Goal: Browse casually: Explore the website without a specific task or goal

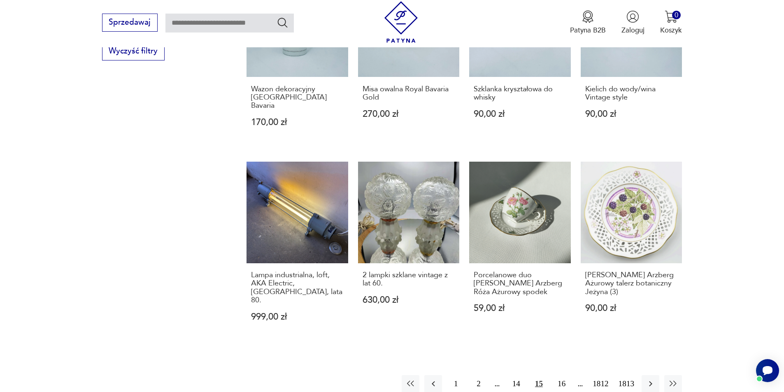
scroll to position [752, 0]
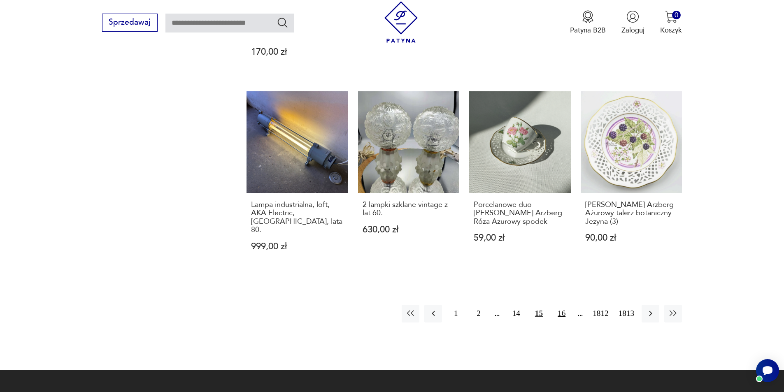
click at [389, 185] on button "16" at bounding box center [562, 314] width 18 height 18
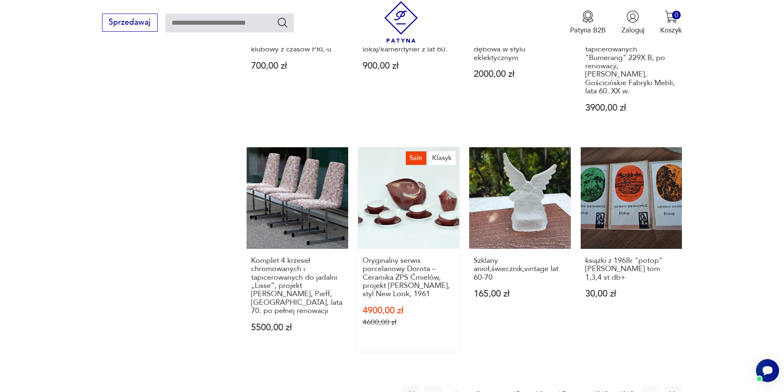
scroll to position [922, 0]
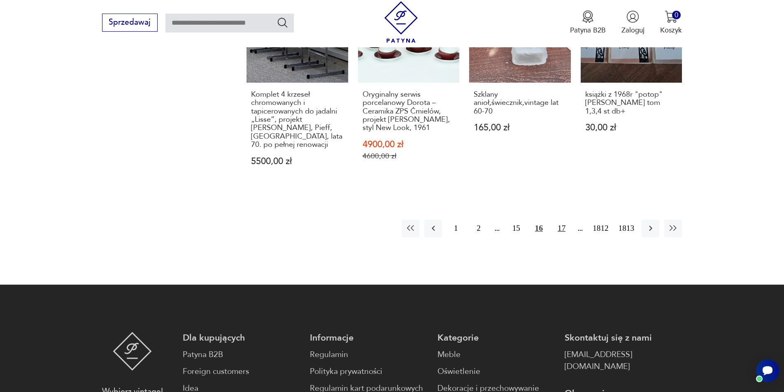
click at [389, 185] on button "17" at bounding box center [562, 229] width 18 height 18
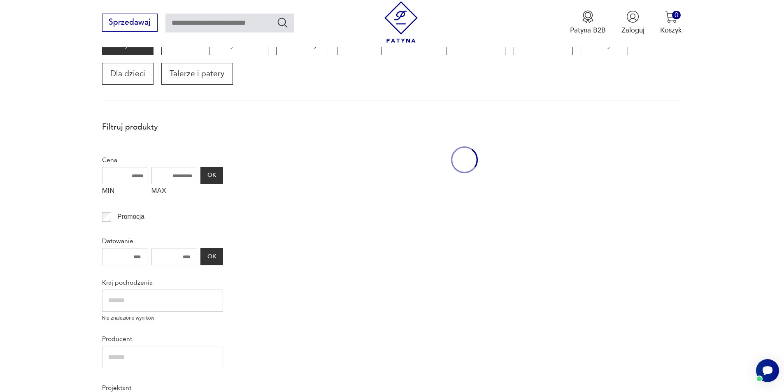
scroll to position [140, 0]
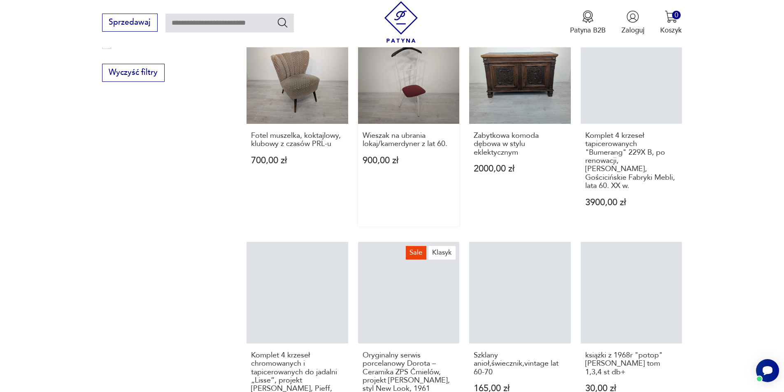
scroll to position [563, 0]
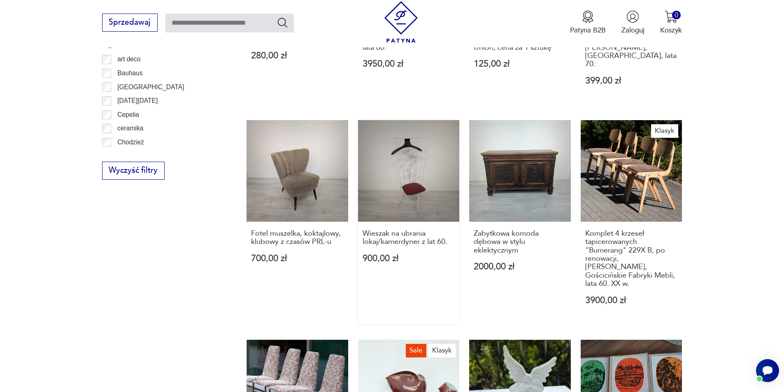
drag, startPoint x: 447, startPoint y: 150, endPoint x: 444, endPoint y: 144, distance: 6.6
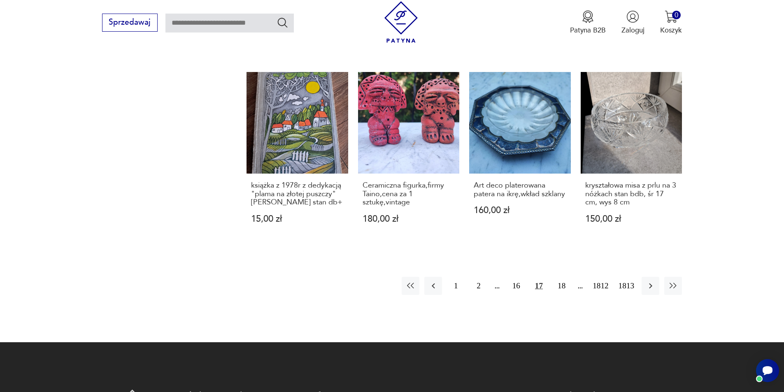
scroll to position [798, 0]
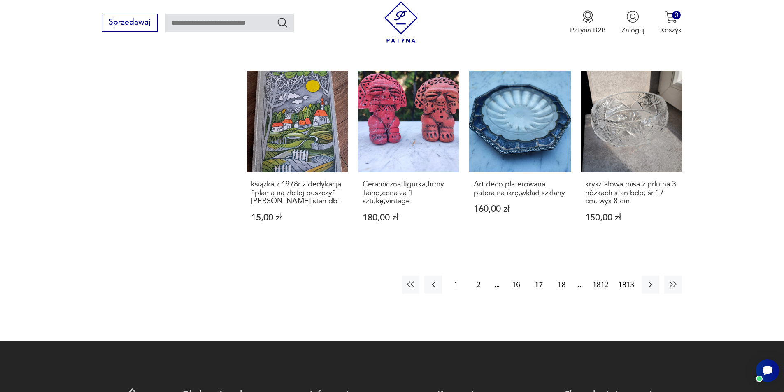
click at [389, 185] on button "18" at bounding box center [562, 285] width 18 height 18
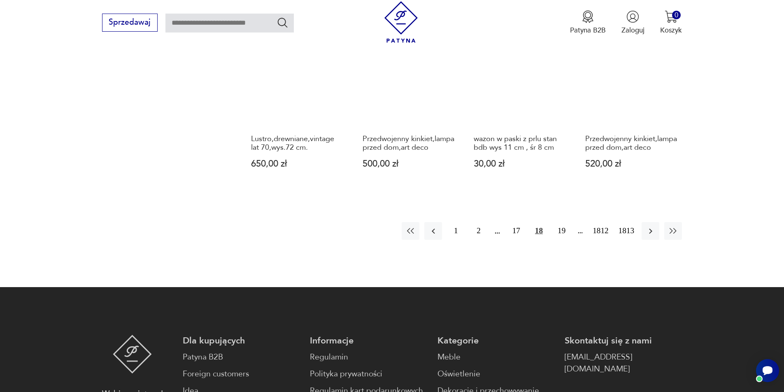
scroll to position [922, 0]
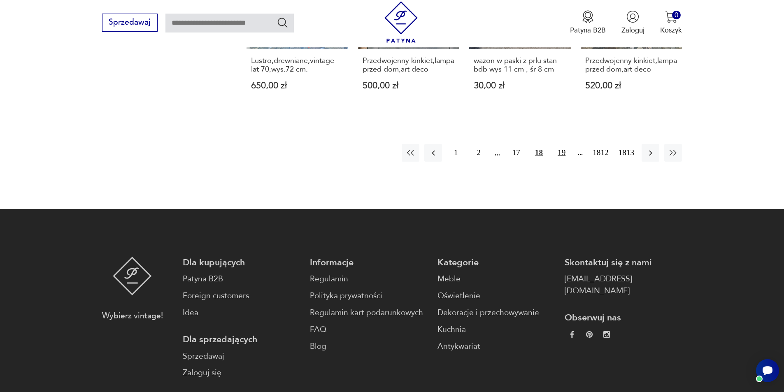
click at [389, 162] on button "19" at bounding box center [562, 153] width 18 height 18
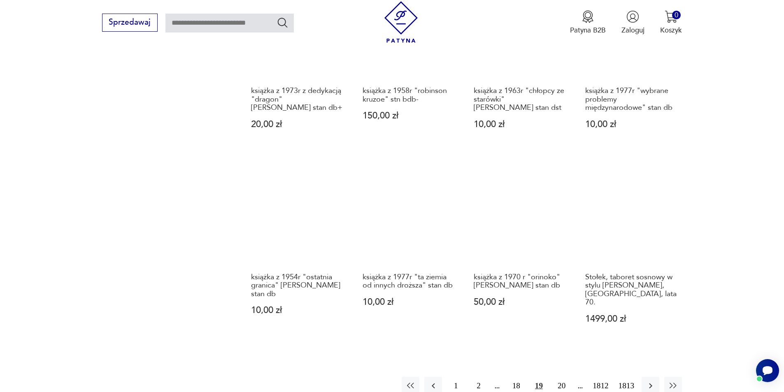
scroll to position [716, 0]
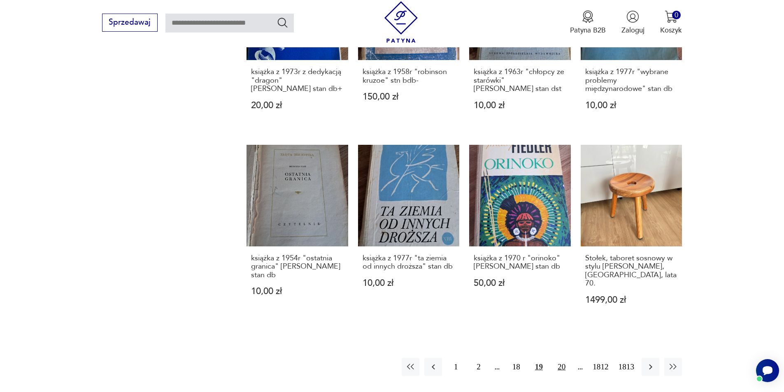
click at [389, 185] on button "20" at bounding box center [562, 367] width 18 height 18
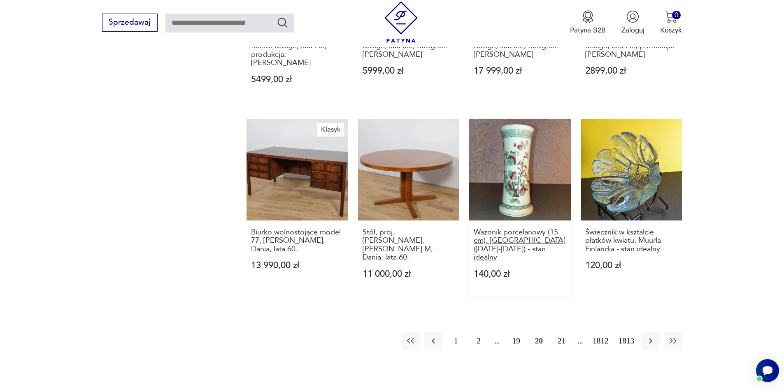
scroll to position [757, 0]
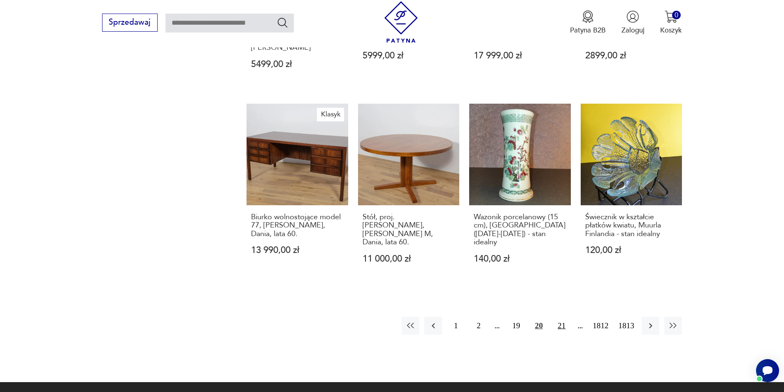
click at [389, 185] on button "21" at bounding box center [562, 326] width 18 height 18
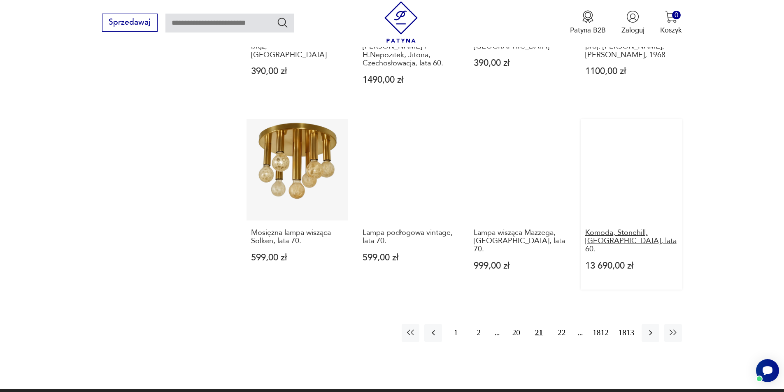
scroll to position [798, 0]
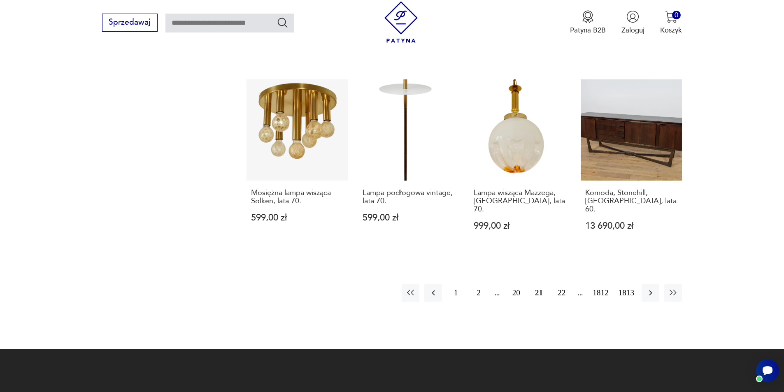
click at [389, 185] on button "22" at bounding box center [562, 293] width 18 height 18
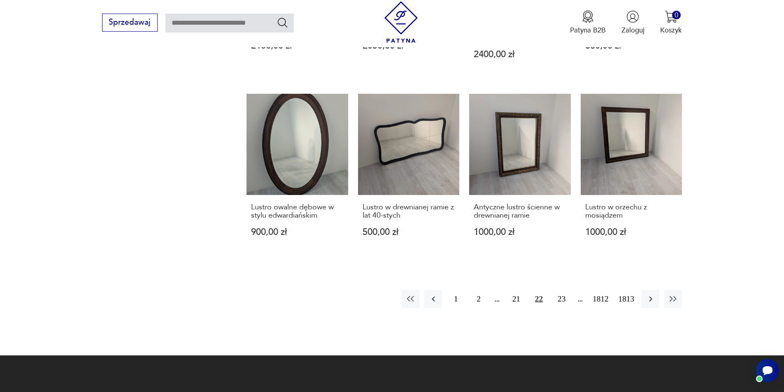
scroll to position [798, 0]
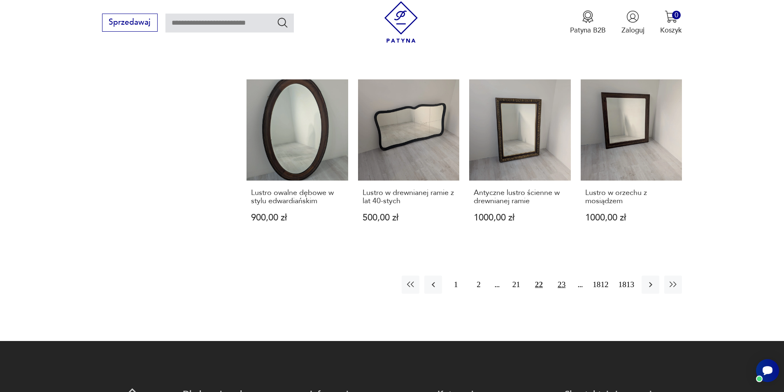
click at [389, 185] on button "23" at bounding box center [562, 285] width 18 height 18
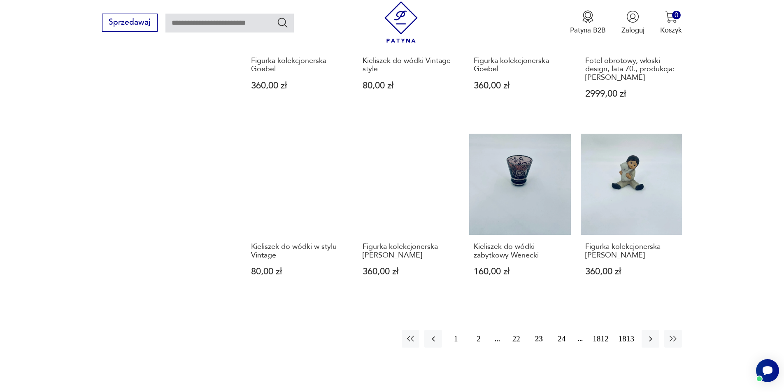
scroll to position [757, 0]
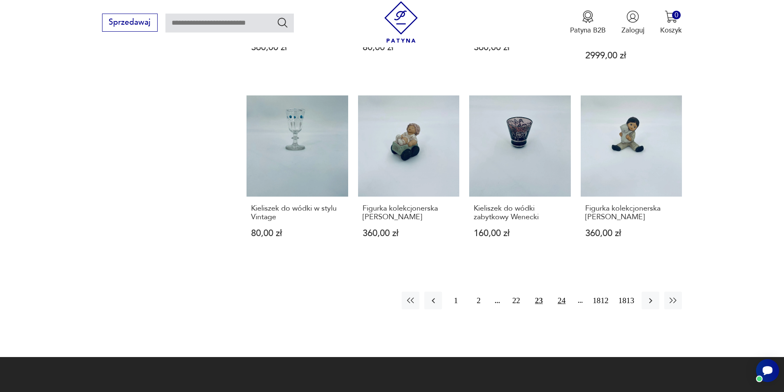
click at [389, 185] on button "24" at bounding box center [562, 301] width 18 height 18
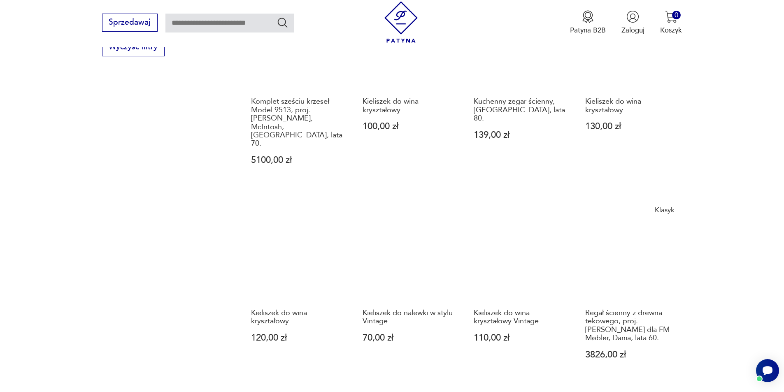
scroll to position [757, 0]
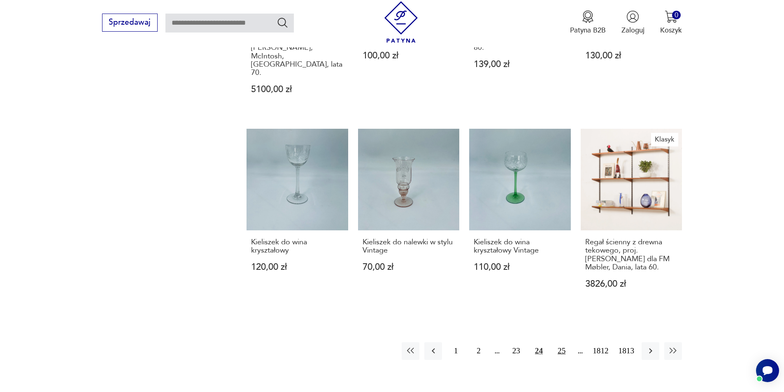
click at [389, 185] on button "25" at bounding box center [562, 351] width 18 height 18
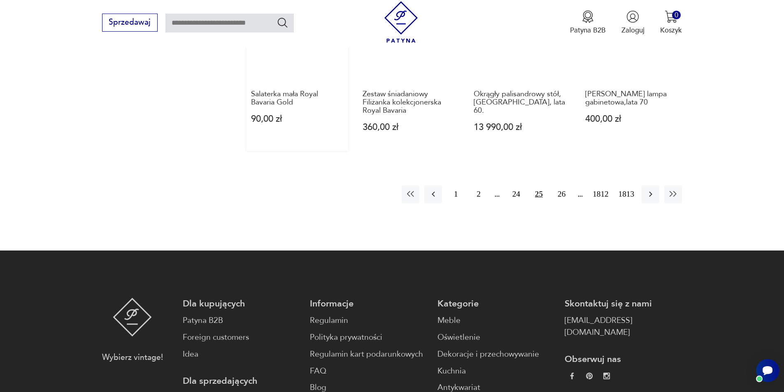
scroll to position [922, 0]
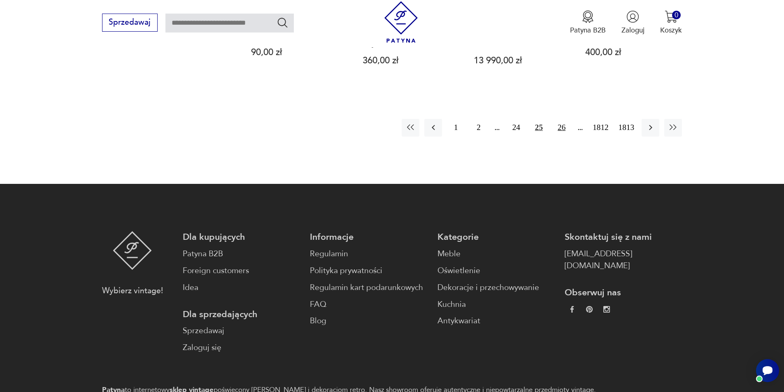
click at [389, 128] on button "26" at bounding box center [562, 128] width 18 height 18
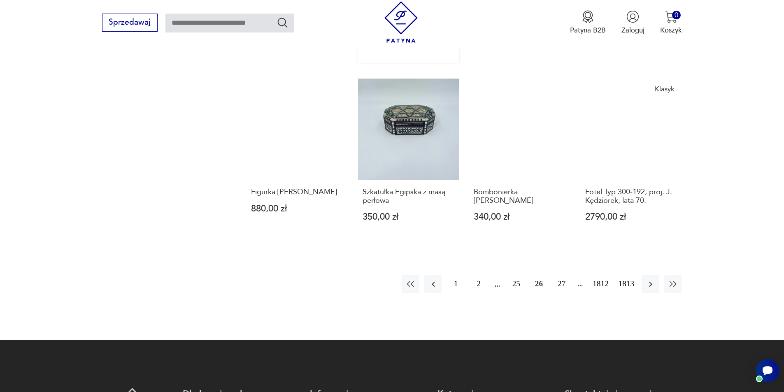
scroll to position [839, 0]
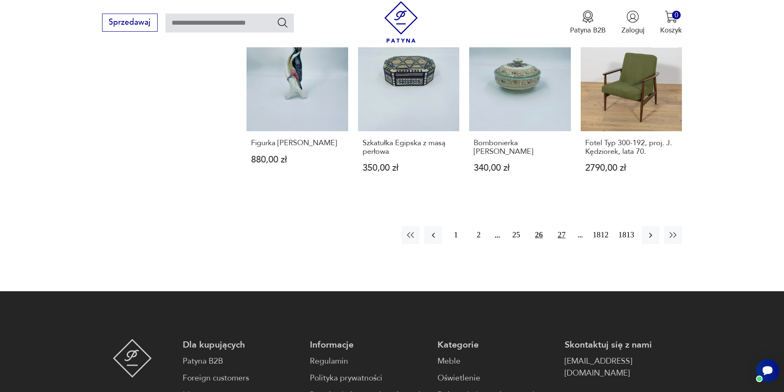
click at [389, 185] on button "27" at bounding box center [562, 235] width 18 height 18
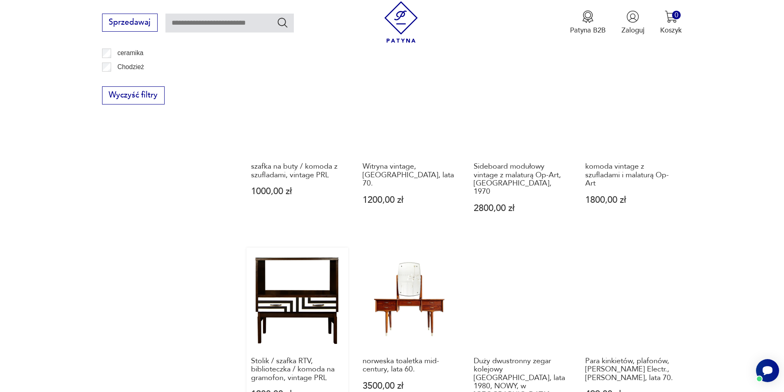
scroll to position [757, 0]
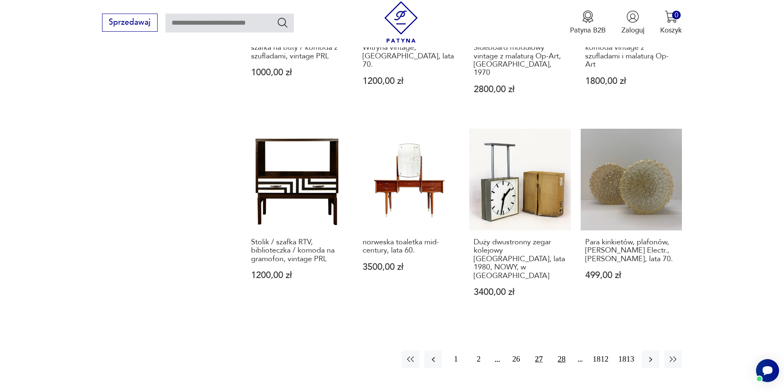
click at [389, 185] on button "28" at bounding box center [562, 360] width 18 height 18
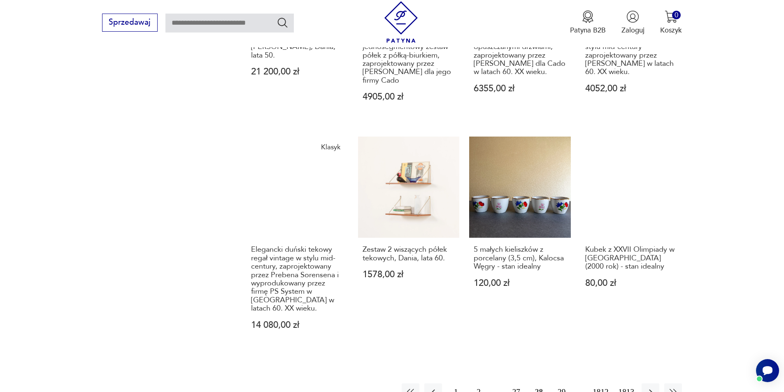
scroll to position [839, 0]
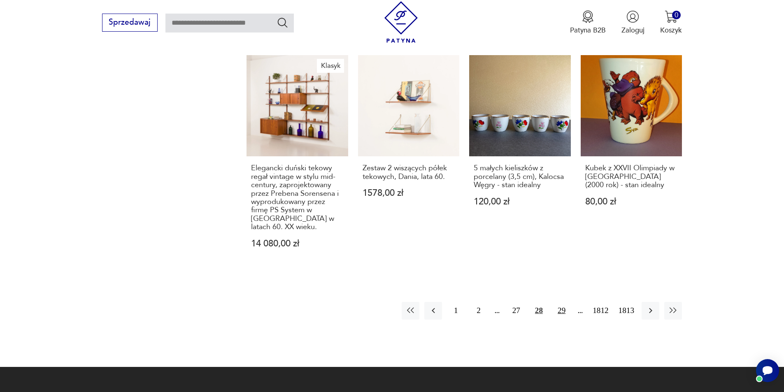
click at [389, 185] on button "29" at bounding box center [562, 311] width 18 height 18
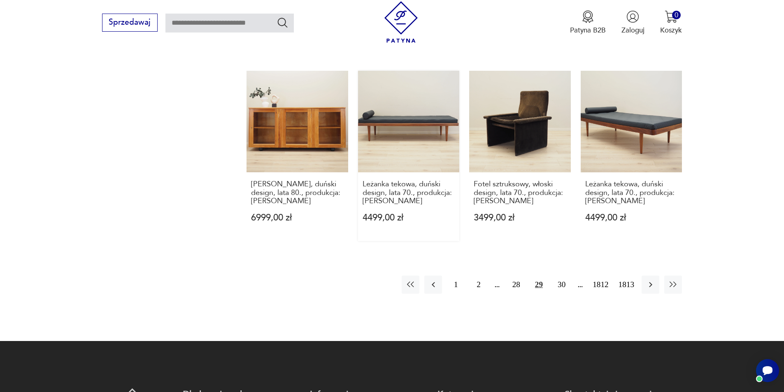
scroll to position [839, 0]
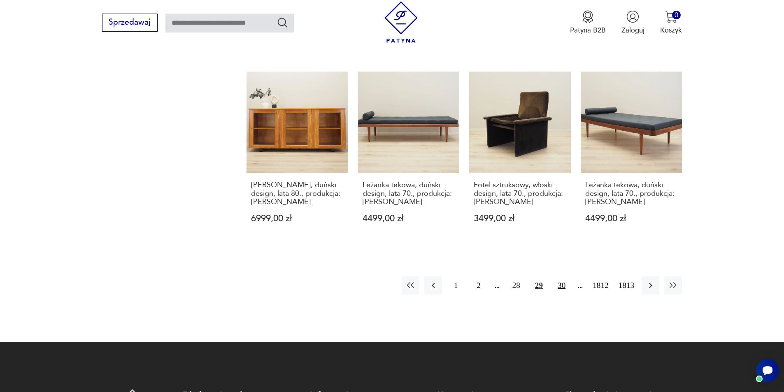
click at [389, 185] on button "30" at bounding box center [562, 286] width 18 height 18
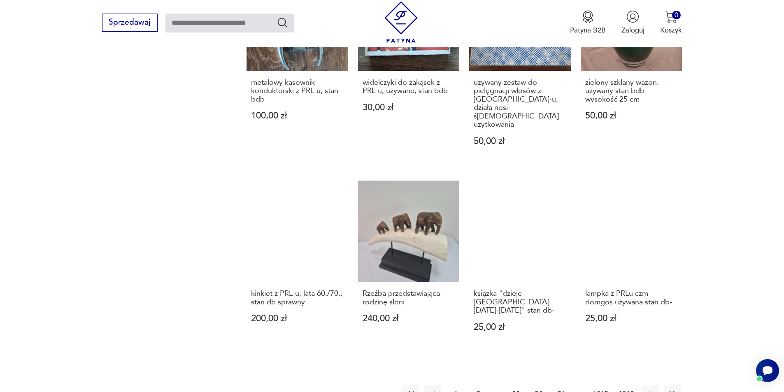
scroll to position [757, 0]
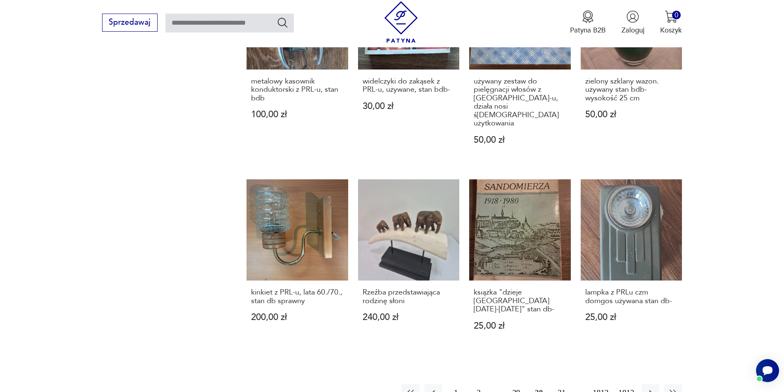
click at [389, 185] on button "31" at bounding box center [562, 393] width 18 height 18
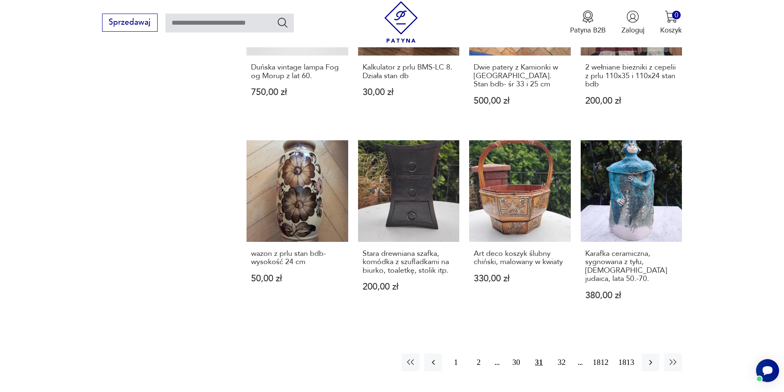
scroll to position [757, 0]
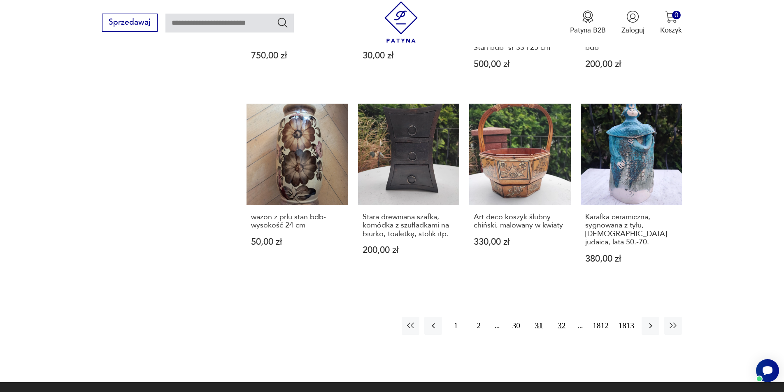
click at [389, 185] on button "32" at bounding box center [562, 326] width 18 height 18
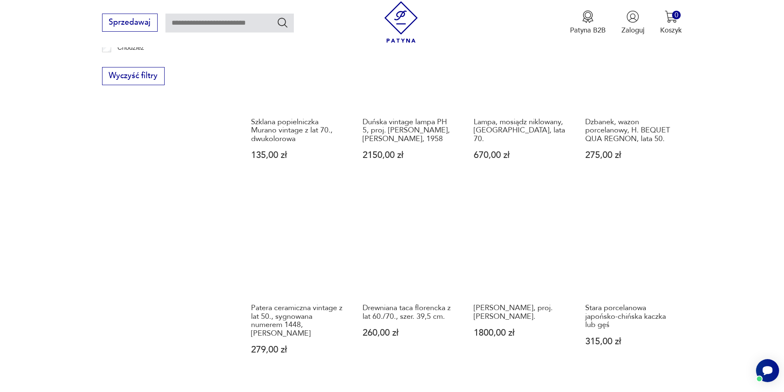
scroll to position [798, 0]
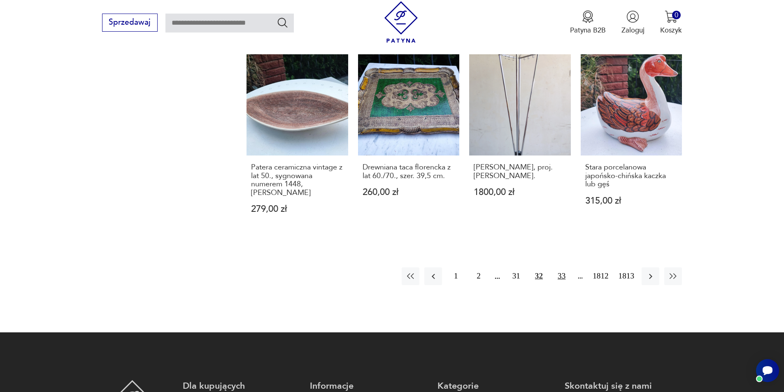
click at [389, 185] on button "33" at bounding box center [562, 277] width 18 height 18
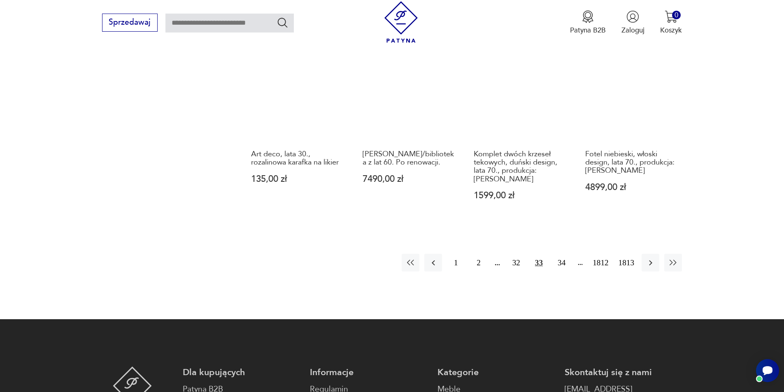
scroll to position [839, 0]
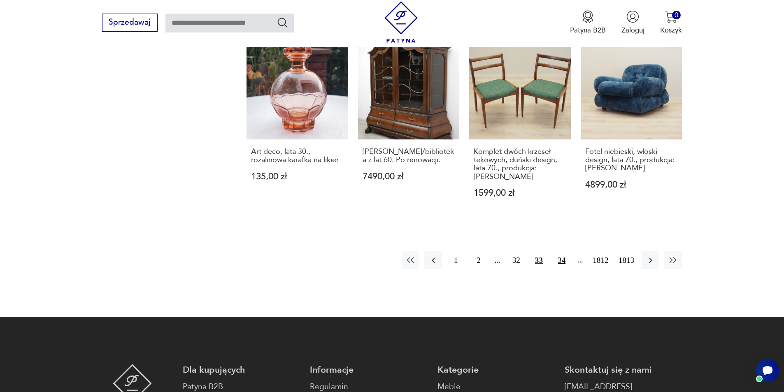
click at [389, 185] on button "34" at bounding box center [562, 260] width 18 height 18
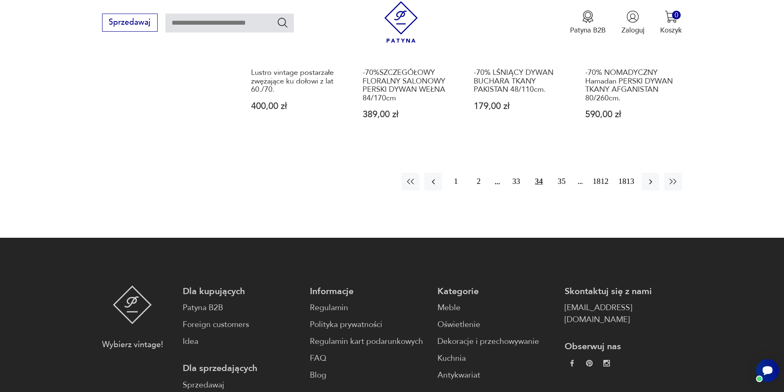
scroll to position [1004, 0]
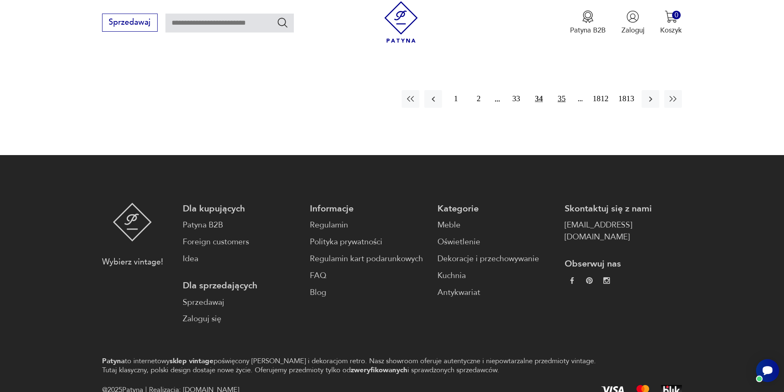
click at [389, 90] on button "35" at bounding box center [562, 99] width 18 height 18
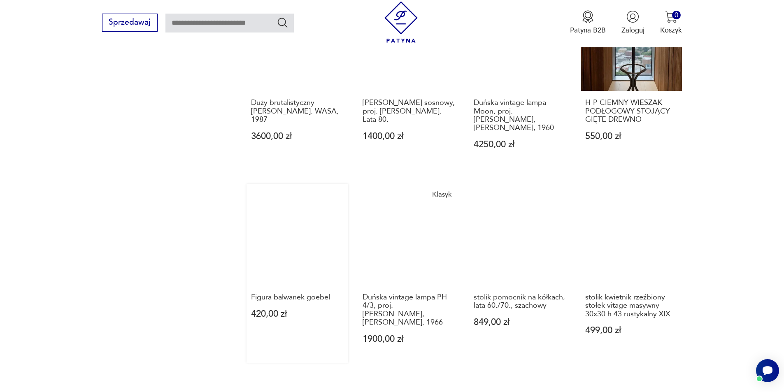
scroll to position [839, 0]
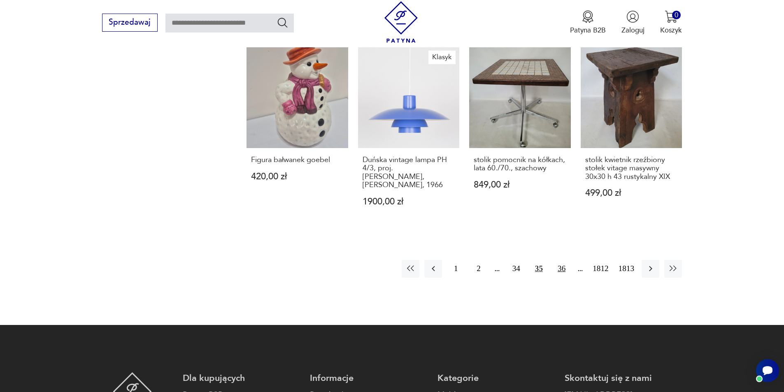
click at [389, 185] on button "36" at bounding box center [562, 269] width 18 height 18
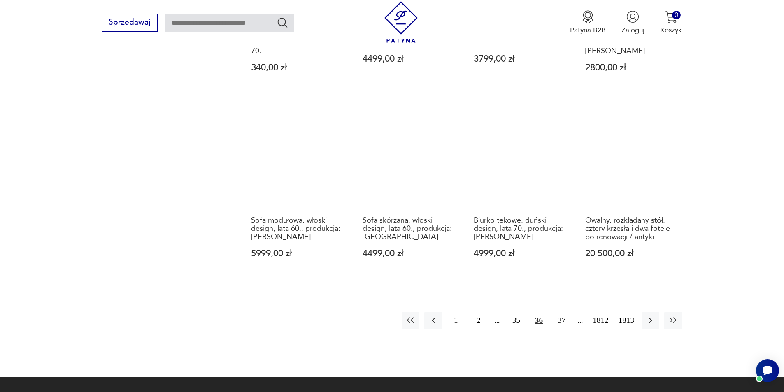
scroll to position [798, 0]
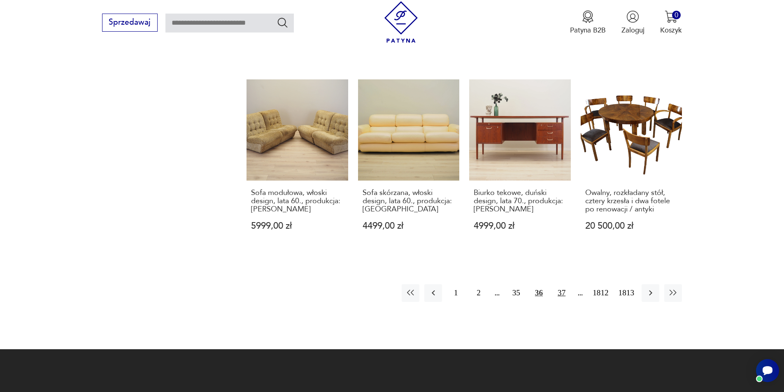
click at [389, 185] on button "37" at bounding box center [562, 293] width 18 height 18
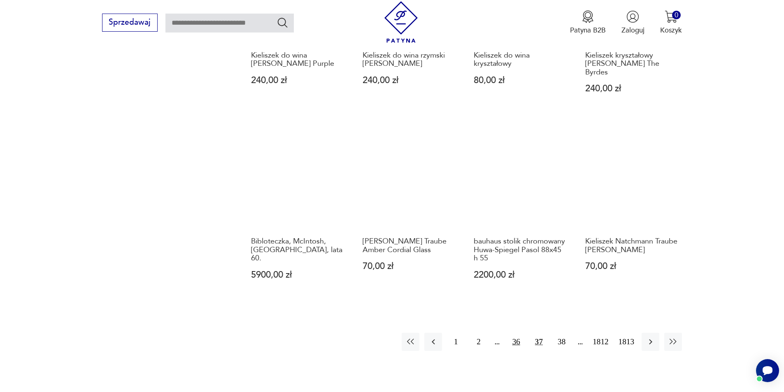
scroll to position [798, 0]
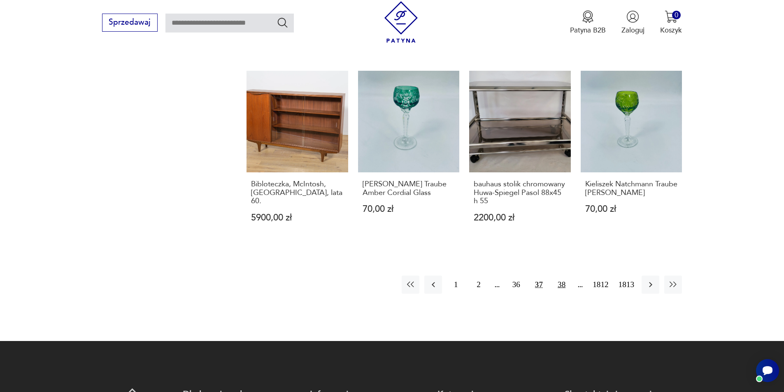
click at [389, 185] on button "38" at bounding box center [562, 285] width 18 height 18
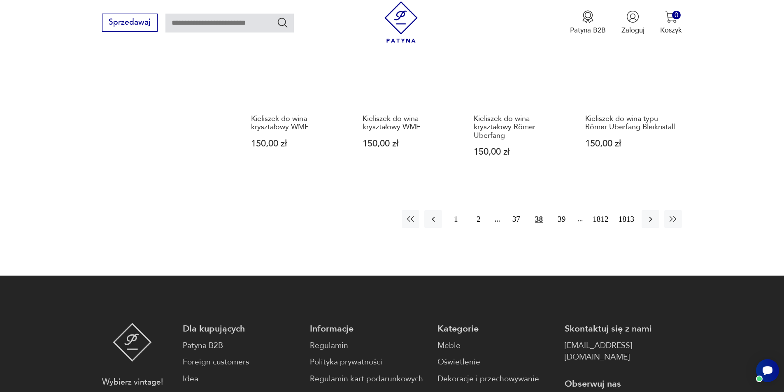
scroll to position [839, 0]
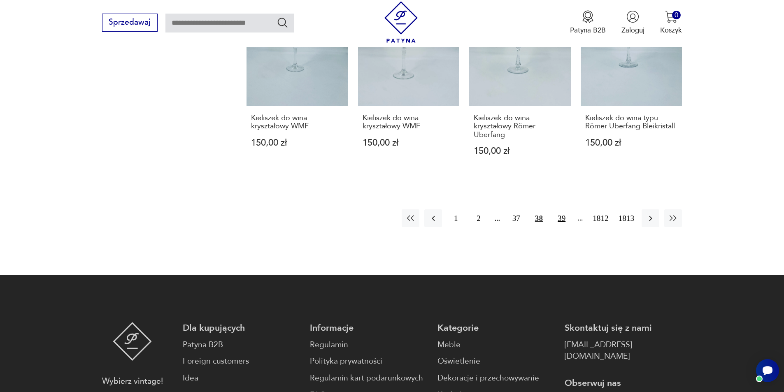
click at [389, 185] on button "39" at bounding box center [562, 219] width 18 height 18
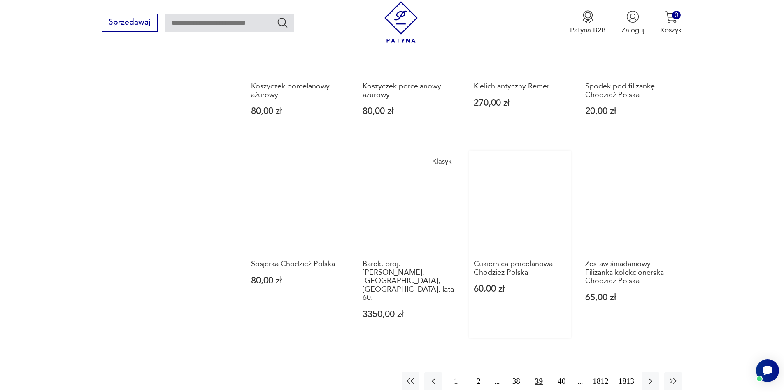
scroll to position [716, 0]
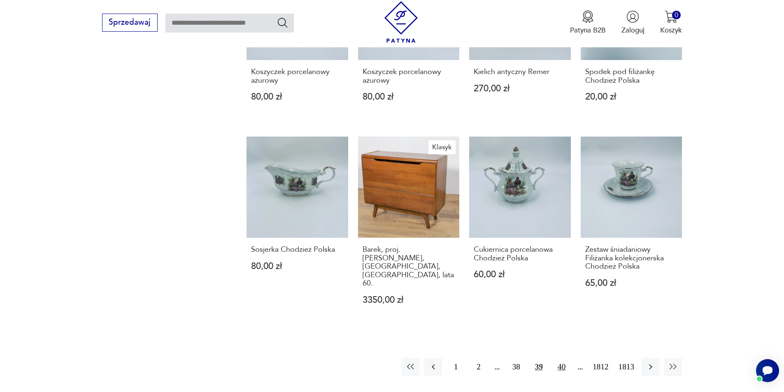
click at [389, 185] on button "40" at bounding box center [562, 367] width 18 height 18
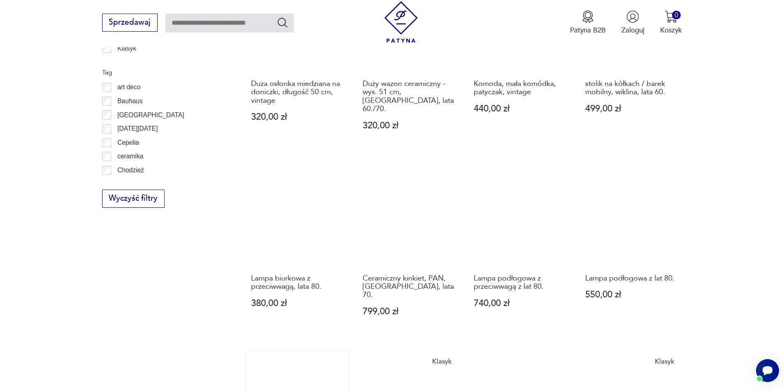
scroll to position [757, 0]
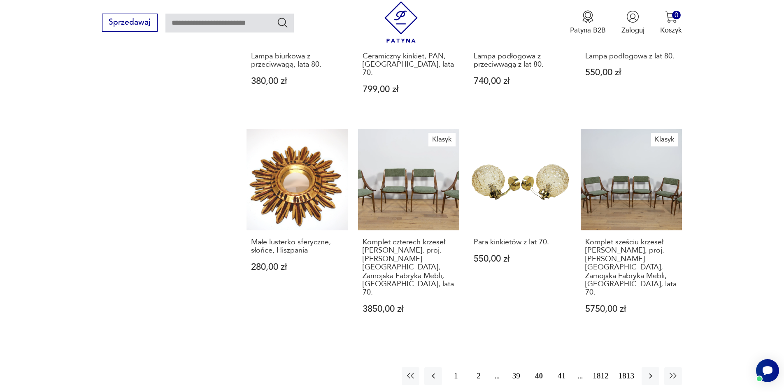
click at [389, 185] on button "41" at bounding box center [562, 377] width 18 height 18
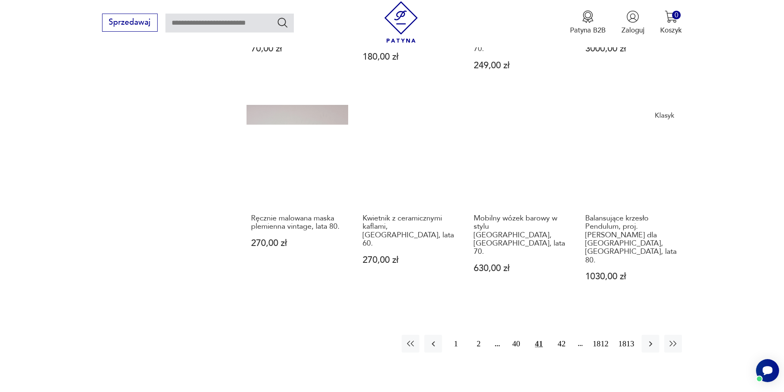
scroll to position [798, 0]
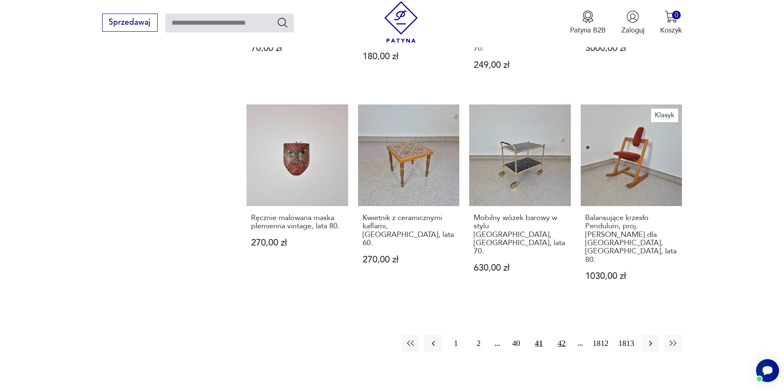
click at [389, 185] on button "42" at bounding box center [562, 344] width 18 height 18
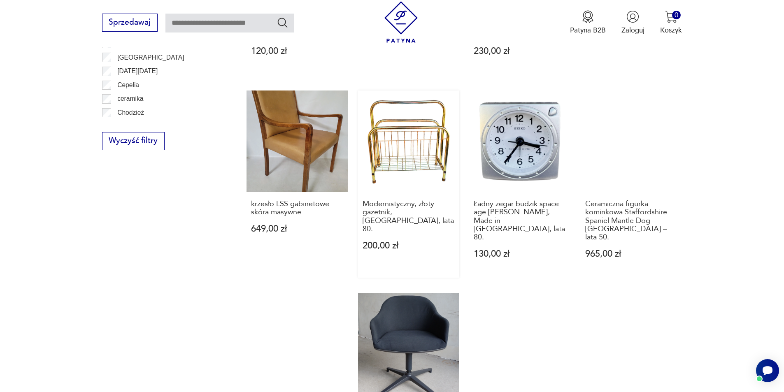
scroll to position [716, 0]
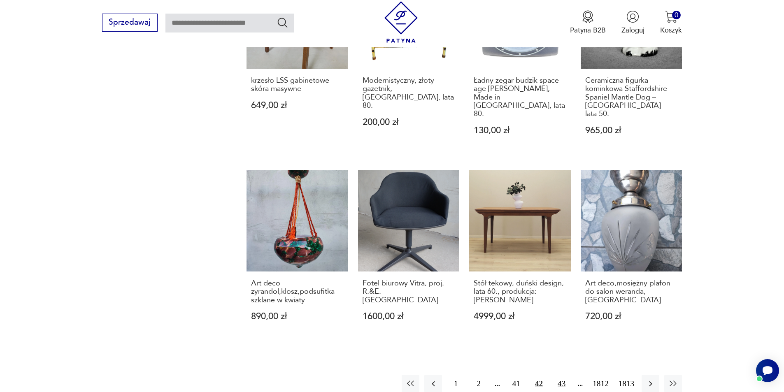
click at [389, 185] on button "43" at bounding box center [562, 384] width 18 height 18
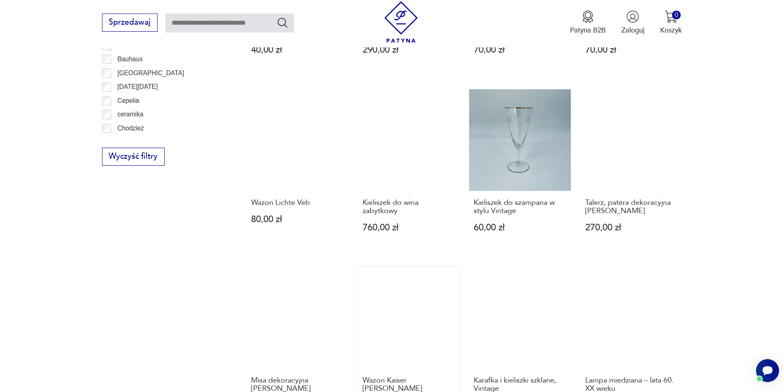
scroll to position [716, 0]
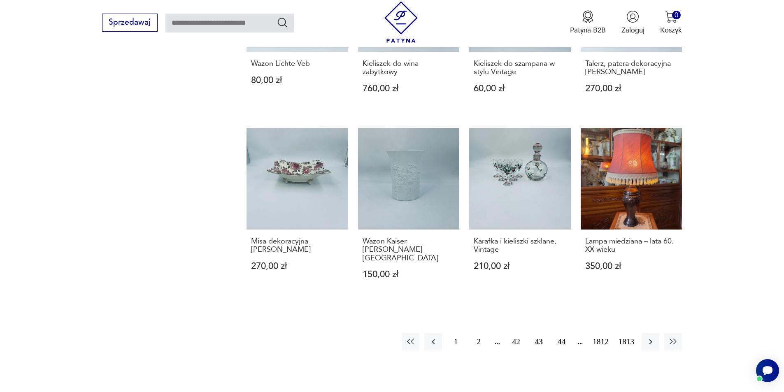
click at [389, 185] on button "44" at bounding box center [562, 342] width 18 height 18
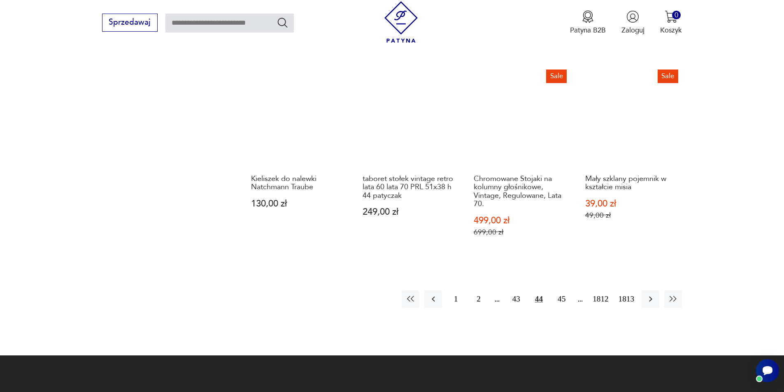
scroll to position [798, 0]
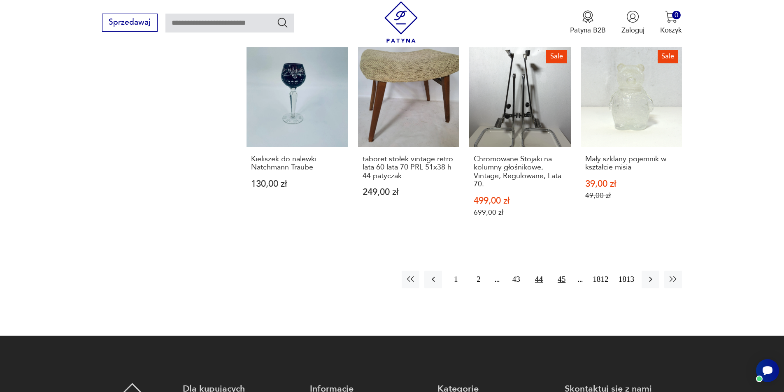
click at [389, 185] on button "45" at bounding box center [562, 280] width 18 height 18
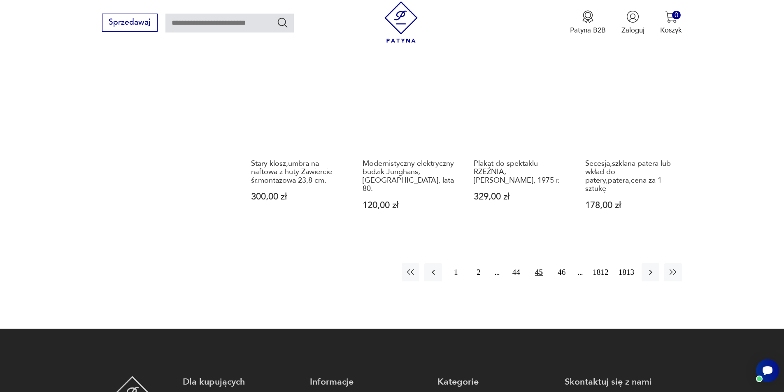
scroll to position [839, 0]
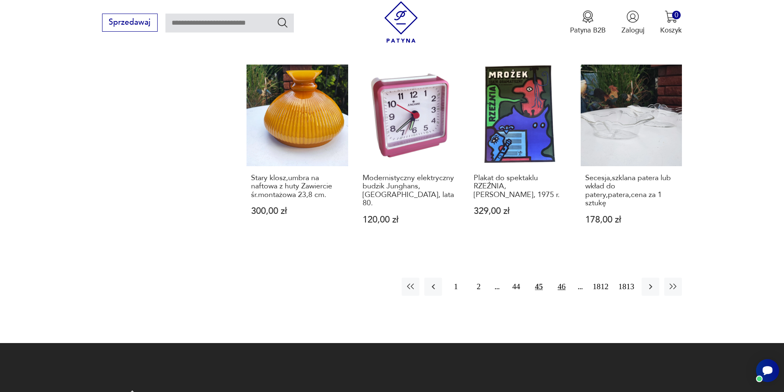
click at [389, 185] on button "46" at bounding box center [562, 287] width 18 height 18
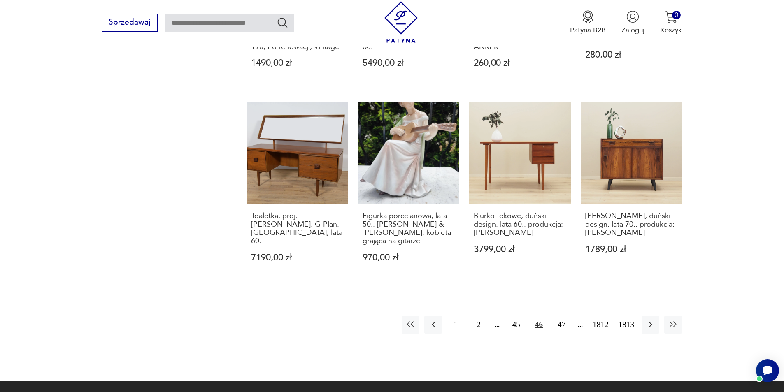
scroll to position [782, 0]
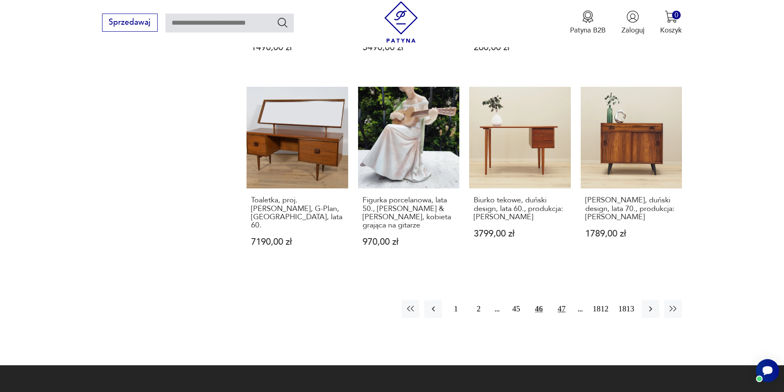
click at [389, 185] on button "47" at bounding box center [562, 309] width 18 height 18
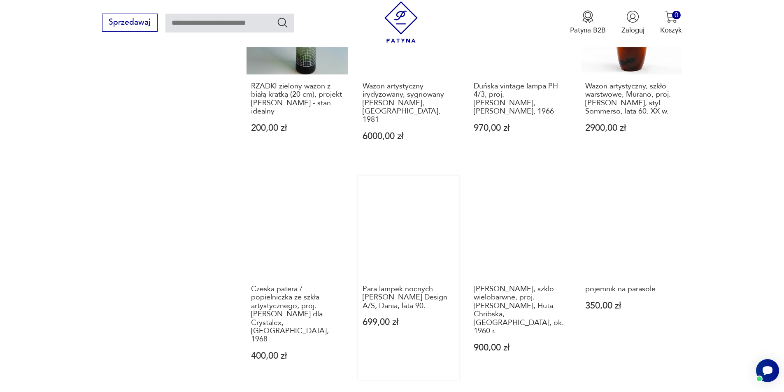
scroll to position [757, 0]
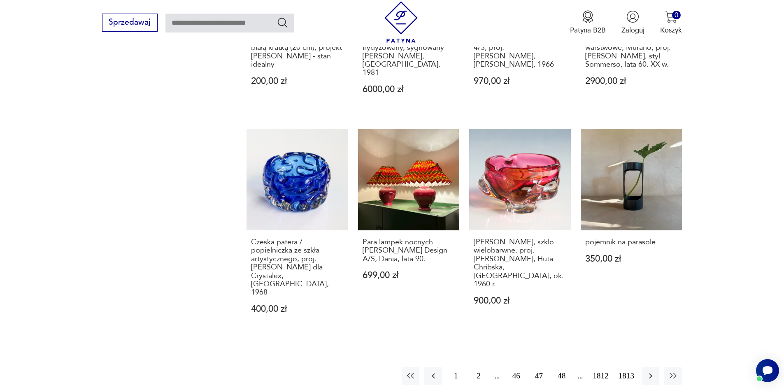
click at [389, 185] on button "48" at bounding box center [562, 377] width 18 height 18
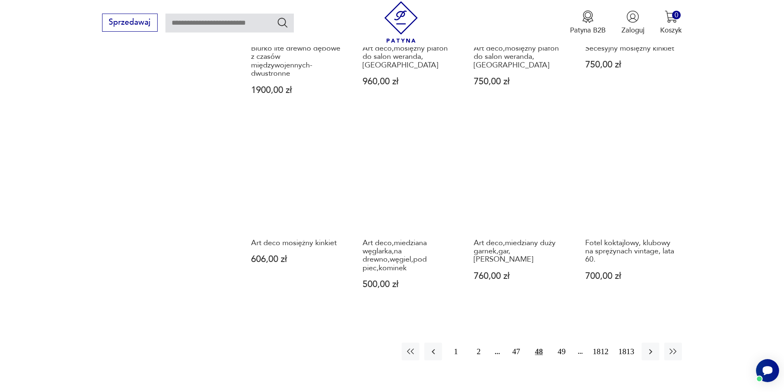
scroll to position [798, 0]
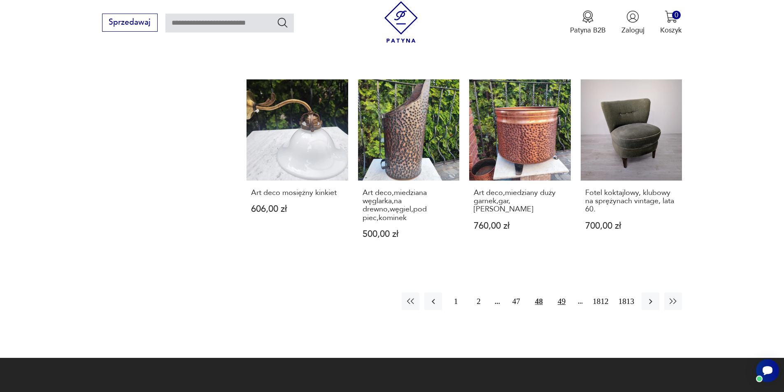
click at [389, 185] on button "49" at bounding box center [562, 302] width 18 height 18
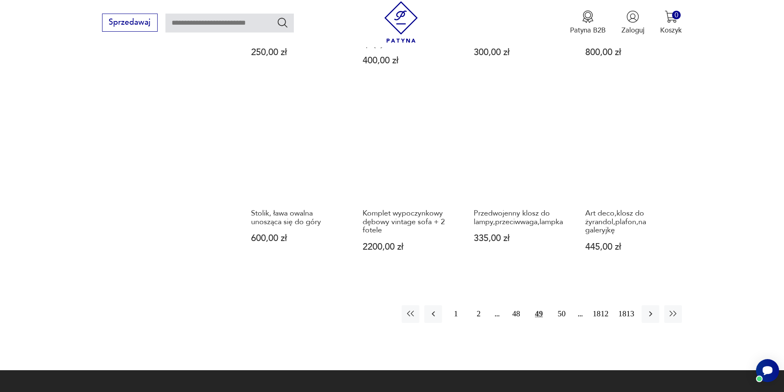
scroll to position [839, 0]
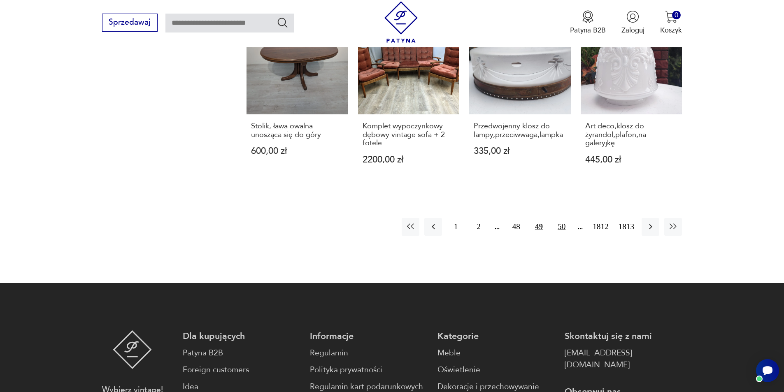
click at [389, 185] on button "50" at bounding box center [562, 227] width 18 height 18
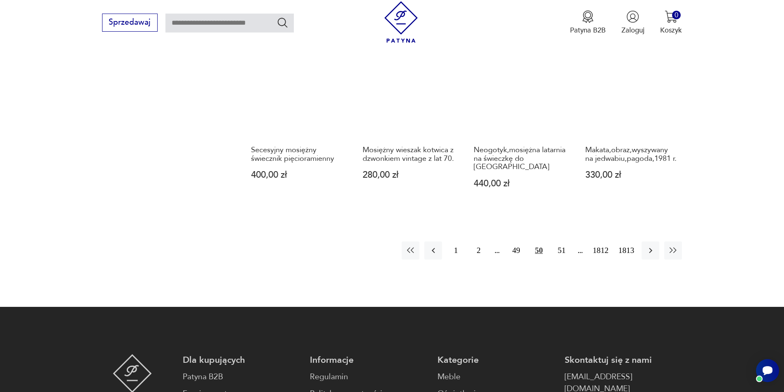
scroll to position [839, 0]
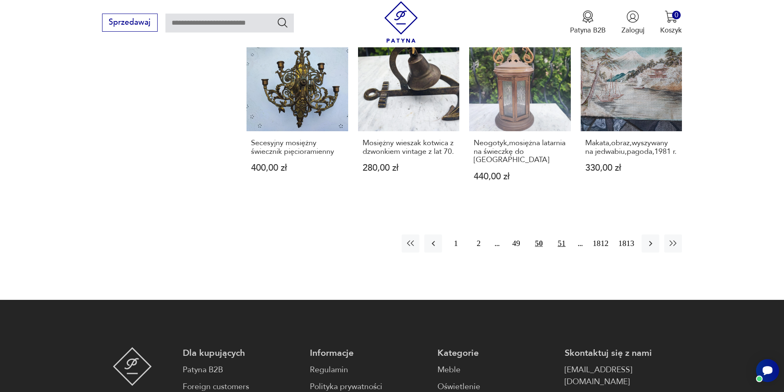
click at [389, 185] on button "51" at bounding box center [562, 244] width 18 height 18
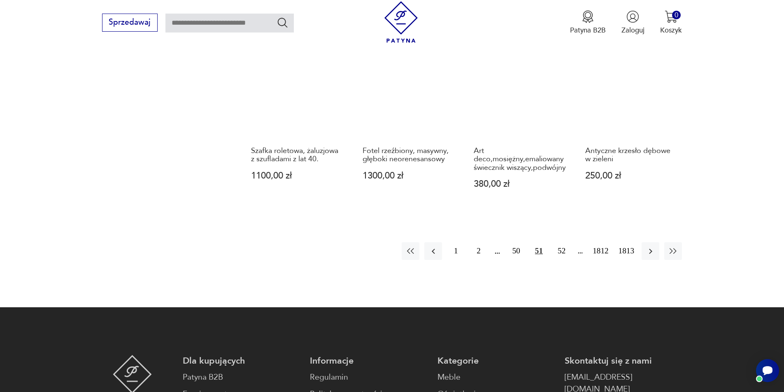
scroll to position [839, 0]
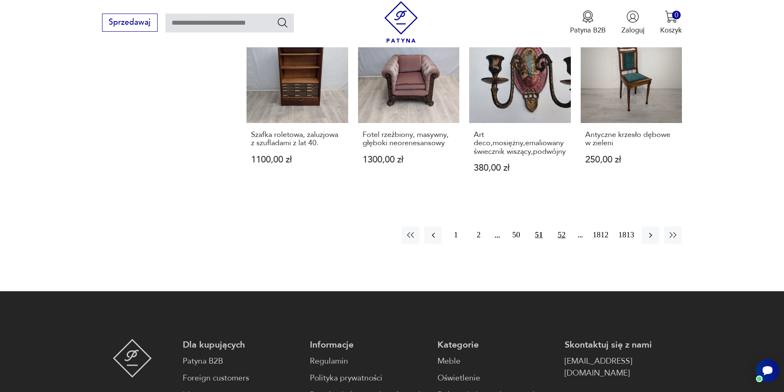
click at [389, 185] on button "52" at bounding box center [562, 235] width 18 height 18
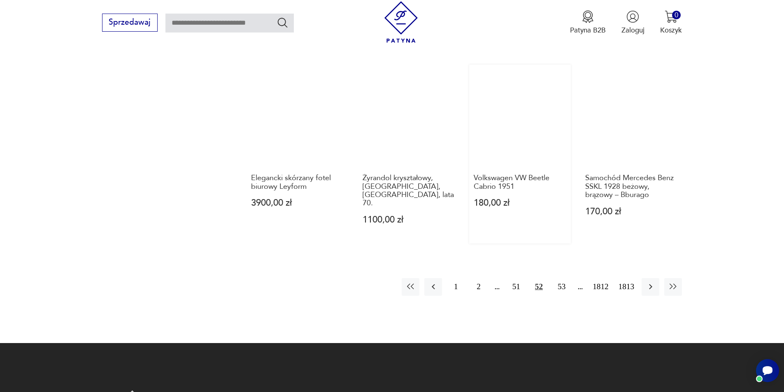
scroll to position [757, 0]
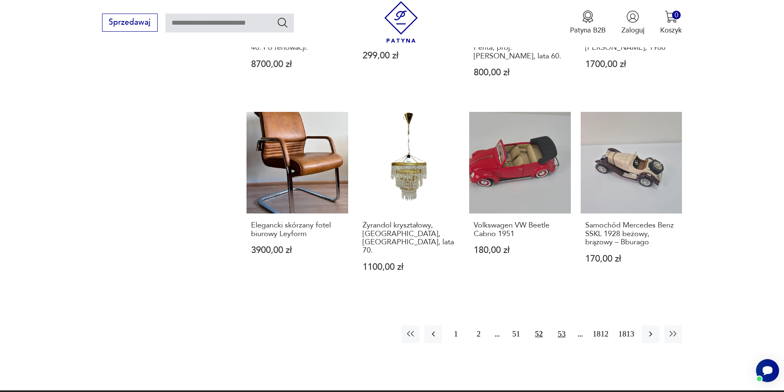
click at [389, 185] on button "53" at bounding box center [562, 335] width 18 height 18
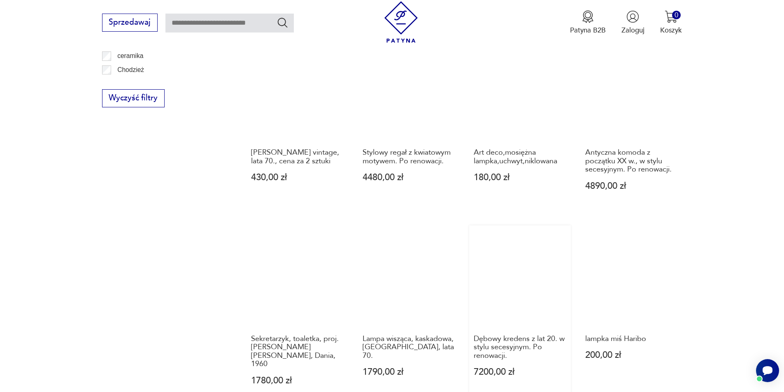
scroll to position [716, 0]
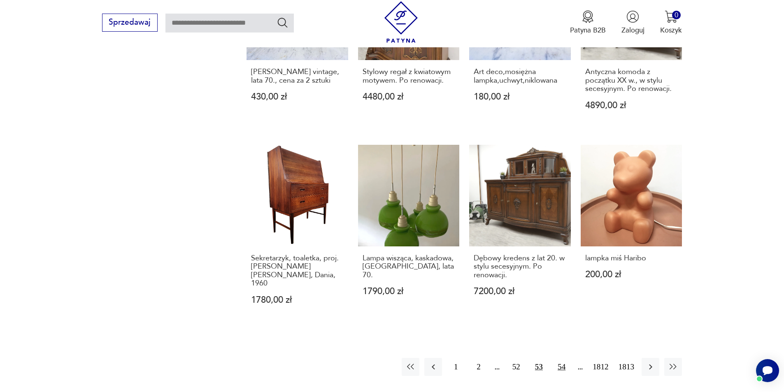
click at [389, 185] on button "54" at bounding box center [562, 367] width 18 height 18
click at [389, 185] on button "55" at bounding box center [562, 367] width 18 height 18
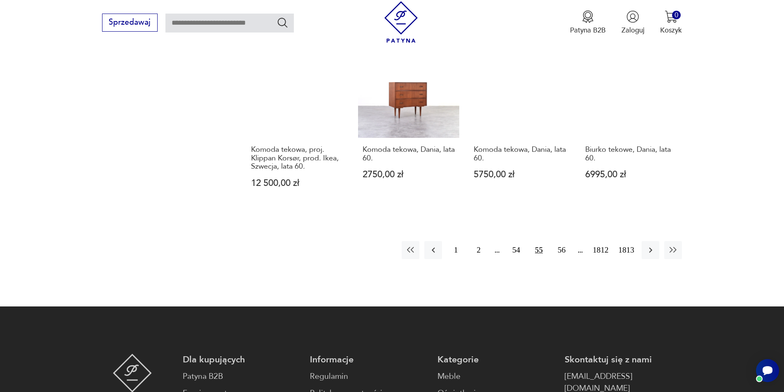
scroll to position [839, 0]
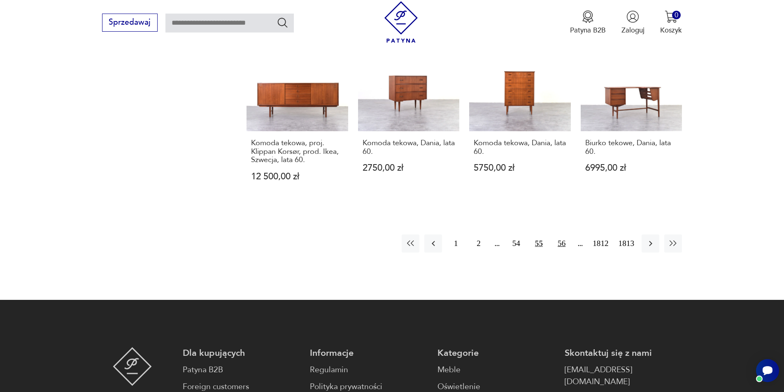
click at [389, 185] on button "56" at bounding box center [562, 244] width 18 height 18
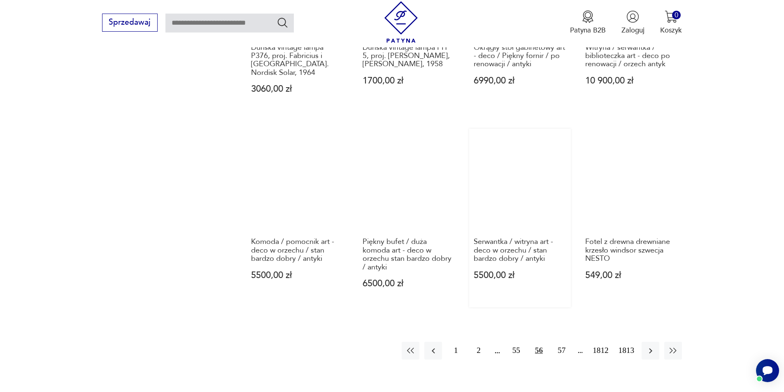
scroll to position [839, 0]
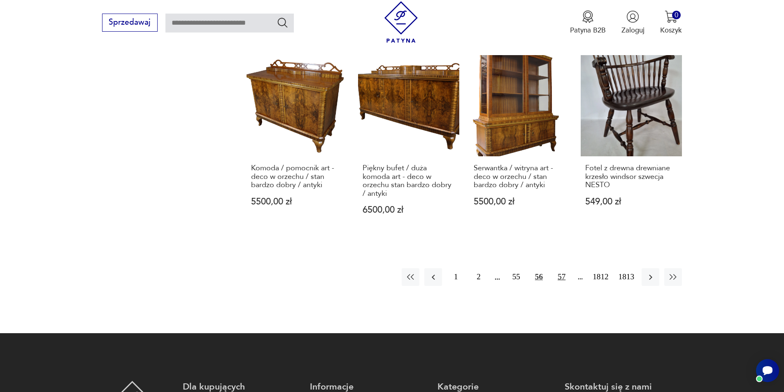
click at [389, 185] on button "57" at bounding box center [562, 277] width 18 height 18
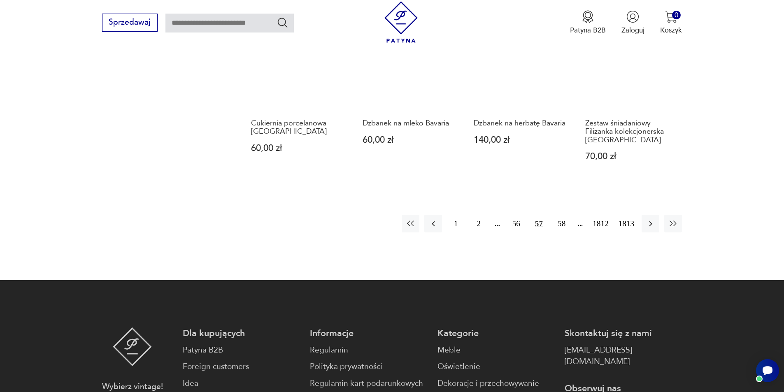
scroll to position [839, 0]
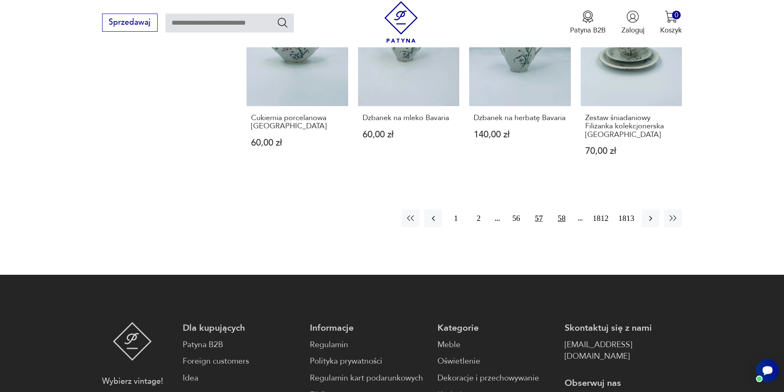
click at [389, 185] on button "58" at bounding box center [562, 219] width 18 height 18
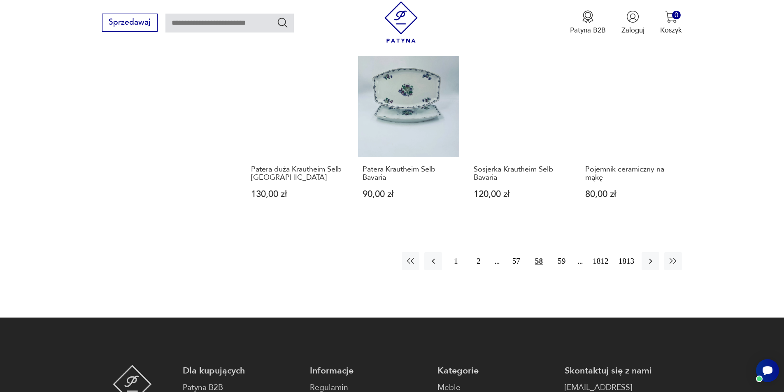
scroll to position [798, 0]
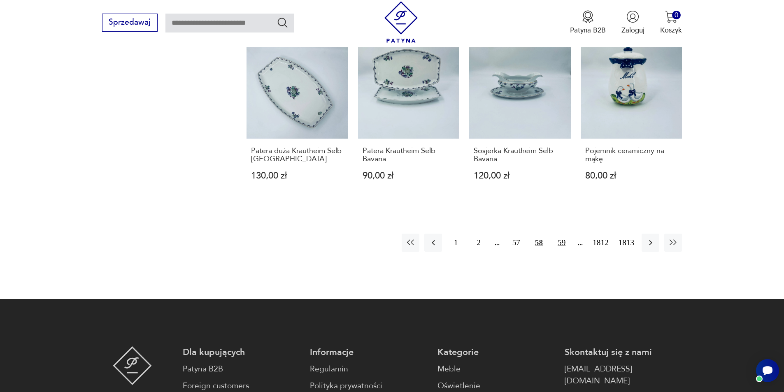
click at [389, 185] on button "59" at bounding box center [562, 243] width 18 height 18
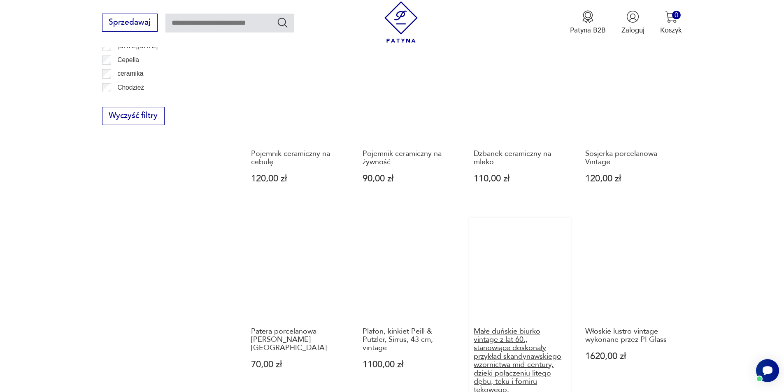
scroll to position [757, 0]
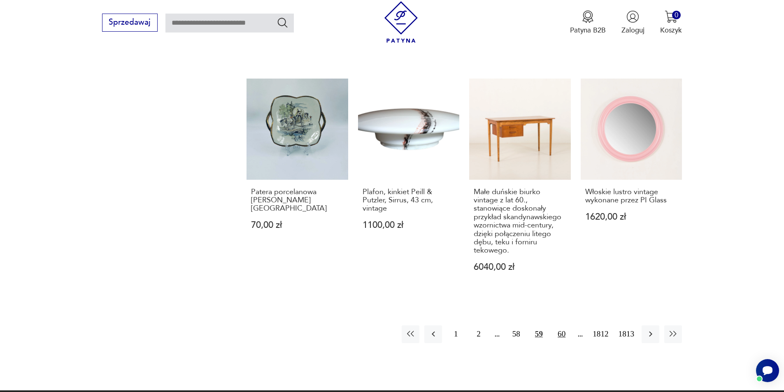
click at [389, 185] on button "60" at bounding box center [562, 335] width 18 height 18
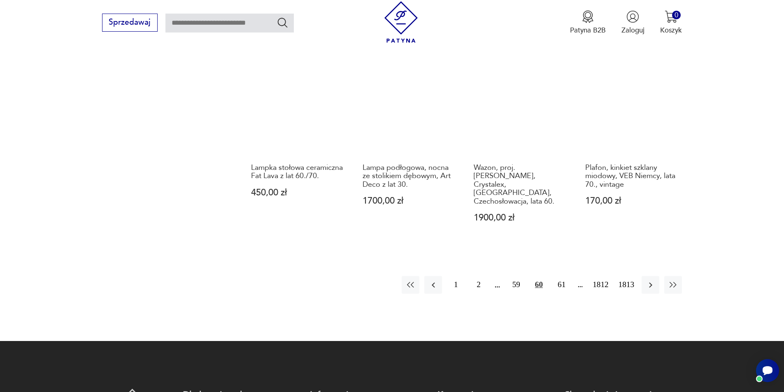
scroll to position [880, 0]
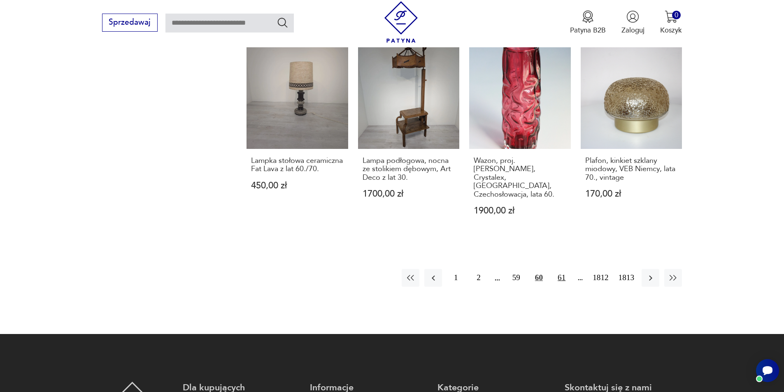
click at [389, 185] on button "61" at bounding box center [562, 278] width 18 height 18
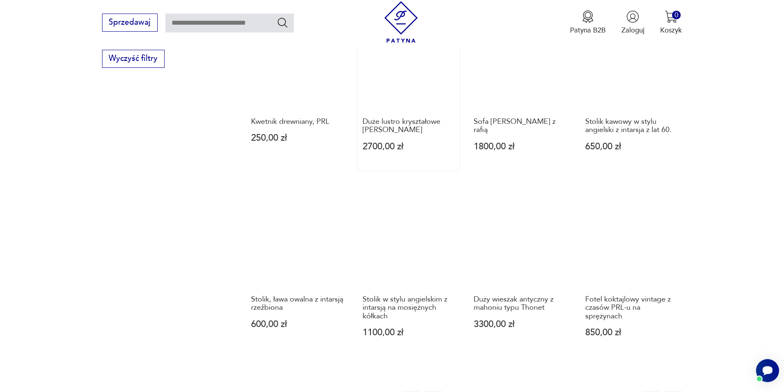
scroll to position [798, 0]
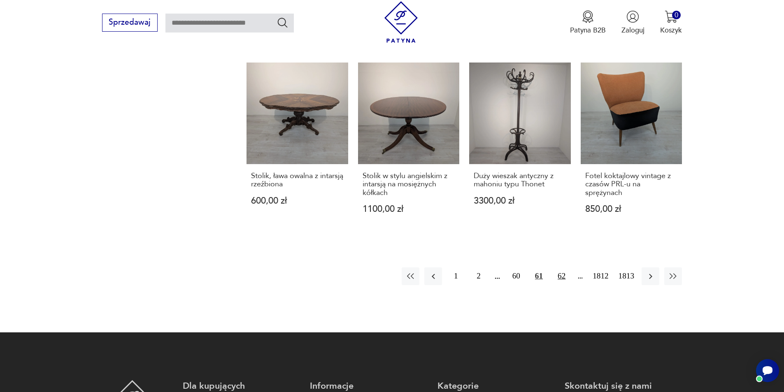
click at [389, 185] on button "62" at bounding box center [562, 277] width 18 height 18
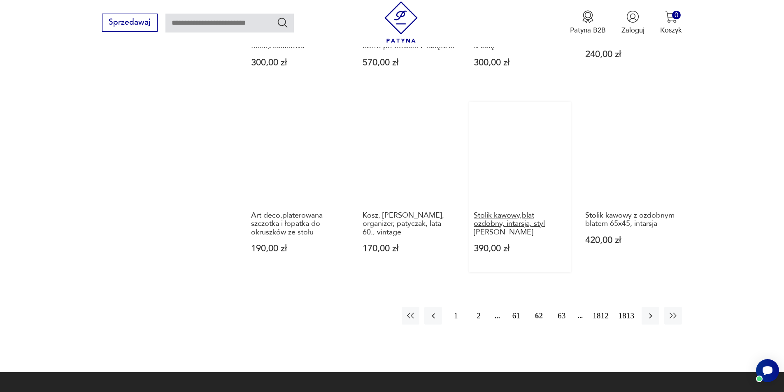
scroll to position [798, 0]
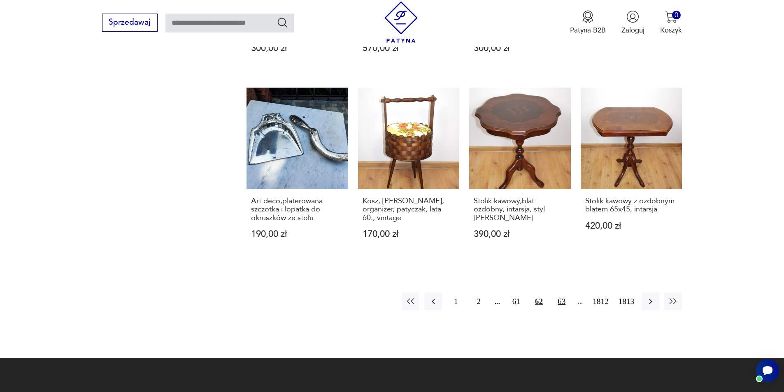
click at [389, 185] on button "63" at bounding box center [562, 302] width 18 height 18
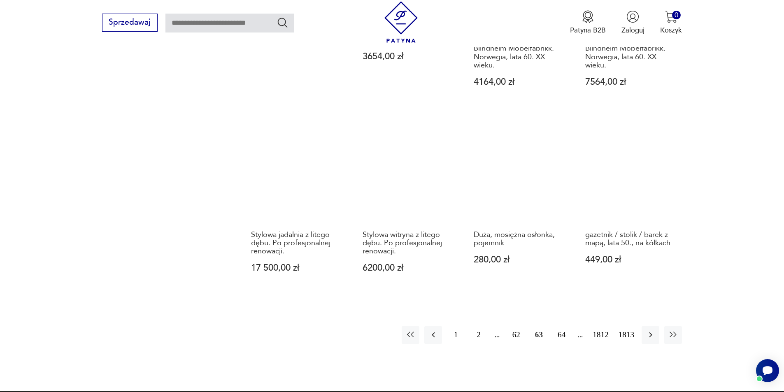
scroll to position [880, 0]
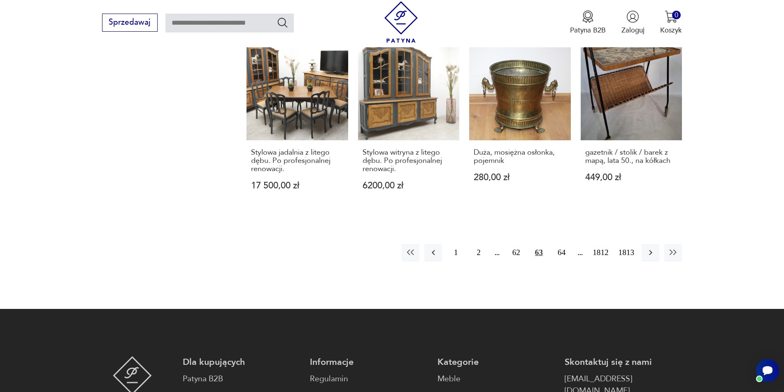
click at [389, 185] on div "1 2 62 63 64 1812 1813" at bounding box center [542, 253] width 280 height 18
click at [389, 185] on button "64" at bounding box center [562, 253] width 18 height 18
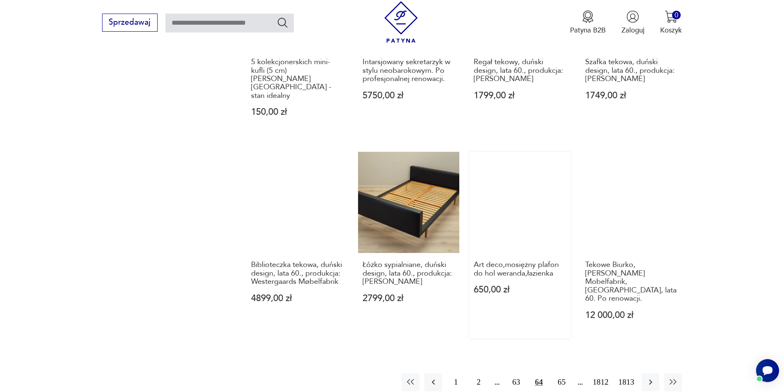
scroll to position [757, 0]
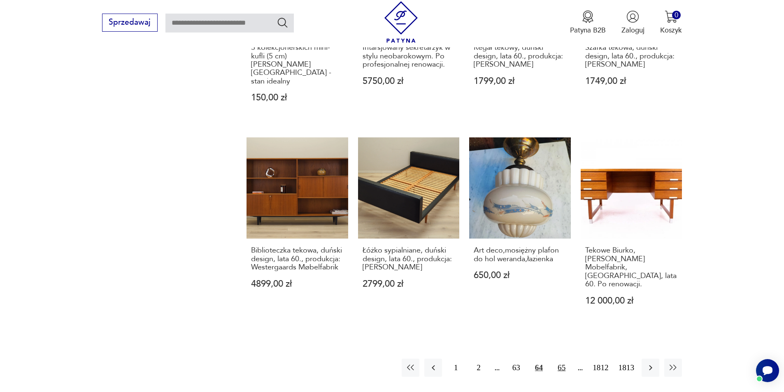
click at [389, 185] on button "65" at bounding box center [562, 368] width 18 height 18
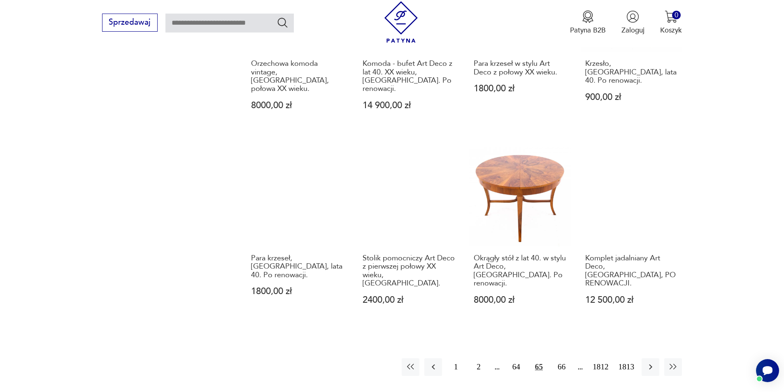
scroll to position [757, 0]
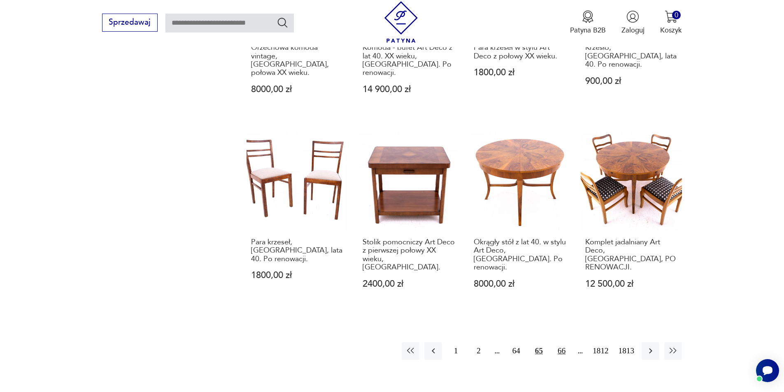
click at [389, 185] on button "66" at bounding box center [562, 351] width 18 height 18
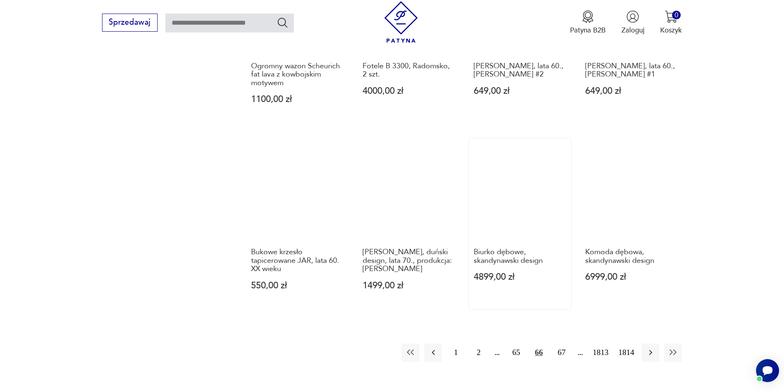
scroll to position [716, 0]
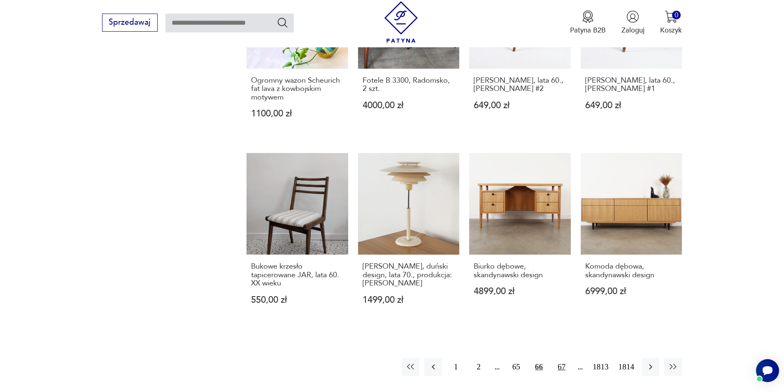
click at [389, 185] on button "67" at bounding box center [562, 367] width 18 height 18
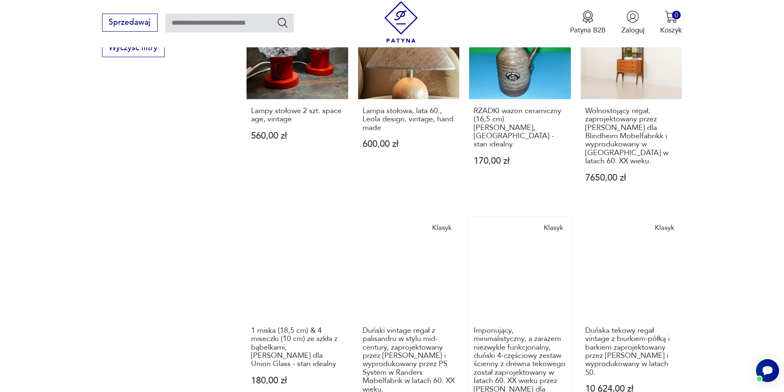
scroll to position [798, 0]
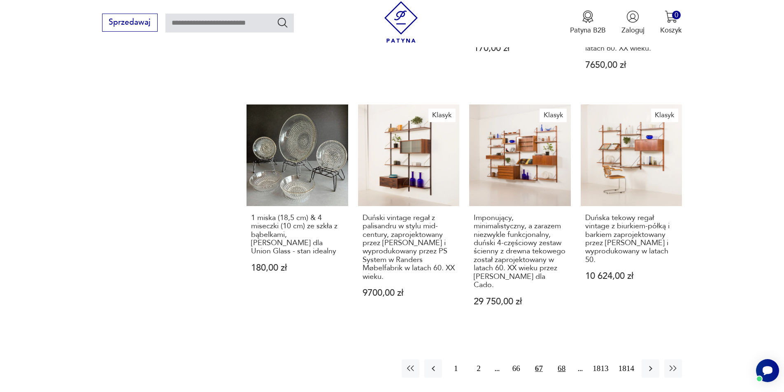
click at [389, 185] on button "68" at bounding box center [562, 369] width 18 height 18
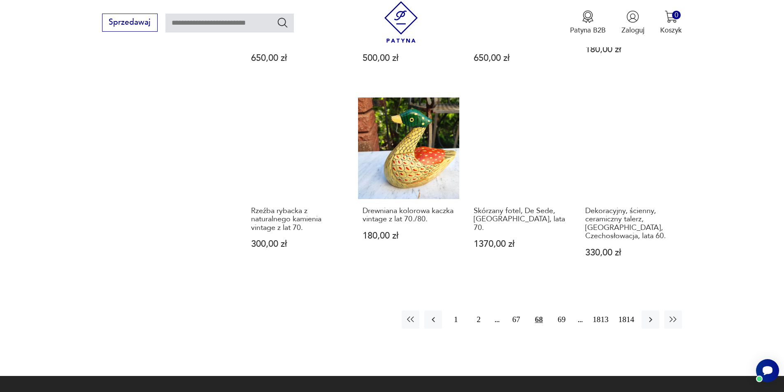
scroll to position [798, 0]
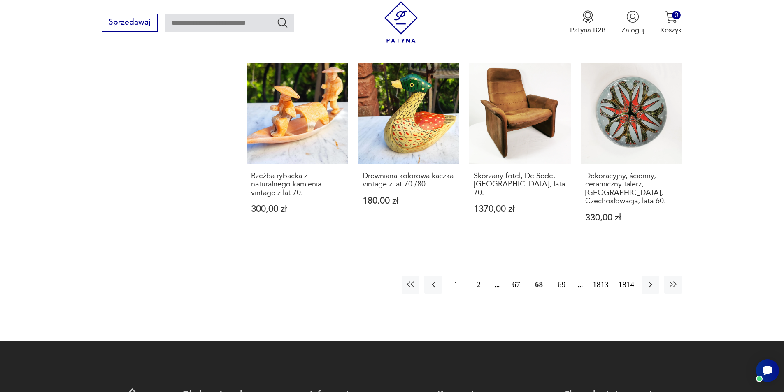
click at [389, 185] on button "69" at bounding box center [562, 285] width 18 height 18
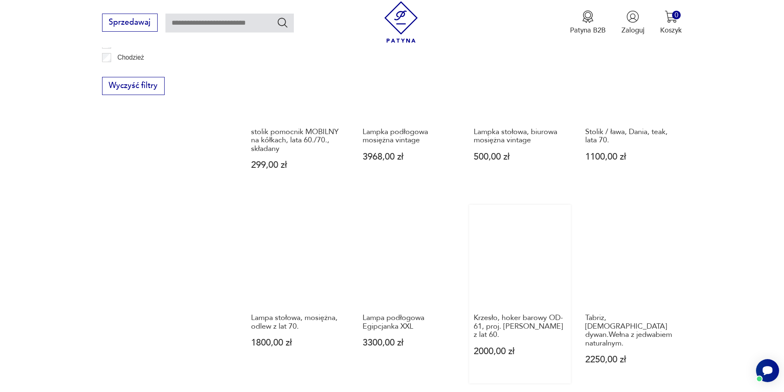
scroll to position [716, 0]
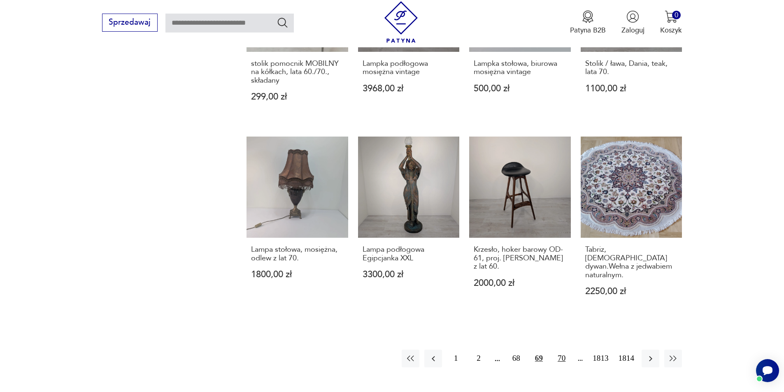
click at [389, 185] on button "70" at bounding box center [562, 359] width 18 height 18
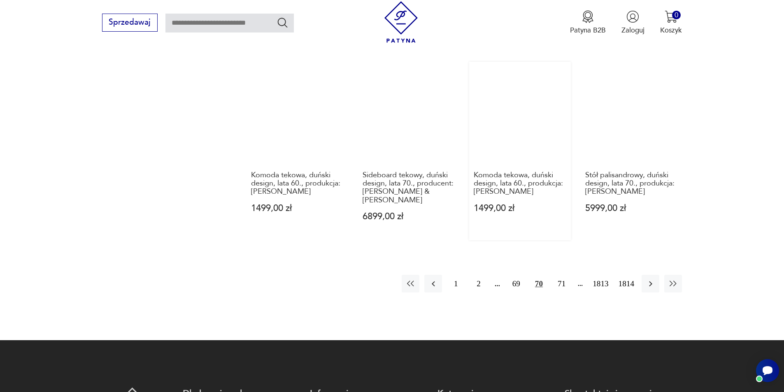
scroll to position [839, 0]
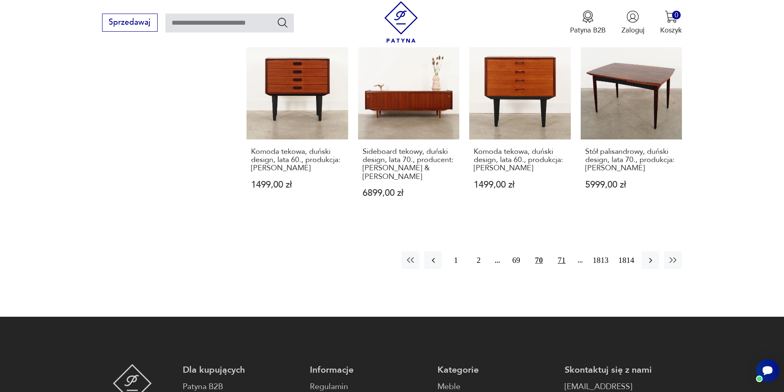
click at [389, 185] on button "71" at bounding box center [562, 260] width 18 height 18
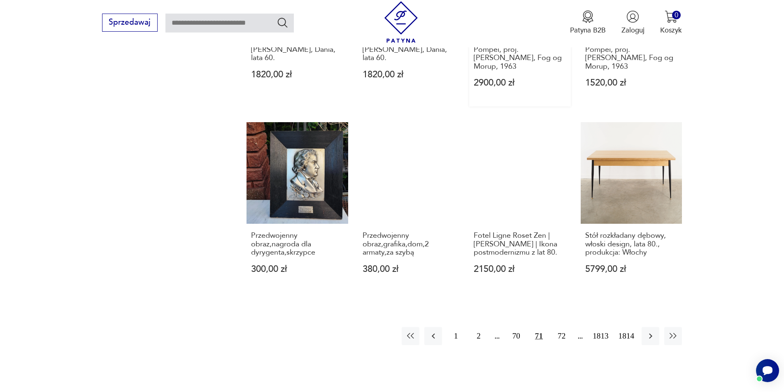
scroll to position [757, 0]
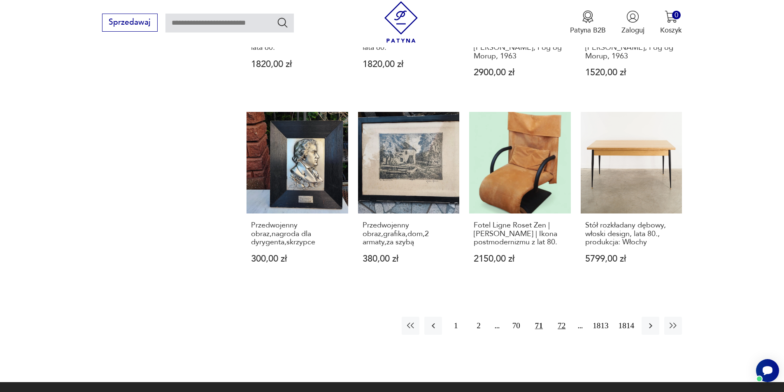
click at [389, 185] on button "72" at bounding box center [562, 326] width 18 height 18
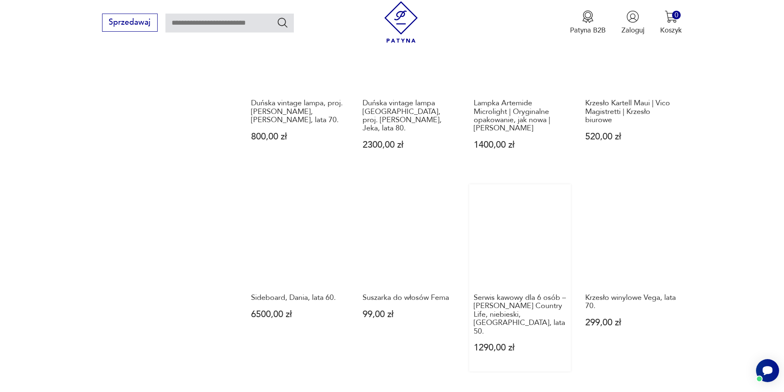
scroll to position [716, 0]
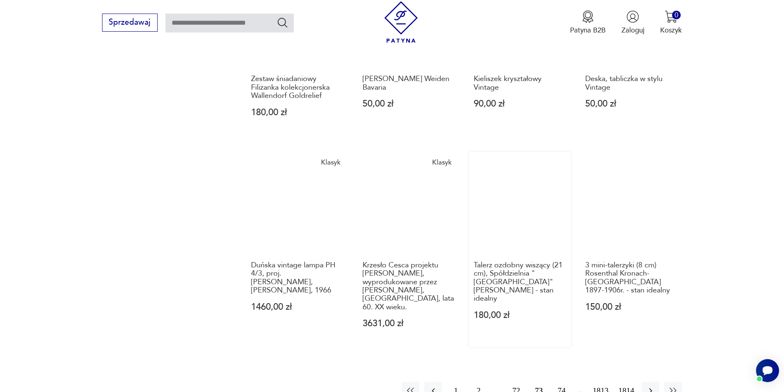
scroll to position [716, 0]
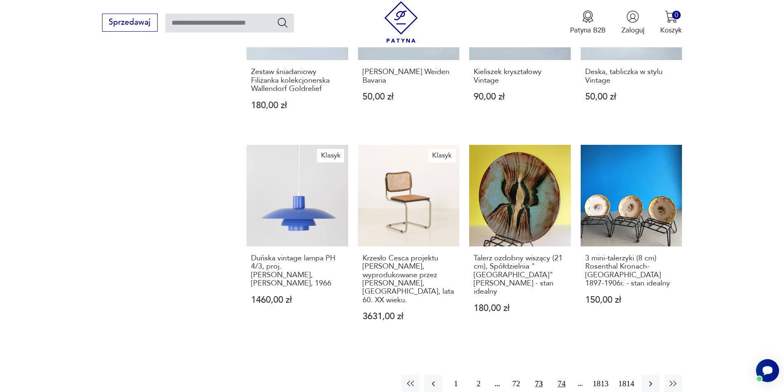
click at [389, 185] on button "74" at bounding box center [562, 384] width 18 height 18
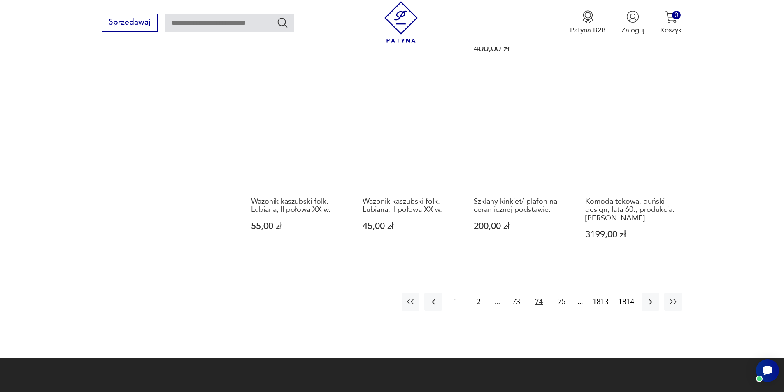
scroll to position [839, 0]
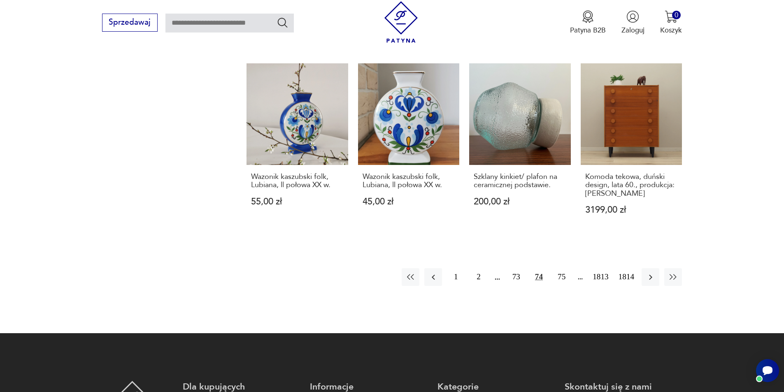
click at [389, 185] on div "1 2 73 74 75 1813 1814" at bounding box center [542, 277] width 280 height 18
click at [389, 185] on button "75" at bounding box center [562, 277] width 18 height 18
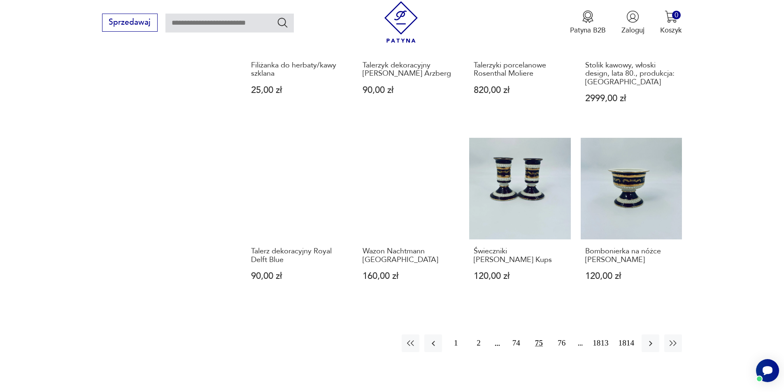
scroll to position [839, 0]
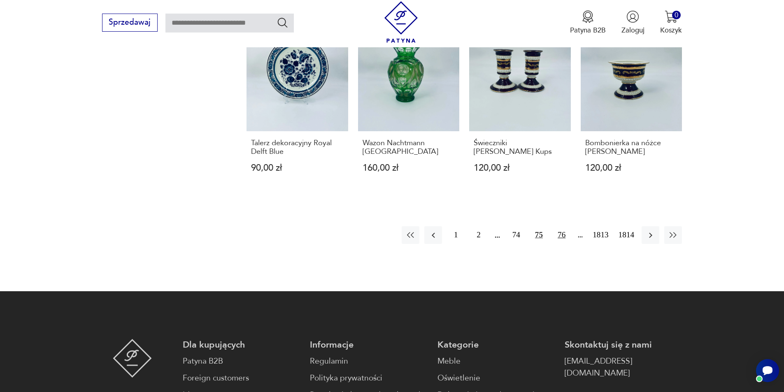
click at [389, 185] on button "76" at bounding box center [562, 235] width 18 height 18
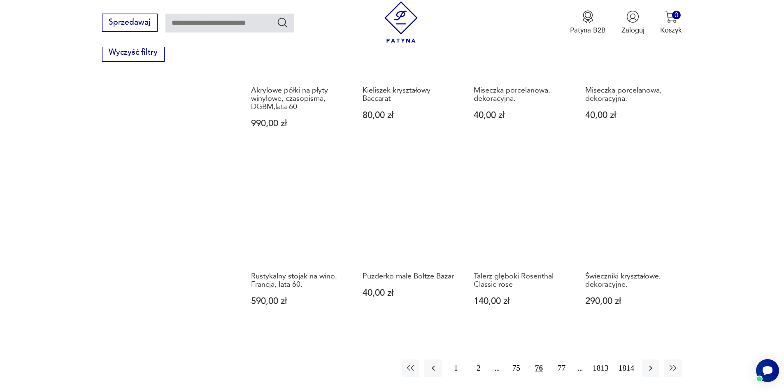
scroll to position [798, 0]
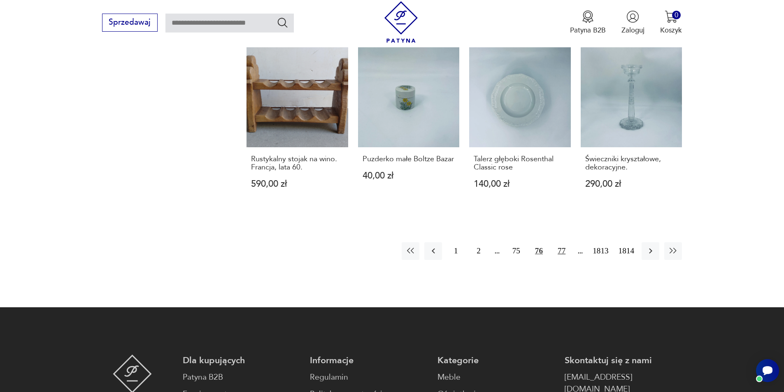
click at [389, 185] on button "77" at bounding box center [562, 251] width 18 height 18
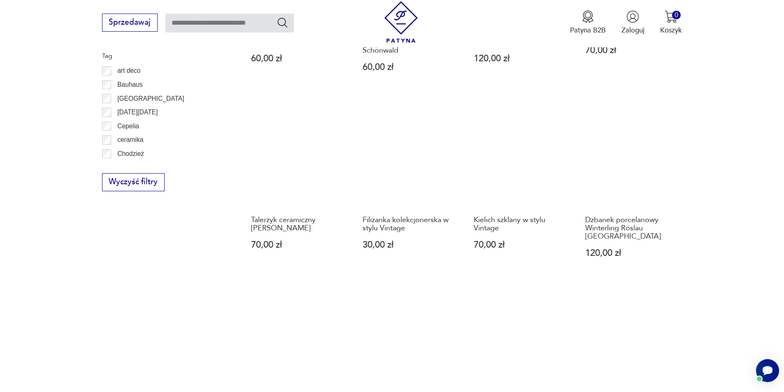
scroll to position [757, 0]
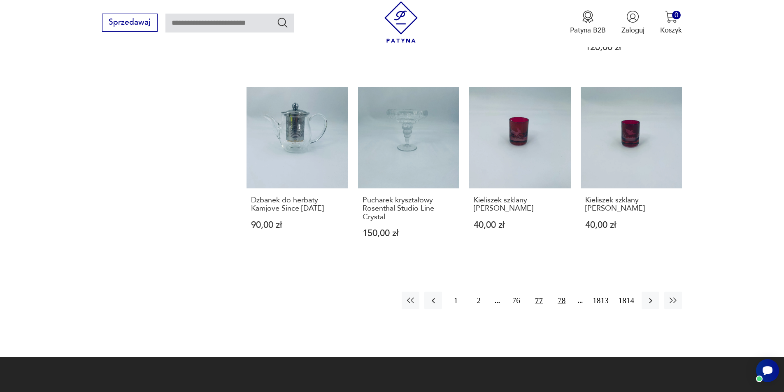
click at [389, 185] on button "78" at bounding box center [562, 301] width 18 height 18
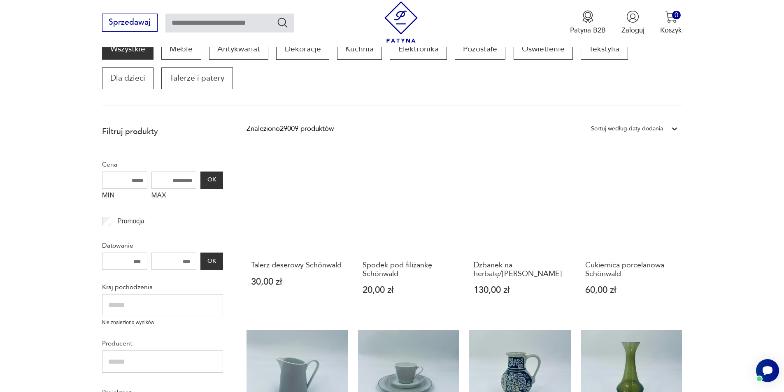
scroll to position [140, 0]
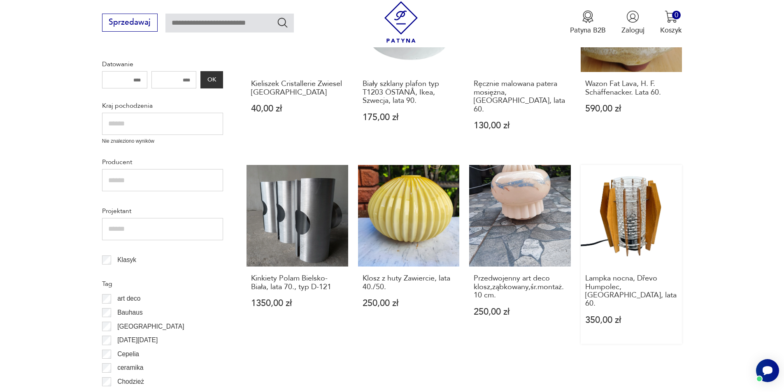
drag, startPoint x: 685, startPoint y: 279, endPoint x: 668, endPoint y: 301, distance: 27.9
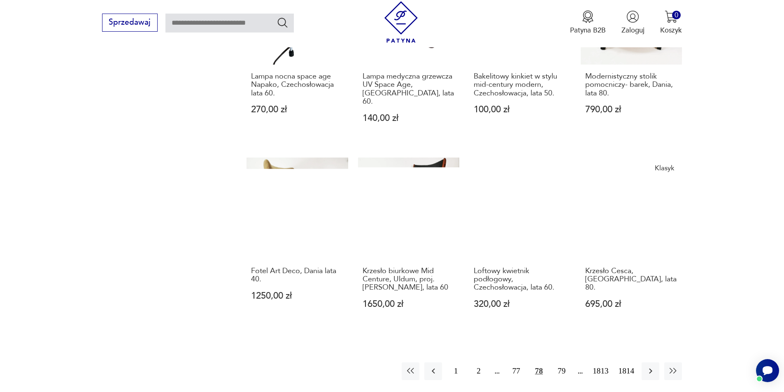
scroll to position [840, 0]
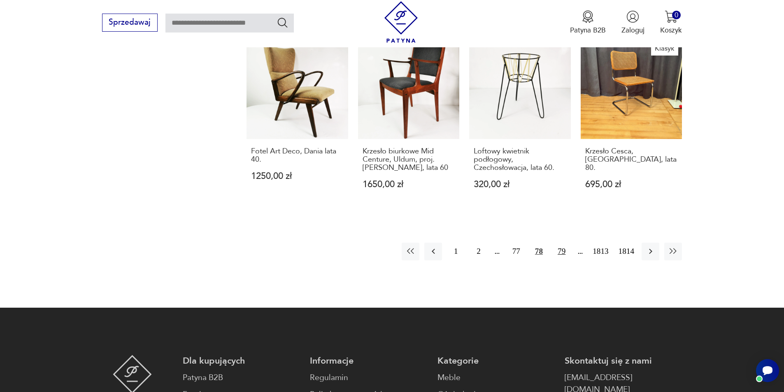
click at [389, 185] on button "79" at bounding box center [562, 252] width 18 height 18
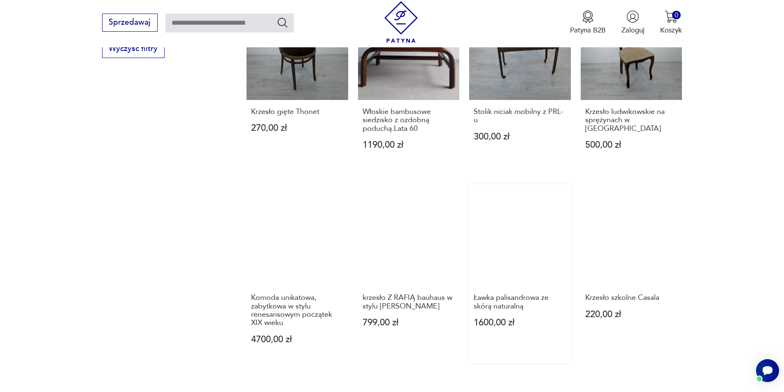
scroll to position [716, 0]
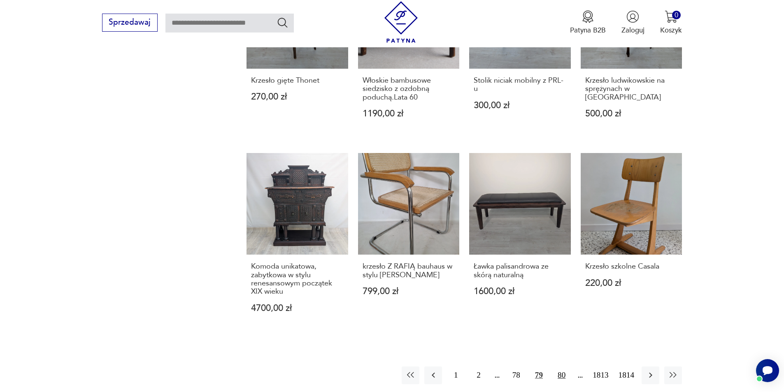
click at [389, 185] on button "80" at bounding box center [562, 376] width 18 height 18
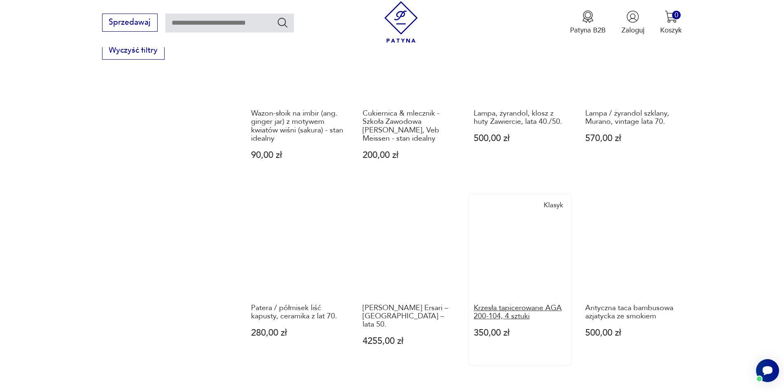
scroll to position [798, 0]
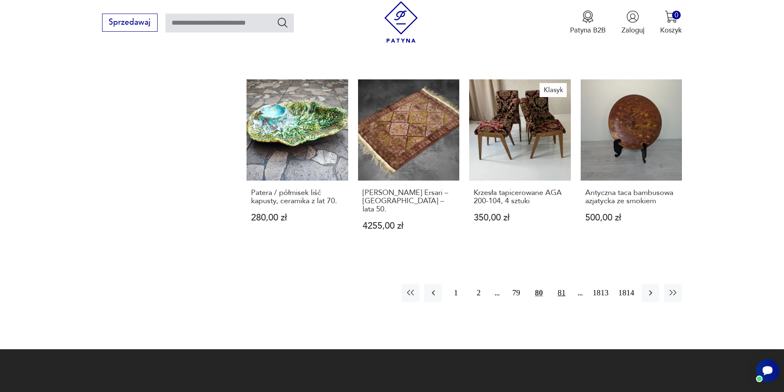
click at [389, 185] on button "81" at bounding box center [562, 293] width 18 height 18
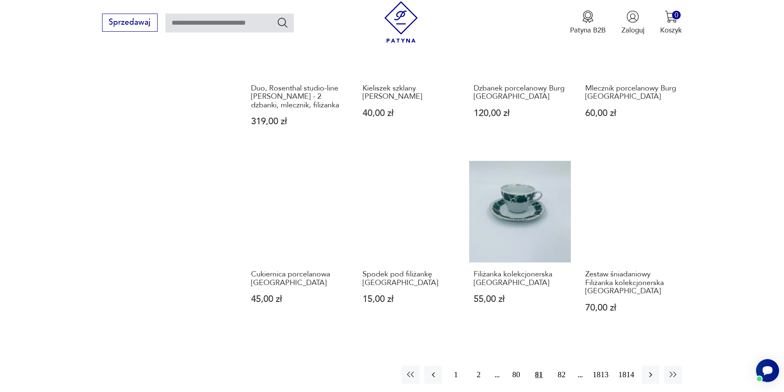
scroll to position [757, 0]
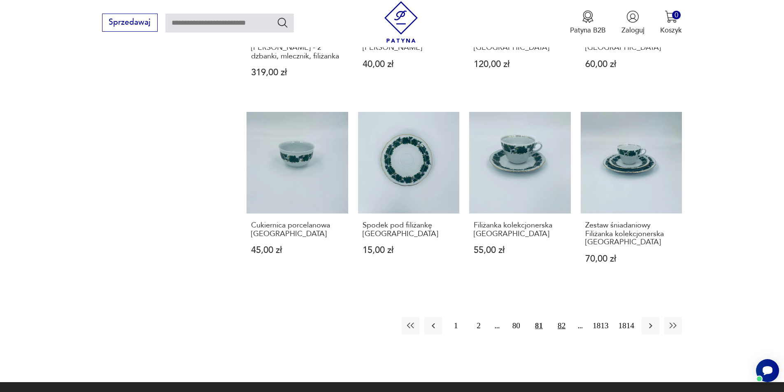
click at [389, 185] on button "82" at bounding box center [562, 326] width 18 height 18
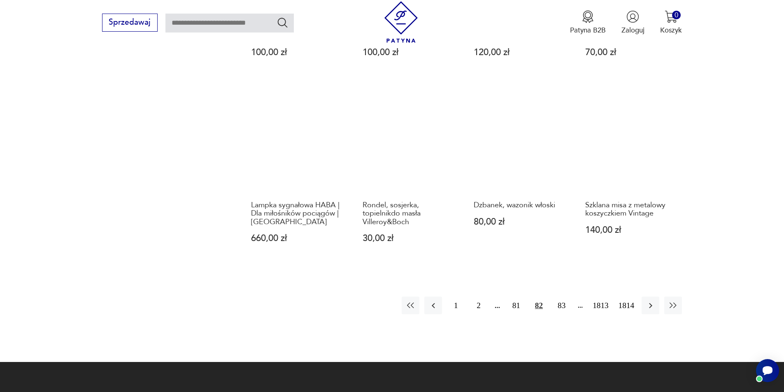
scroll to position [757, 0]
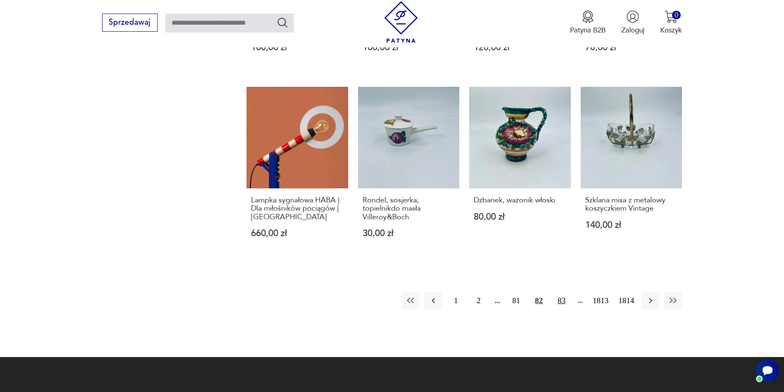
click at [389, 185] on button "83" at bounding box center [562, 301] width 18 height 18
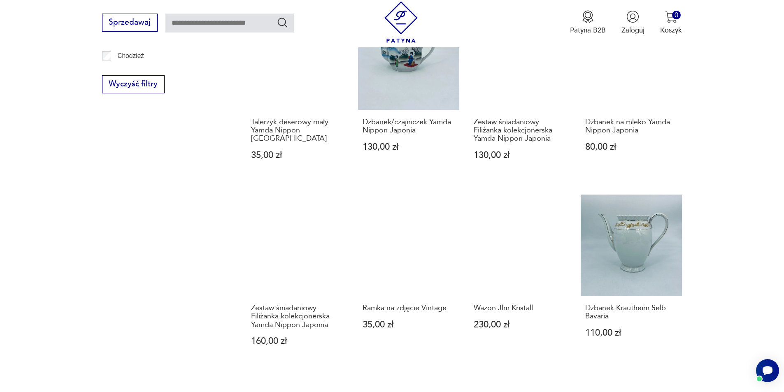
scroll to position [757, 0]
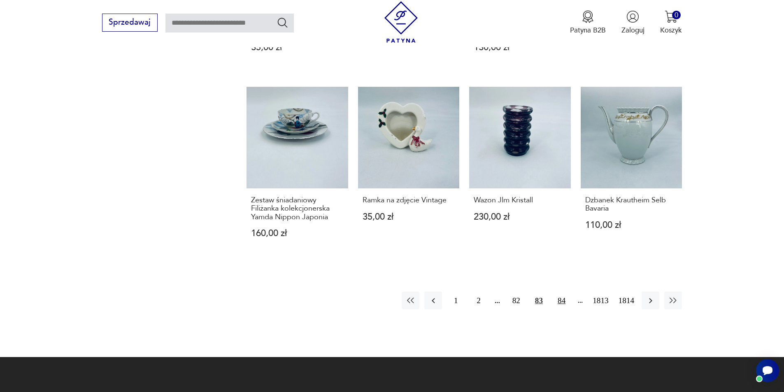
click at [389, 185] on button "84" at bounding box center [562, 301] width 18 height 18
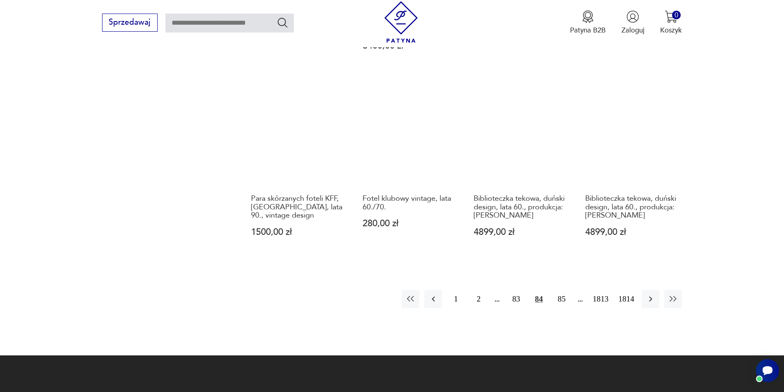
scroll to position [798, 0]
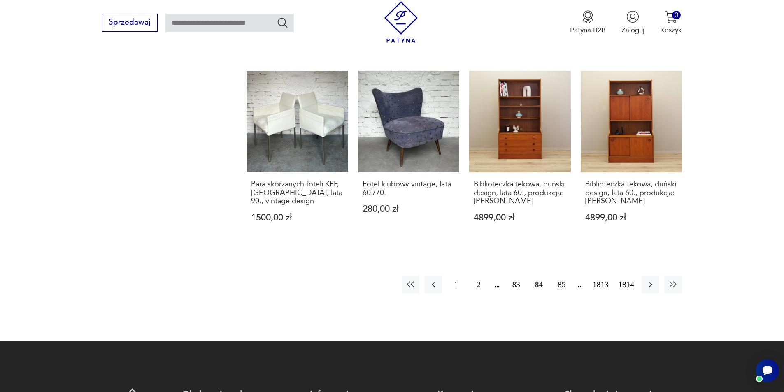
click at [389, 185] on button "85" at bounding box center [562, 285] width 18 height 18
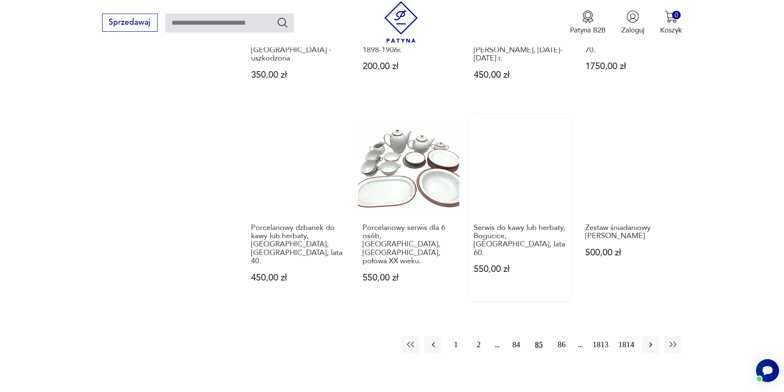
scroll to position [839, 0]
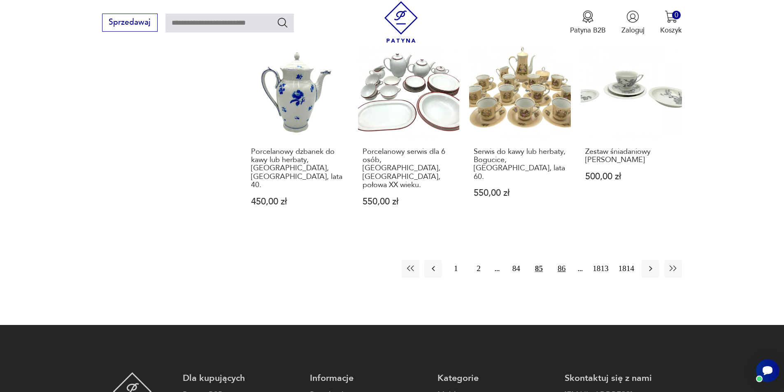
click at [389, 185] on button "86" at bounding box center [562, 269] width 18 height 18
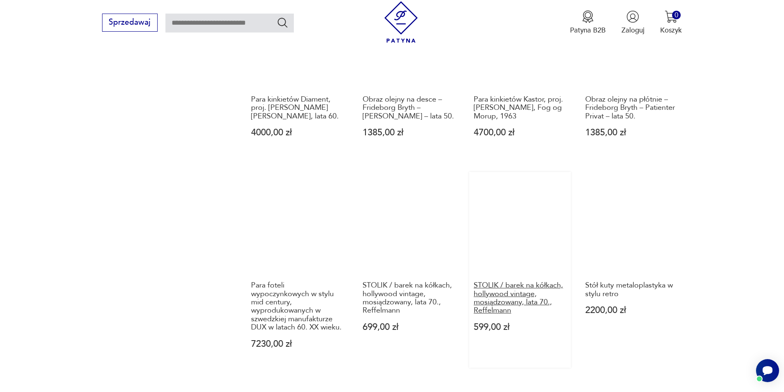
scroll to position [798, 0]
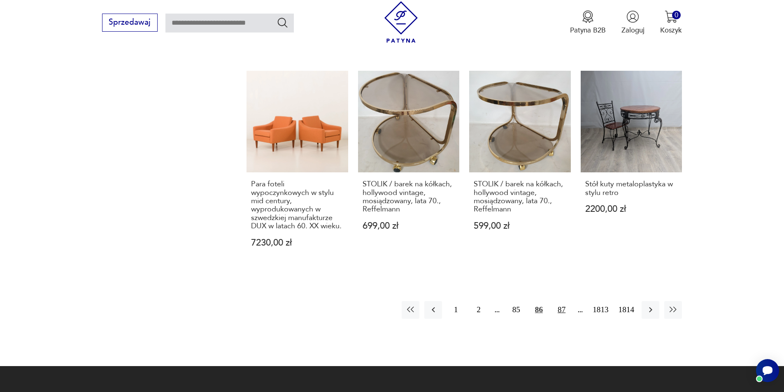
click at [389, 185] on button "87" at bounding box center [562, 310] width 18 height 18
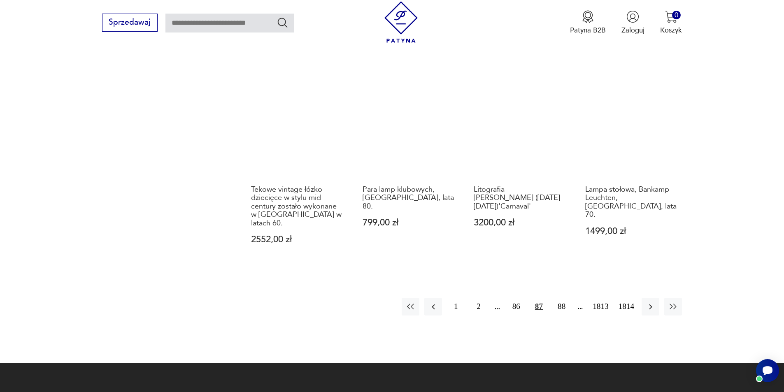
scroll to position [839, 0]
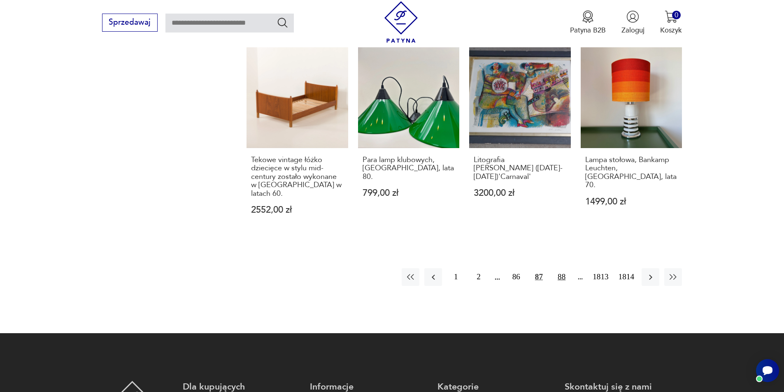
click at [389, 185] on button "88" at bounding box center [562, 277] width 18 height 18
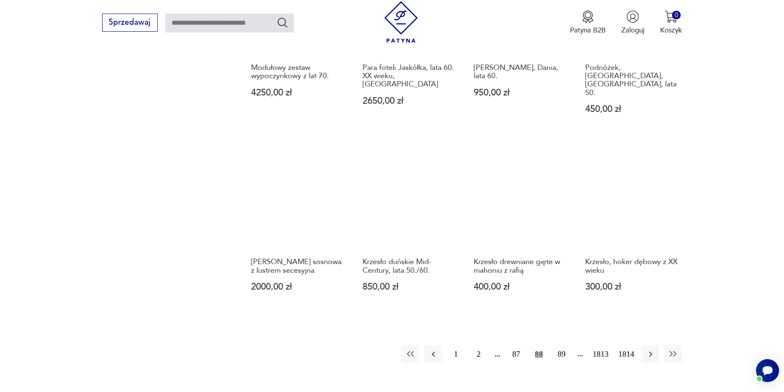
scroll to position [757, 0]
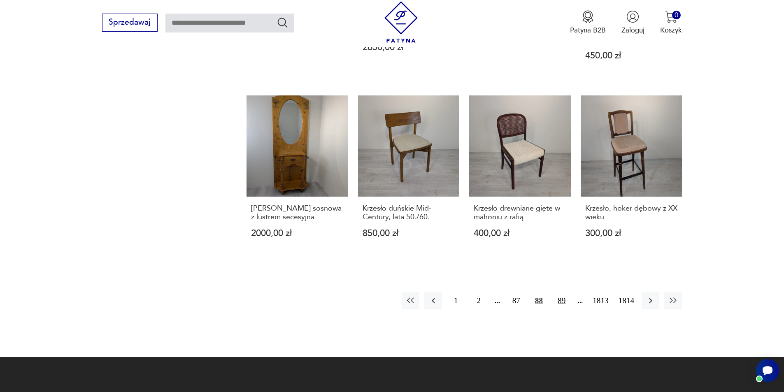
click at [389, 185] on button "89" at bounding box center [562, 301] width 18 height 18
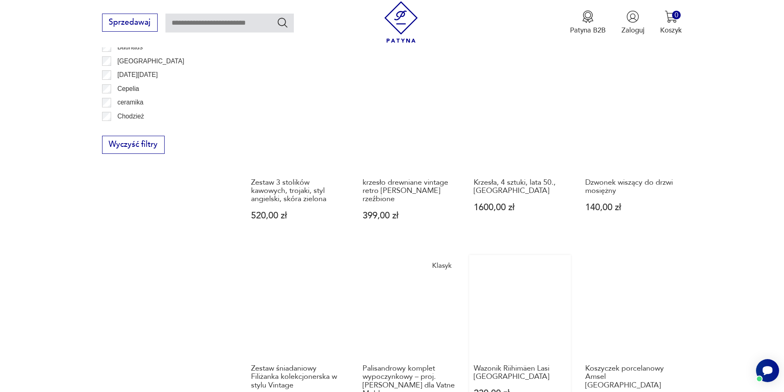
scroll to position [592, 0]
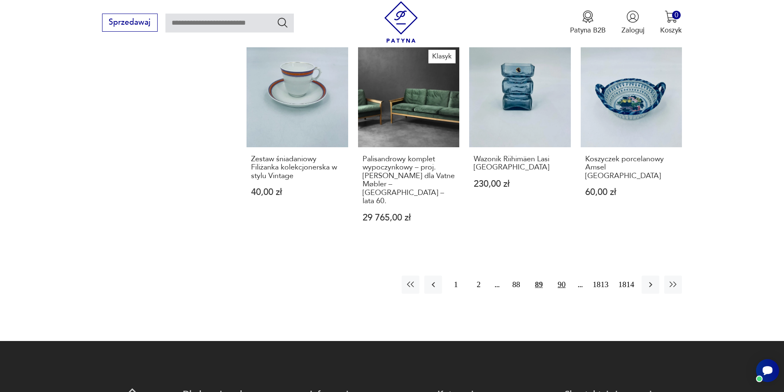
click at [389, 185] on button "90" at bounding box center [562, 285] width 18 height 18
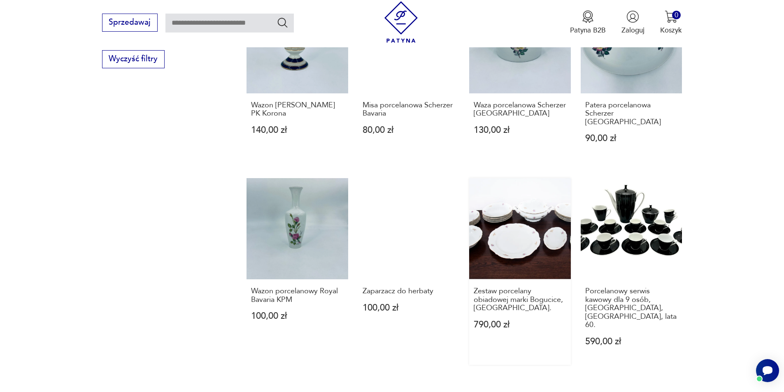
scroll to position [757, 0]
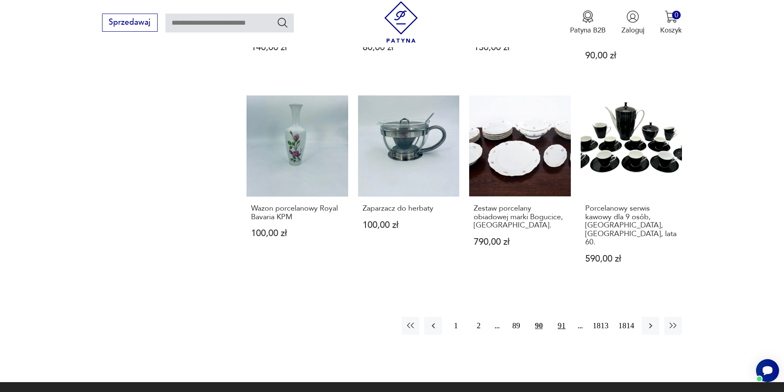
click at [389, 185] on button "91" at bounding box center [562, 326] width 18 height 18
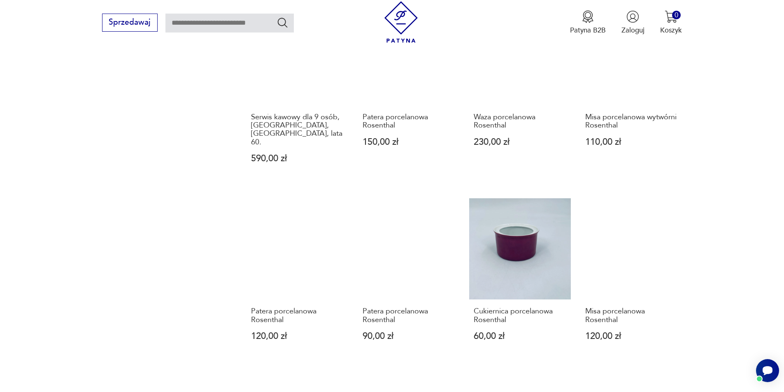
scroll to position [716, 0]
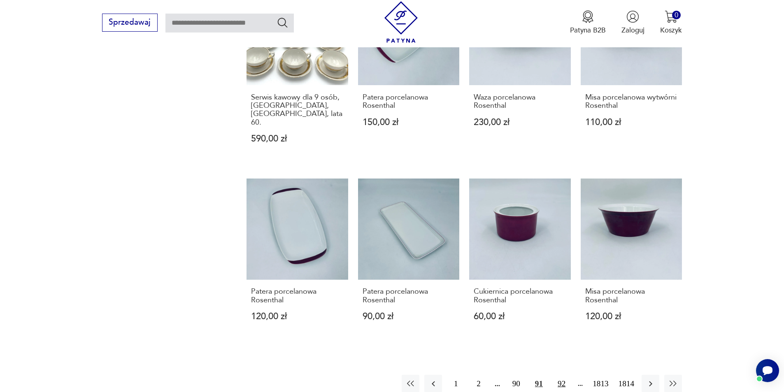
click at [389, 185] on button "92" at bounding box center [562, 384] width 18 height 18
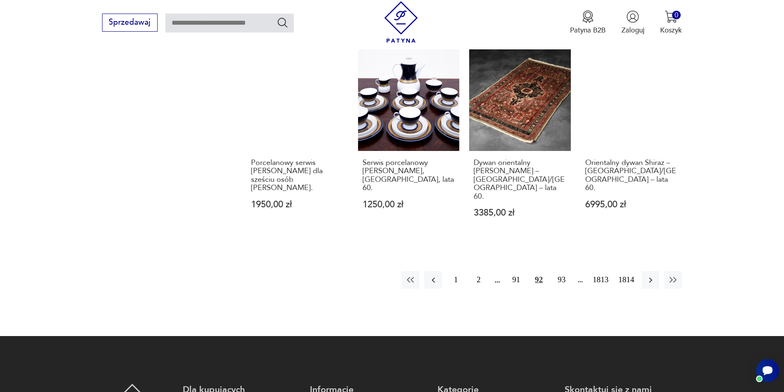
scroll to position [757, 0]
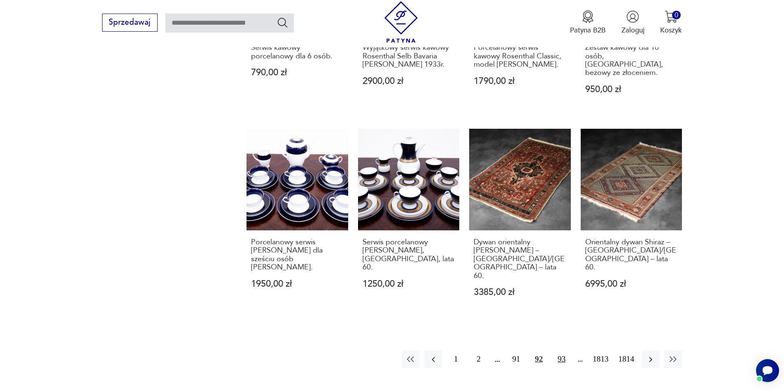
click at [389, 185] on button "93" at bounding box center [562, 360] width 18 height 18
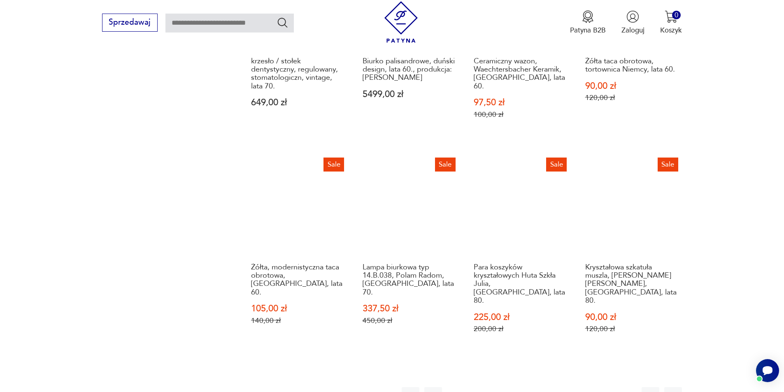
scroll to position [757, 0]
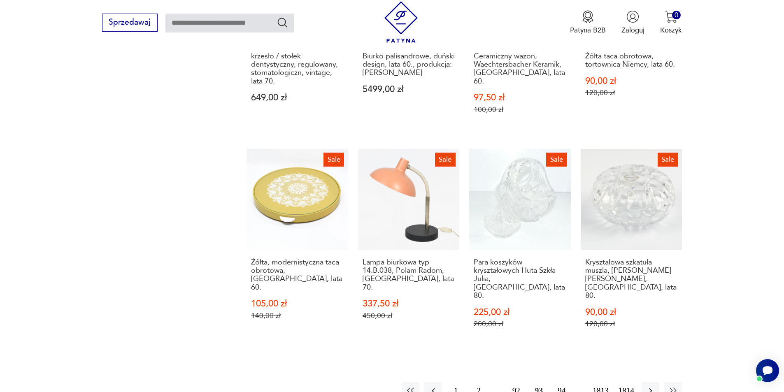
click at [389, 185] on button "94" at bounding box center [562, 391] width 18 height 18
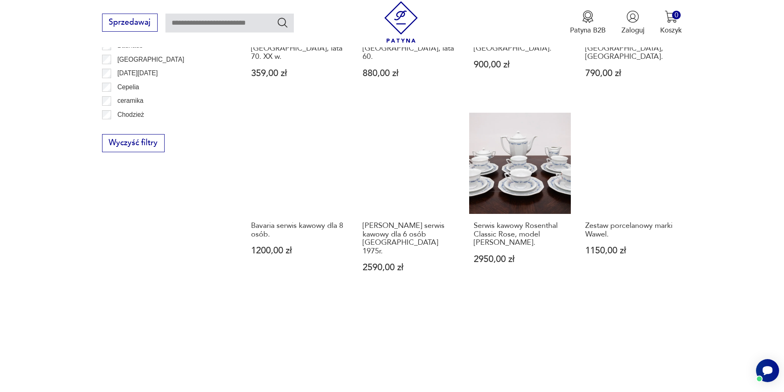
scroll to position [716, 0]
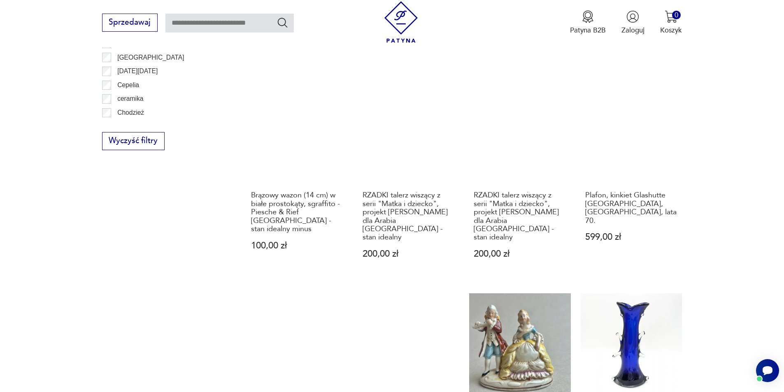
scroll to position [757, 0]
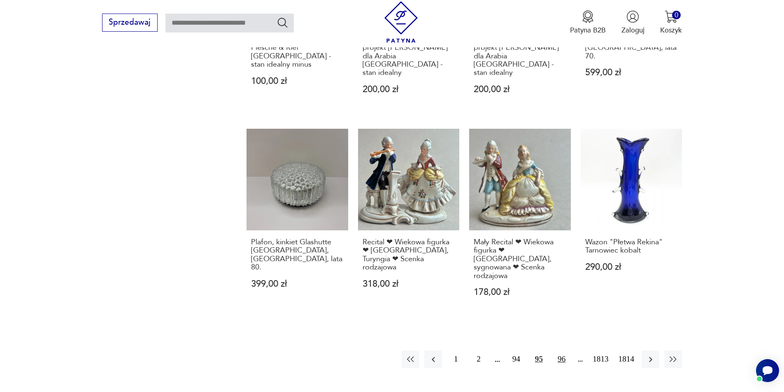
click at [389, 185] on button "96" at bounding box center [562, 360] width 18 height 18
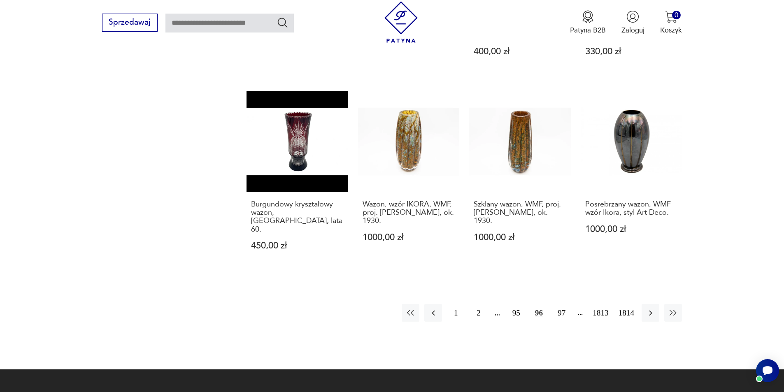
scroll to position [798, 0]
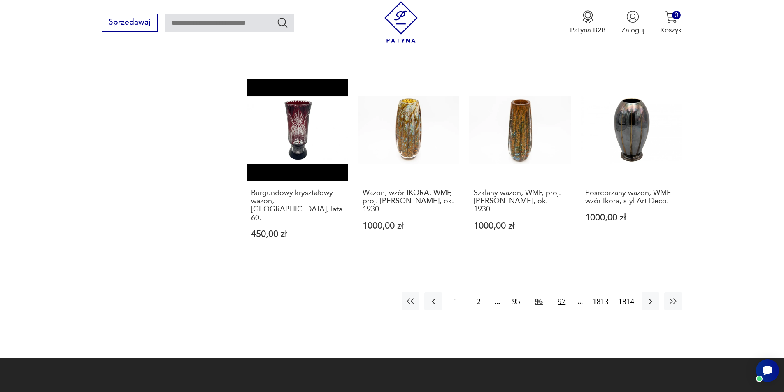
click at [389, 185] on button "97" at bounding box center [562, 302] width 18 height 18
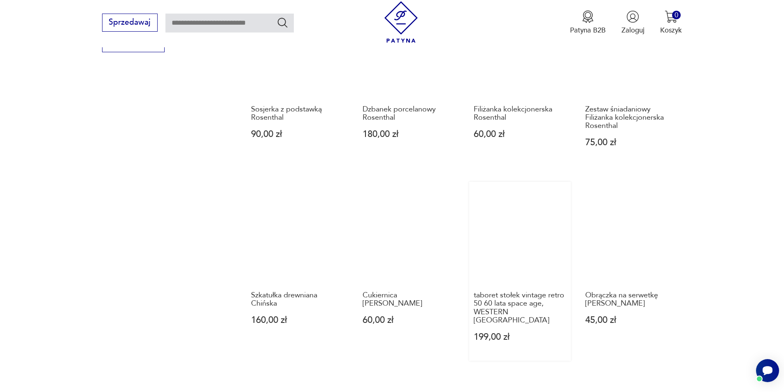
scroll to position [716, 0]
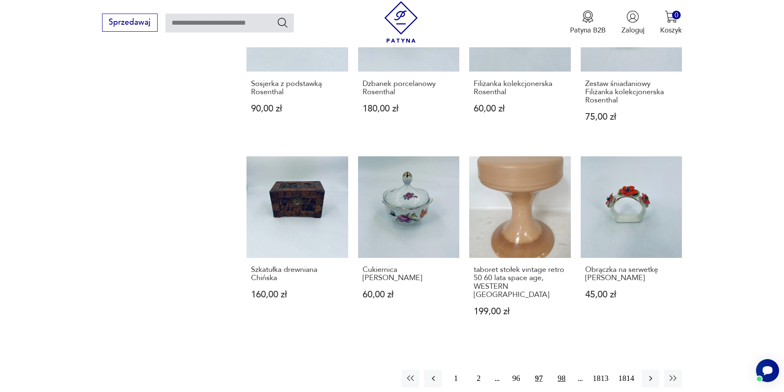
click at [389, 185] on button "98" at bounding box center [562, 379] width 18 height 18
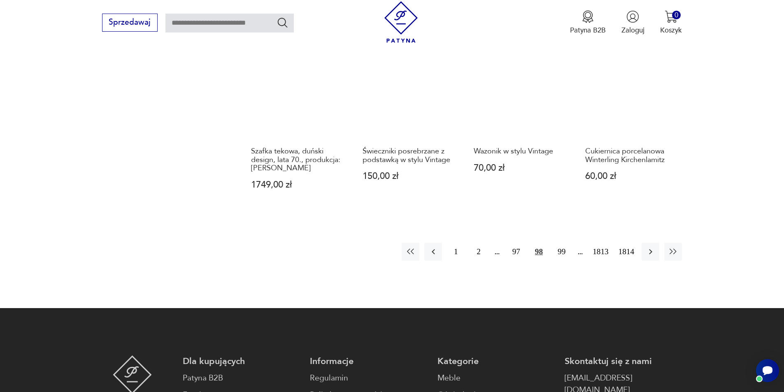
scroll to position [839, 0]
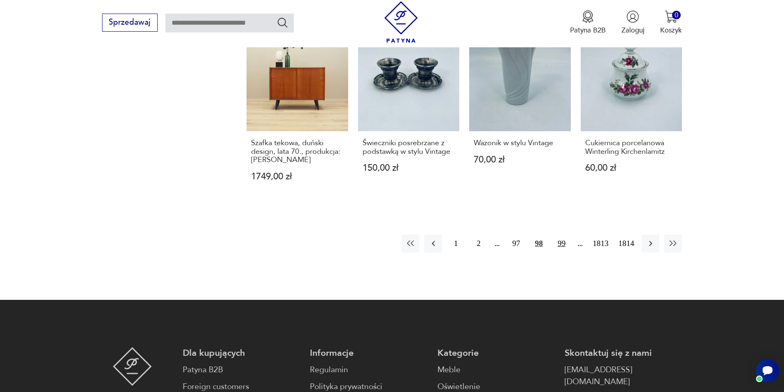
click at [389, 185] on button "99" at bounding box center [562, 244] width 18 height 18
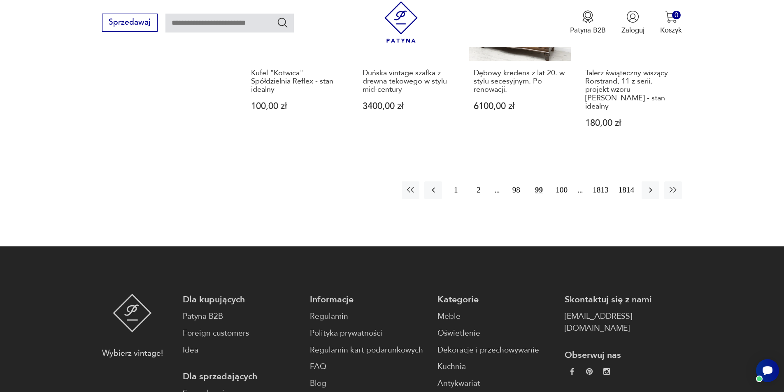
scroll to position [839, 0]
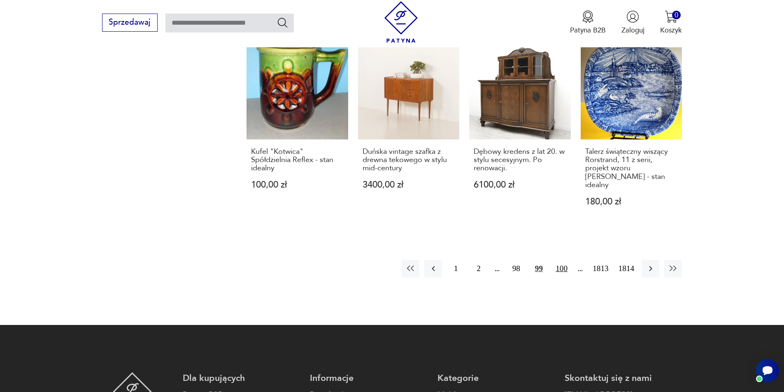
click at [389, 185] on button "100" at bounding box center [562, 269] width 18 height 18
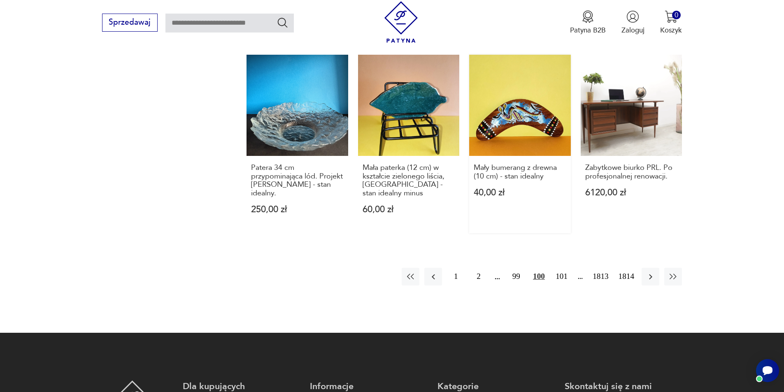
scroll to position [798, 0]
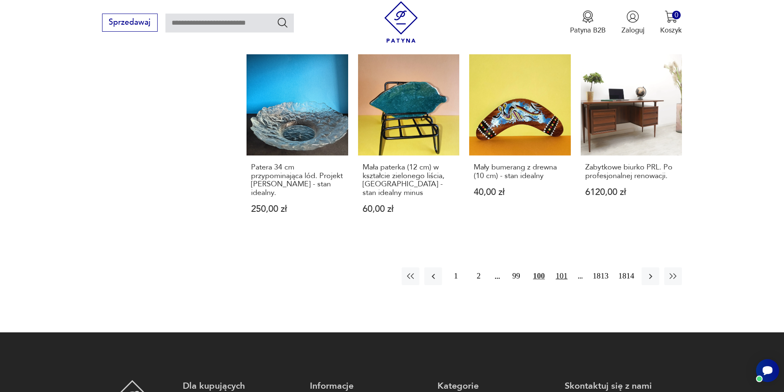
click at [389, 185] on button "101" at bounding box center [562, 277] width 18 height 18
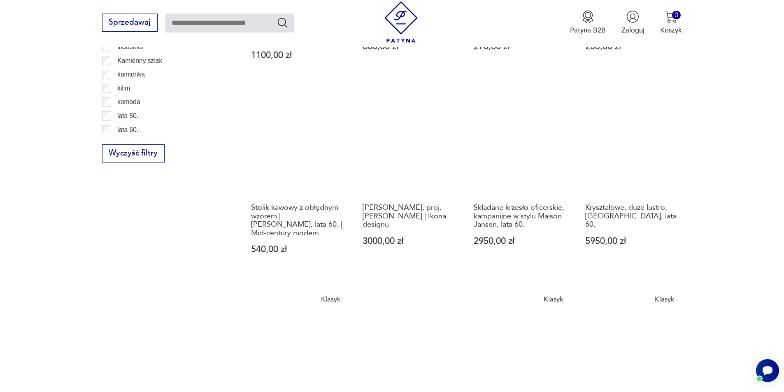
scroll to position [757, 0]
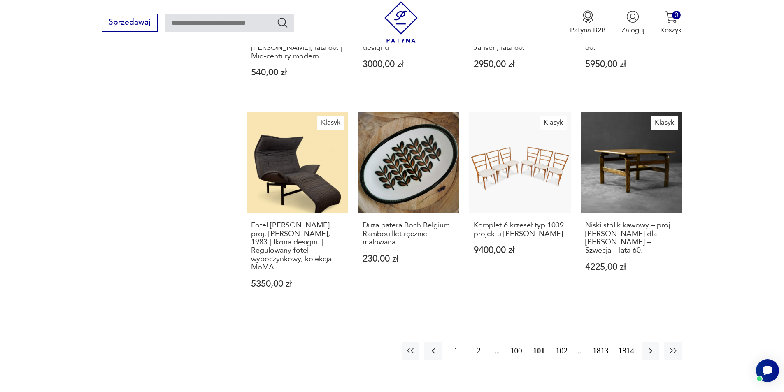
click at [389, 185] on button "102" at bounding box center [562, 351] width 18 height 18
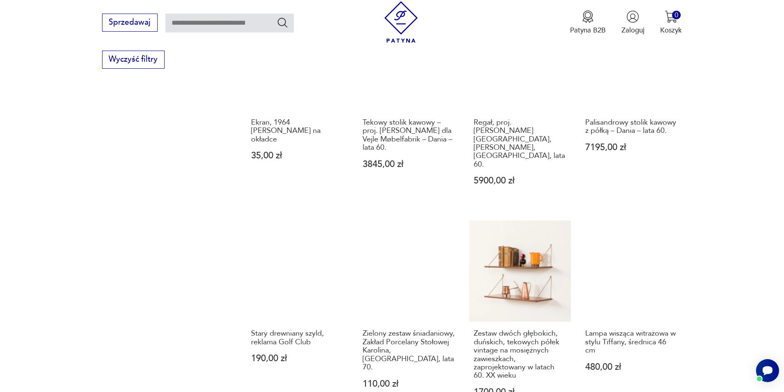
scroll to position [757, 0]
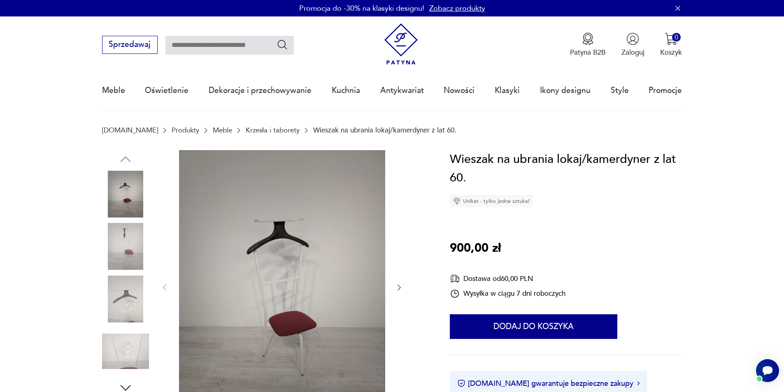
click at [605, 163] on h1 "Wieszak na ubrania lokaj/kamerdyner z lat 60." at bounding box center [566, 168] width 232 height 37
click at [604, 163] on h1 "Wieszak na ubrania lokaj/kamerdyner z lat 60." at bounding box center [566, 168] width 232 height 37
drag, startPoint x: 604, startPoint y: 163, endPoint x: 195, endPoint y: 37, distance: 428.3
click at [195, 36] on input "text" at bounding box center [229, 45] width 128 height 19
paste input "**********"
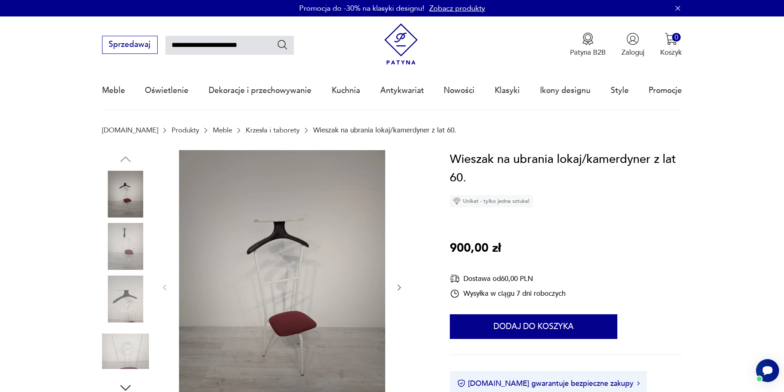
type input "**********"
click at [283, 46] on icon "Szukaj" at bounding box center [283, 45] width 12 height 12
type input "**********"
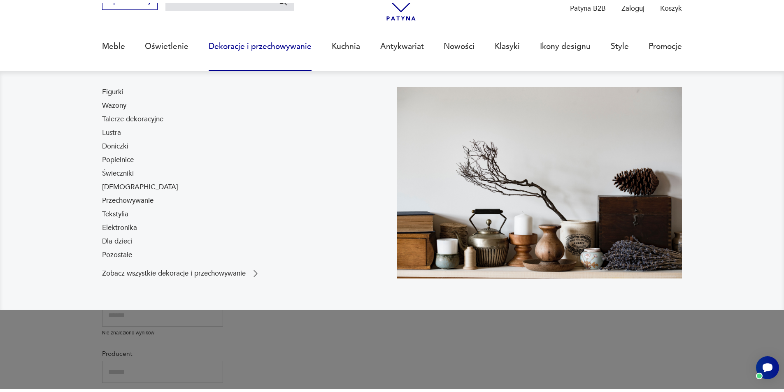
scroll to position [53, 0]
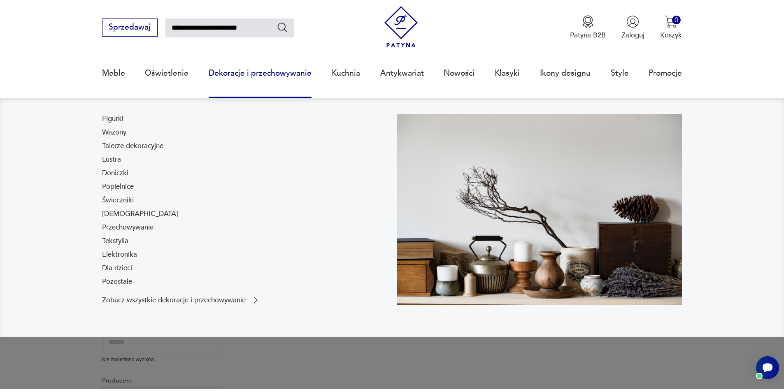
scroll to position [6, 0]
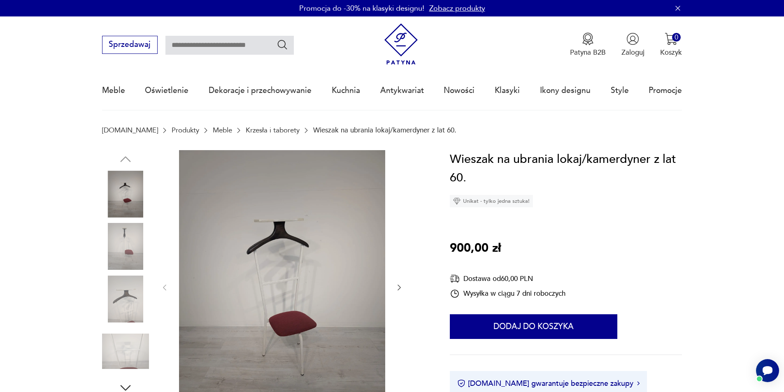
click at [605, 155] on h1 "Wieszak na ubrania lokaj/kamerdyner z lat 60." at bounding box center [566, 168] width 232 height 37
click at [629, 167] on h1 "Wieszak na ubrania lokaj/kamerdyner z lat 60." at bounding box center [566, 168] width 232 height 37
drag, startPoint x: 629, startPoint y: 167, endPoint x: 622, endPoint y: 165, distance: 6.7
click at [622, 165] on h1 "Wieszak na ubrania lokaj/kamerdyner z lat 60." at bounding box center [566, 168] width 232 height 37
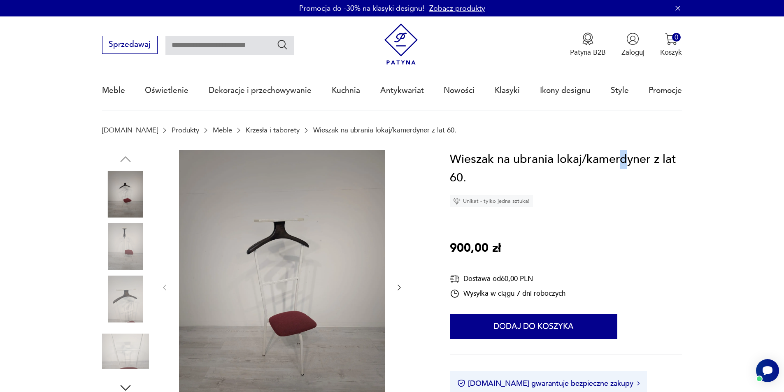
click at [621, 165] on h1 "Wieszak na ubrania lokaj/kamerdyner z lat 60." at bounding box center [566, 168] width 232 height 37
click at [244, 44] on input "text" at bounding box center [229, 45] width 128 height 19
paste input "**********"
type input "**********"
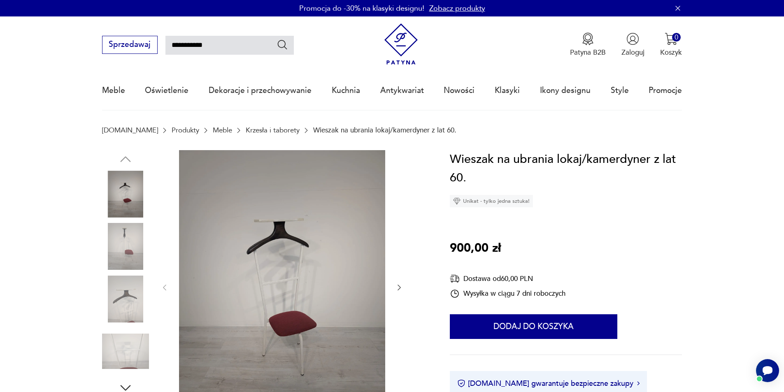
click at [277, 48] on icon "Szukaj" at bounding box center [283, 45] width 12 height 12
type input "**********"
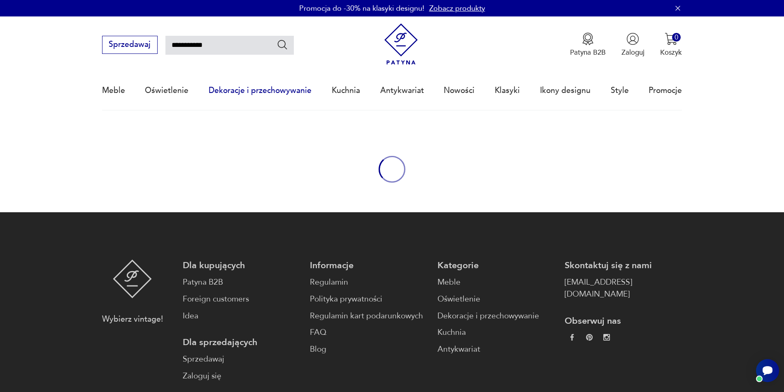
type input "**********"
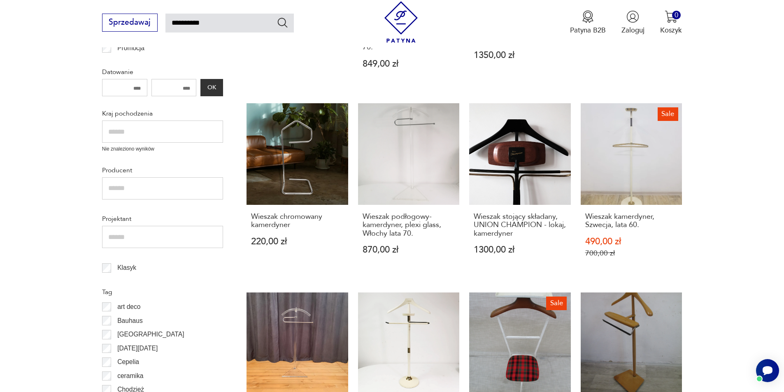
scroll to position [294, 0]
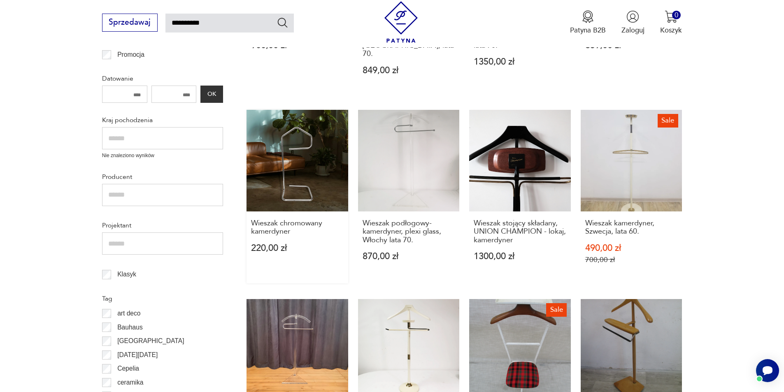
click at [309, 159] on link "Wieszak chromowany kamerdyner 220,00 zł" at bounding box center [298, 197] width 102 height 174
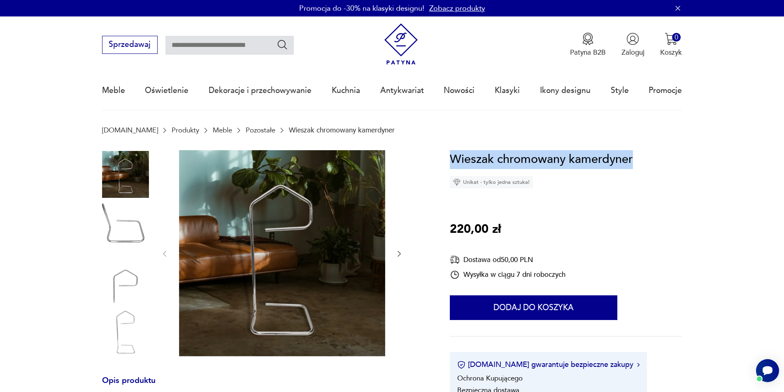
drag, startPoint x: 560, startPoint y: 164, endPoint x: 679, endPoint y: 170, distance: 119.1
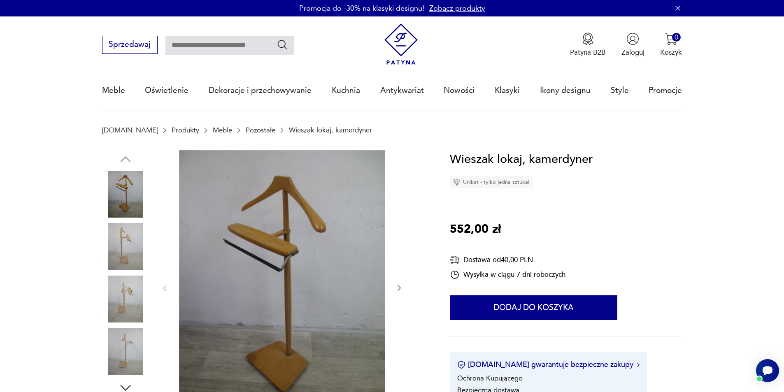
click at [396, 289] on div at bounding box center [282, 288] width 243 height 277
click at [397, 286] on icon "button" at bounding box center [399, 288] width 8 height 8
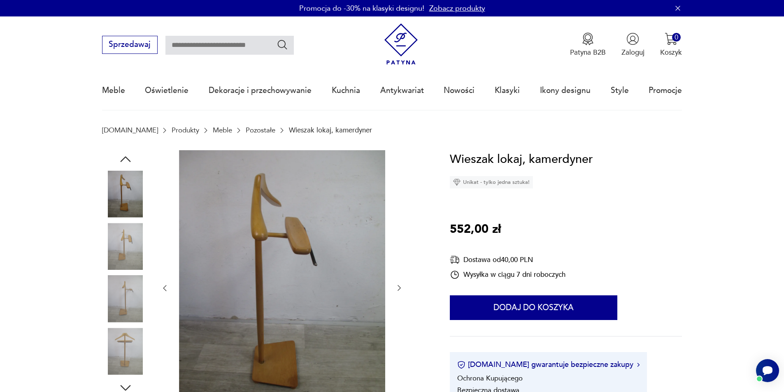
click at [509, 155] on h1 "Wieszak lokaj, kamerdyner" at bounding box center [521, 159] width 143 height 19
click at [508, 155] on h1 "Wieszak lokaj, kamerdyner" at bounding box center [521, 159] width 143 height 19
copy h1 "lokaj"
click at [238, 42] on input "text" at bounding box center [229, 45] width 128 height 19
drag, startPoint x: 229, startPoint y: 35, endPoint x: 208, endPoint y: 50, distance: 26.0
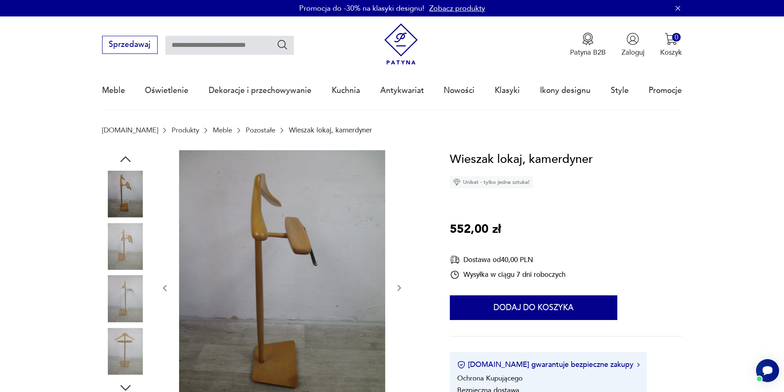
click at [208, 50] on input "text" at bounding box center [229, 45] width 128 height 19
paste input "*****"
type input "*****"
click at [280, 42] on icon "Szukaj" at bounding box center [283, 45] width 12 height 12
type input "*****"
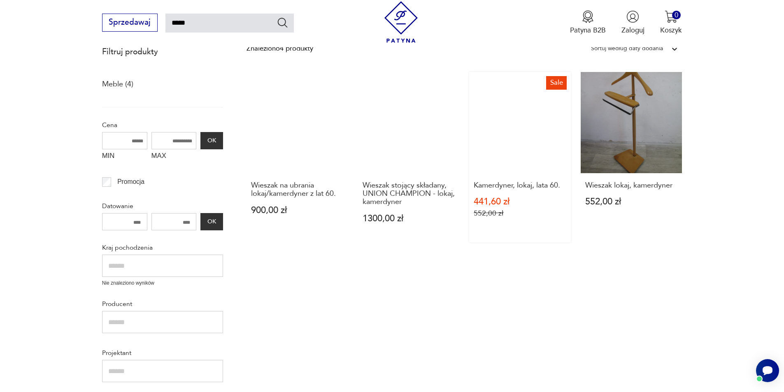
scroll to position [130, 0]
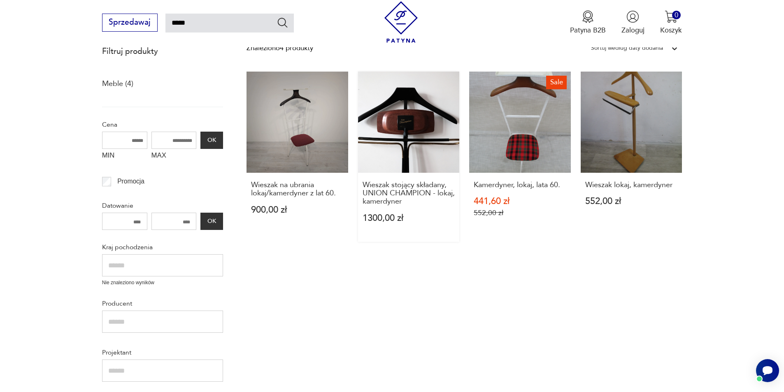
click at [410, 105] on link "Wieszak stojący składany, UNION CHAMPION - lokaj, kamerdyner 1300,00 zł" at bounding box center [409, 157] width 102 height 170
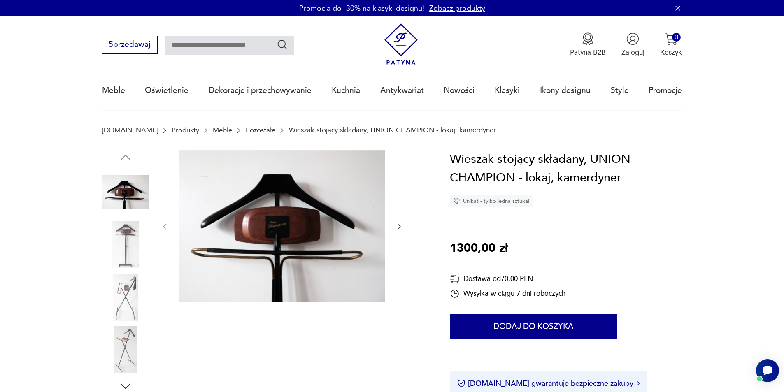
click at [122, 234] on img at bounding box center [125, 244] width 47 height 47
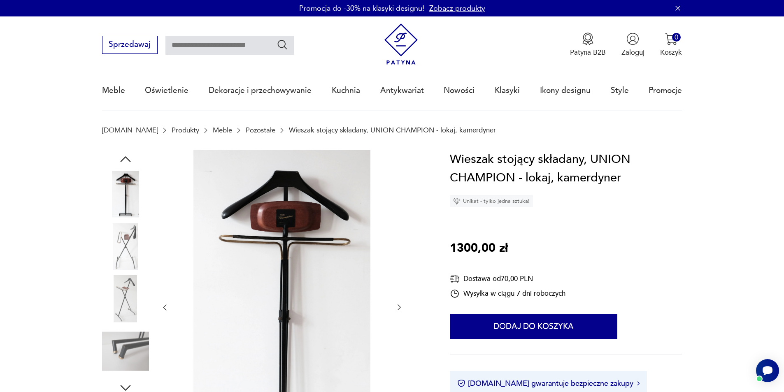
click at [121, 248] on img at bounding box center [125, 246] width 47 height 47
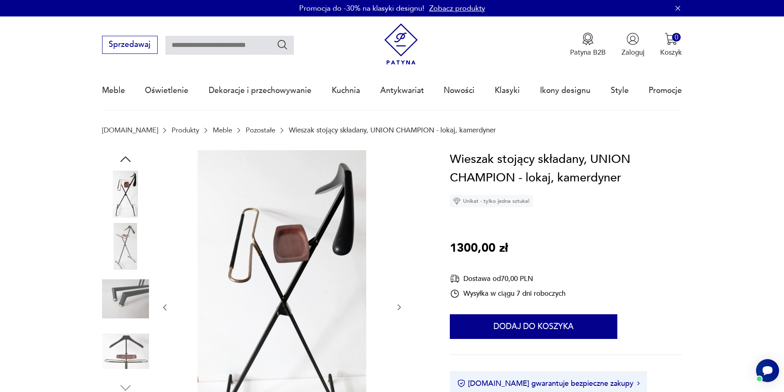
click at [137, 289] on img at bounding box center [125, 299] width 47 height 47
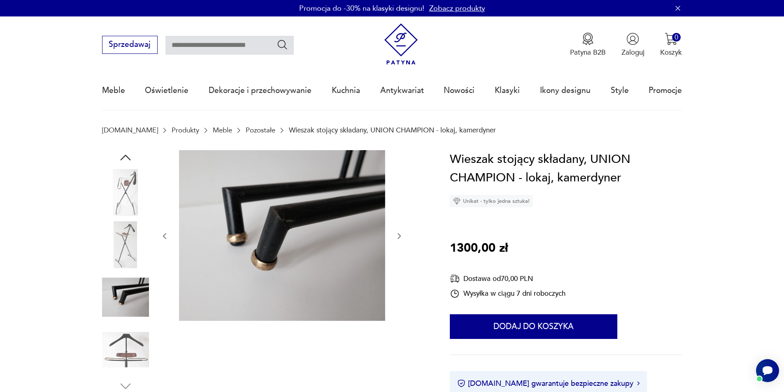
click at [132, 321] on div at bounding box center [125, 298] width 47 height 49
click at [128, 361] on img at bounding box center [125, 349] width 47 height 47
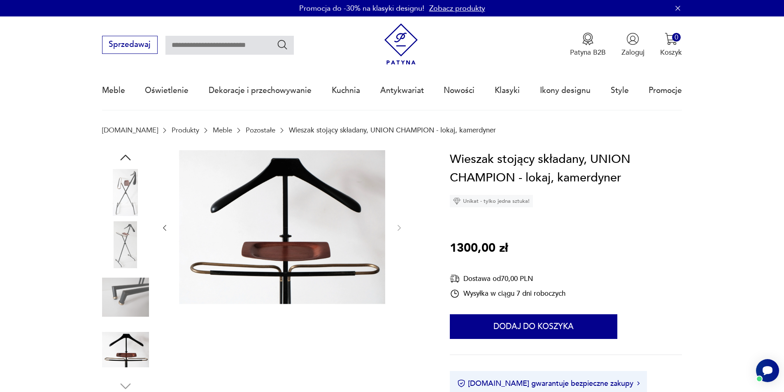
click at [118, 298] on img at bounding box center [125, 297] width 47 height 47
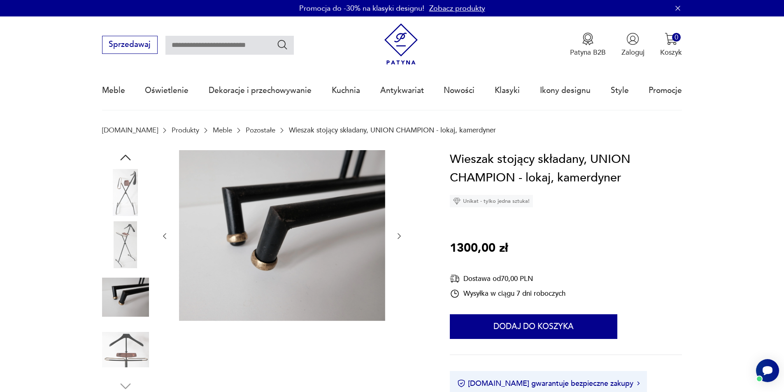
click at [114, 247] on img at bounding box center [125, 244] width 47 height 47
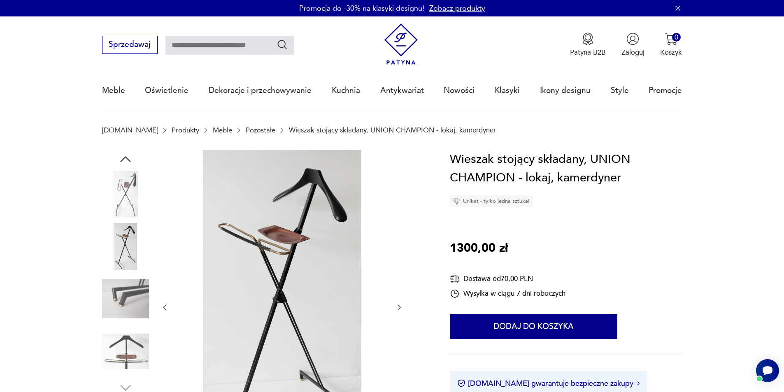
click at [123, 329] on img at bounding box center [125, 351] width 47 height 47
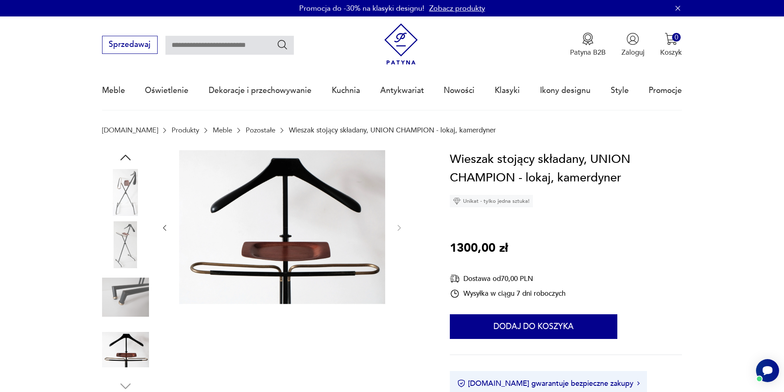
click at [128, 285] on img at bounding box center [125, 297] width 47 height 47
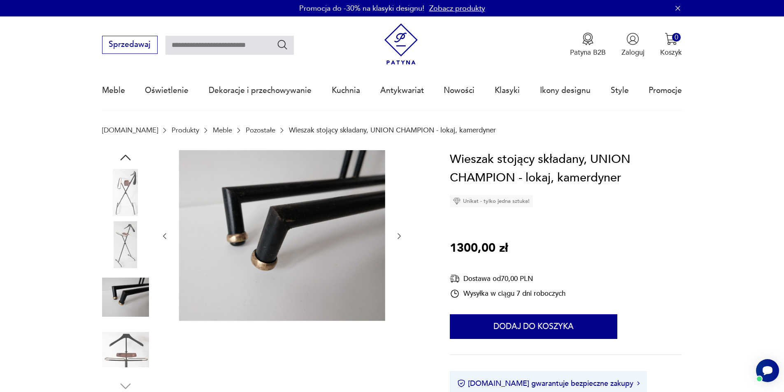
click at [126, 263] on img at bounding box center [125, 244] width 47 height 47
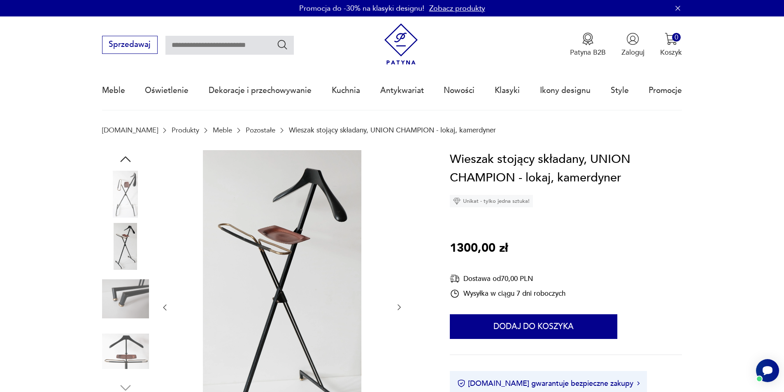
click at [131, 356] on img at bounding box center [125, 351] width 47 height 47
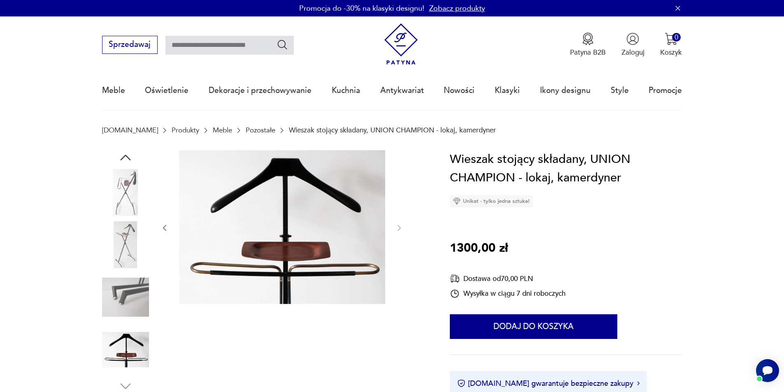
click at [125, 346] on img at bounding box center [125, 349] width 47 height 47
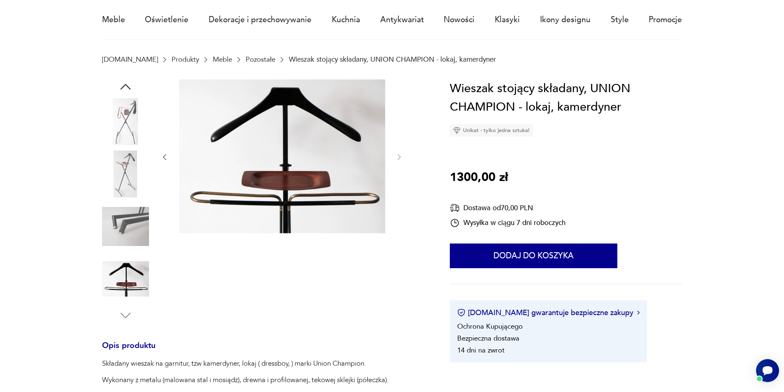
scroll to position [82, 0]
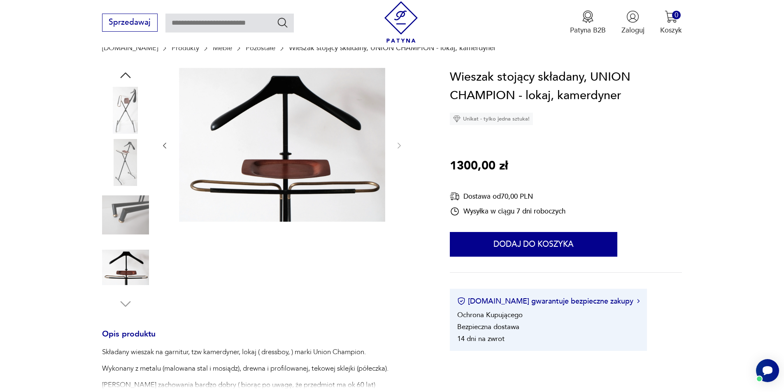
drag, startPoint x: 395, startPoint y: 156, endPoint x: 398, endPoint y: 148, distance: 8.9
click at [395, 156] on div at bounding box center [282, 146] width 243 height 156
click at [402, 139] on div at bounding box center [282, 146] width 243 height 156
click at [130, 216] on img at bounding box center [125, 215] width 47 height 47
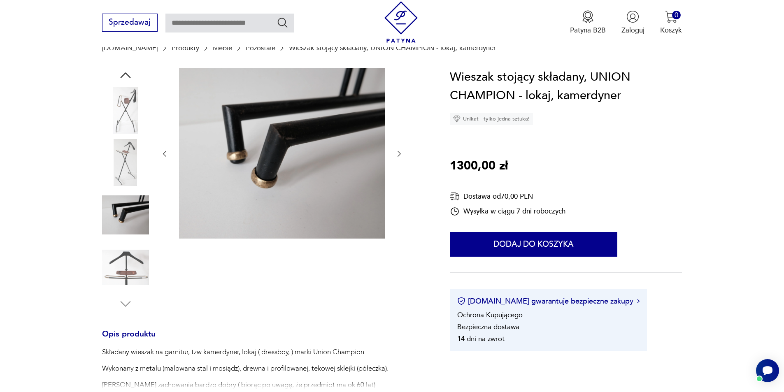
click at [119, 171] on img at bounding box center [125, 162] width 47 height 47
click at [116, 152] on img at bounding box center [125, 162] width 47 height 47
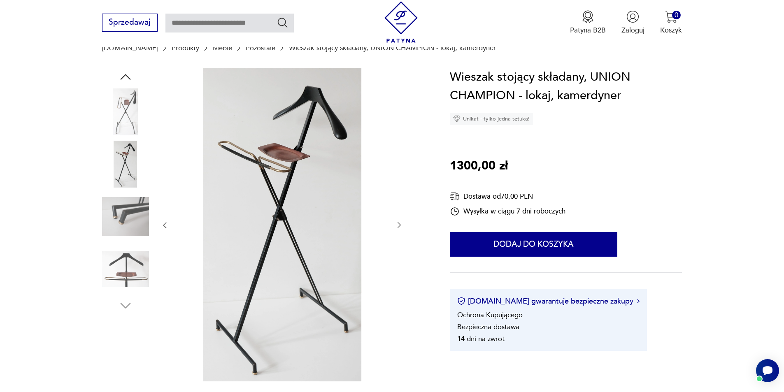
click at [127, 124] on img at bounding box center [125, 111] width 47 height 47
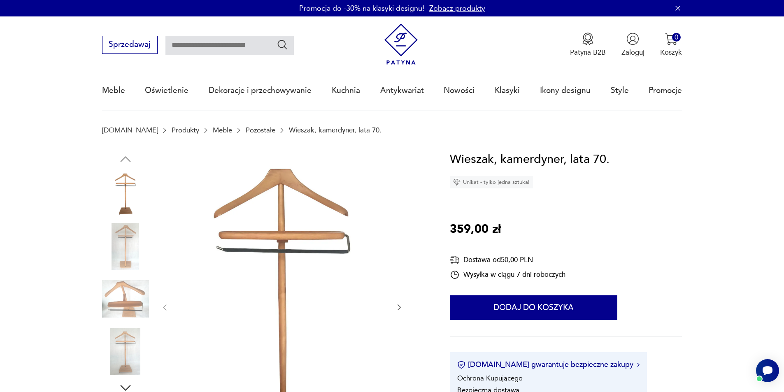
click at [403, 310] on icon "button" at bounding box center [399, 307] width 8 height 8
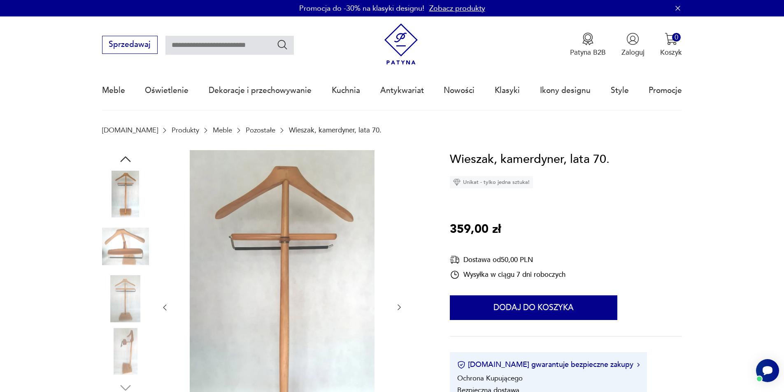
click at [403, 310] on icon "button" at bounding box center [399, 307] width 8 height 8
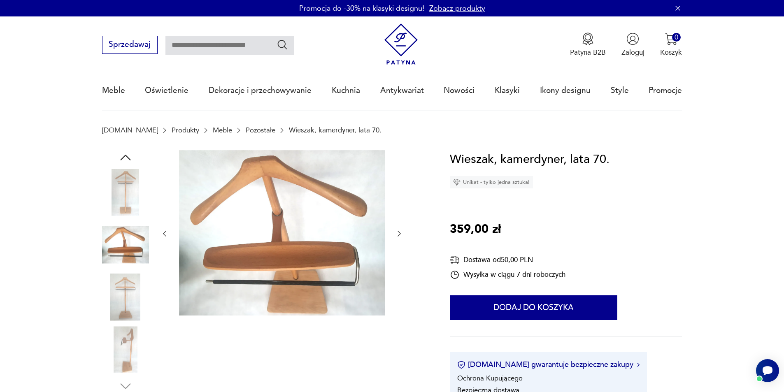
click at [403, 310] on div at bounding box center [282, 234] width 243 height 168
click at [393, 224] on div at bounding box center [282, 234] width 243 height 168
click at [397, 233] on icon "button" at bounding box center [399, 234] width 8 height 8
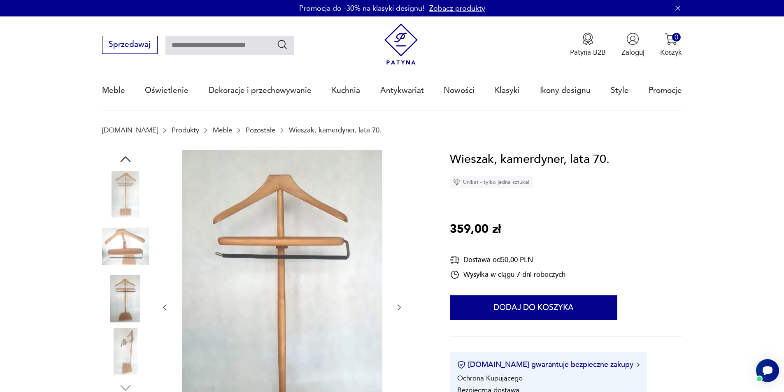
click at [396, 233] on div at bounding box center [282, 307] width 243 height 315
click at [114, 248] on img at bounding box center [125, 246] width 47 height 47
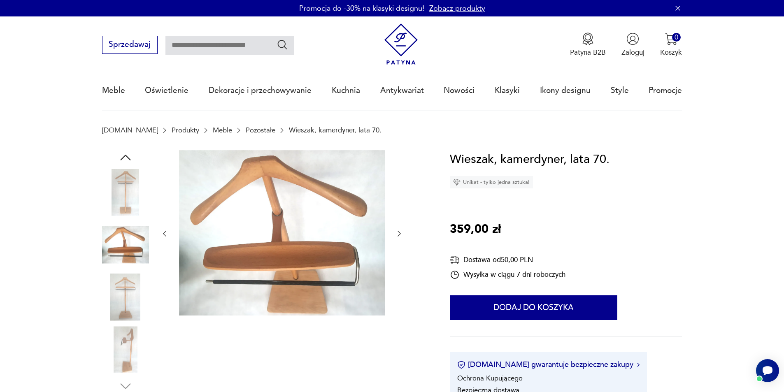
click at [113, 284] on img at bounding box center [125, 297] width 47 height 47
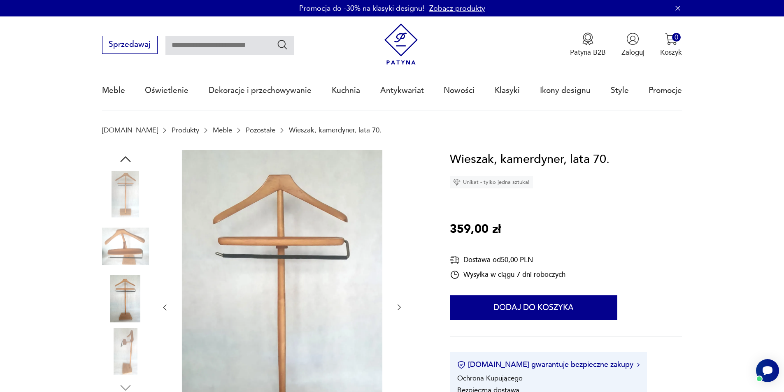
click at [112, 348] on img at bounding box center [125, 351] width 47 height 47
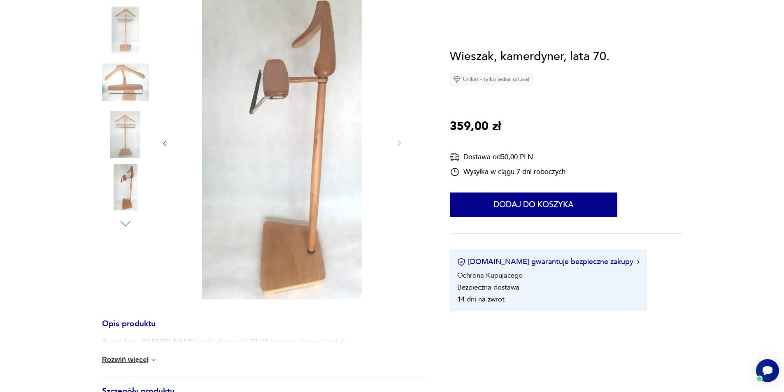
scroll to position [165, 0]
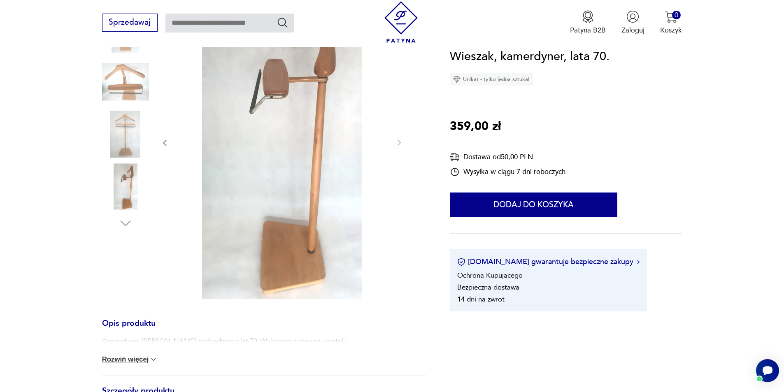
click at [128, 144] on img at bounding box center [125, 134] width 47 height 47
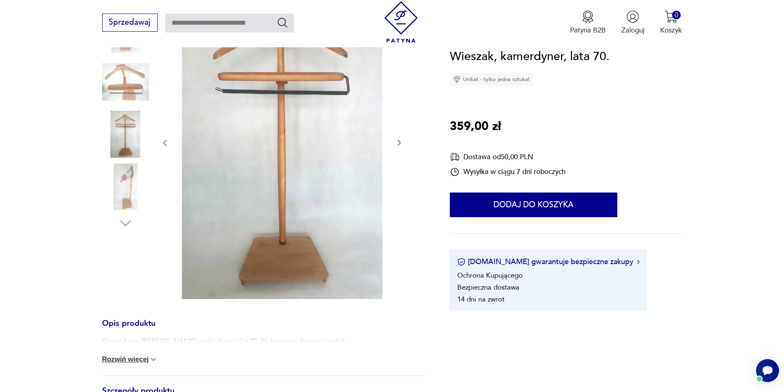
click at [127, 206] on img at bounding box center [125, 186] width 47 height 47
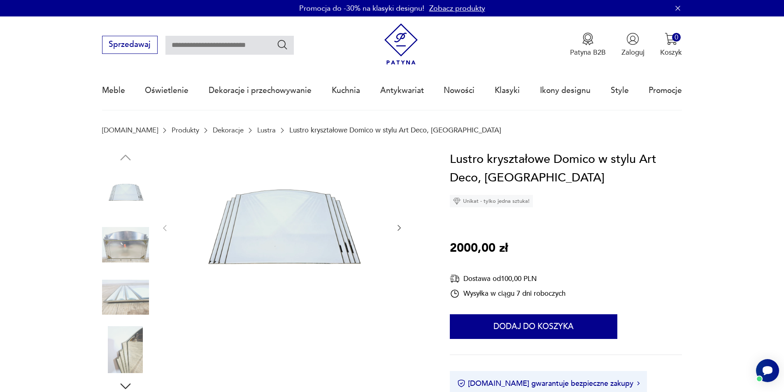
click at [397, 225] on icon "button" at bounding box center [399, 228] width 8 height 8
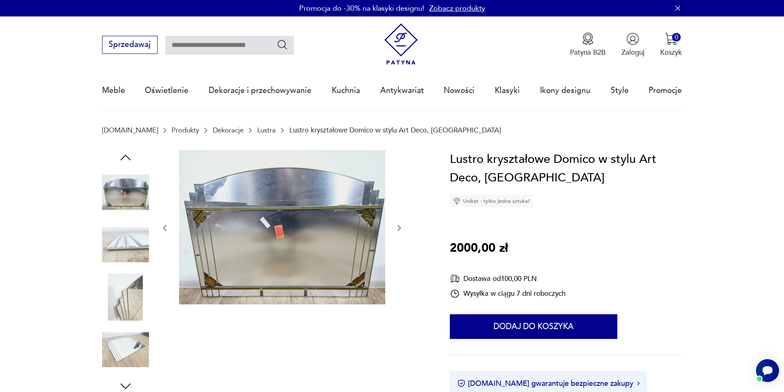
click at [397, 225] on icon "button" at bounding box center [399, 228] width 8 height 8
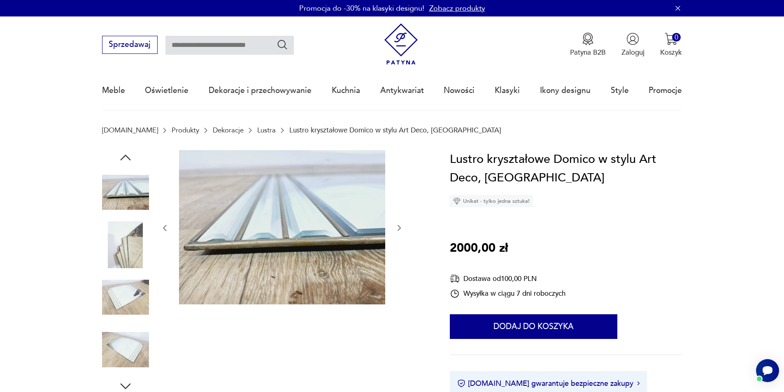
click at [397, 225] on icon "button" at bounding box center [399, 228] width 8 height 8
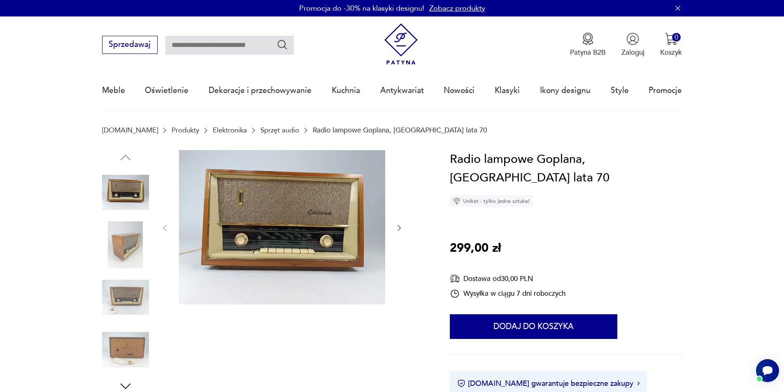
click at [401, 227] on icon "button" at bounding box center [399, 228] width 8 height 8
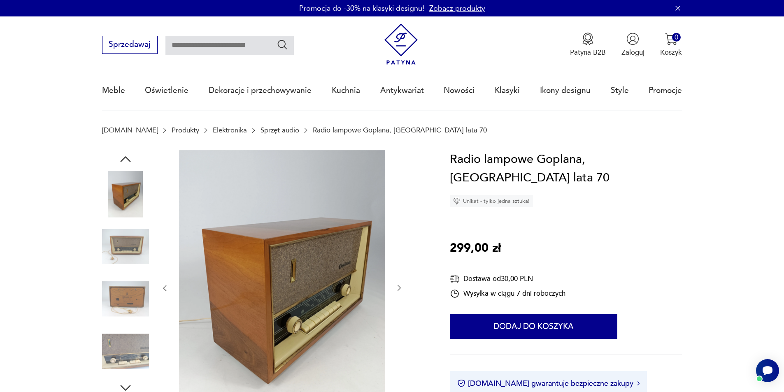
click at [401, 228] on div at bounding box center [282, 288] width 243 height 277
click at [398, 299] on div at bounding box center [282, 288] width 243 height 277
click at [401, 292] on icon "button" at bounding box center [399, 288] width 8 height 8
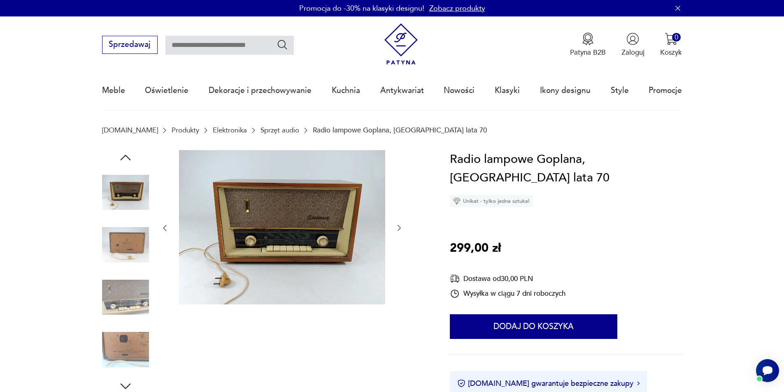
click at [406, 252] on div at bounding box center [264, 272] width 324 height 244
click at [406, 242] on div at bounding box center [264, 272] width 324 height 244
click at [406, 231] on div at bounding box center [264, 272] width 324 height 244
click at [401, 230] on icon "button" at bounding box center [399, 228] width 8 height 8
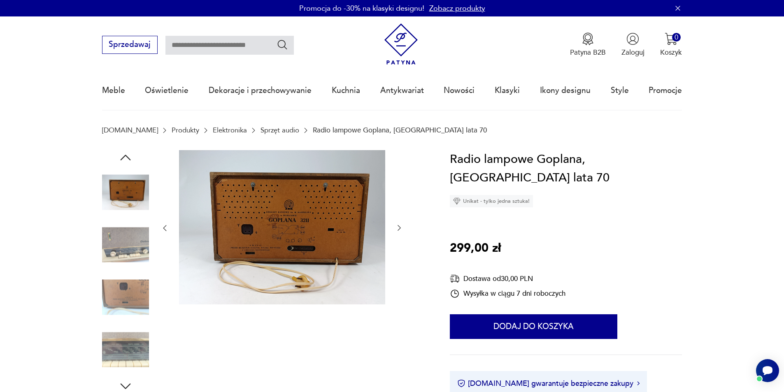
click at [400, 231] on icon "button" at bounding box center [399, 228] width 8 height 8
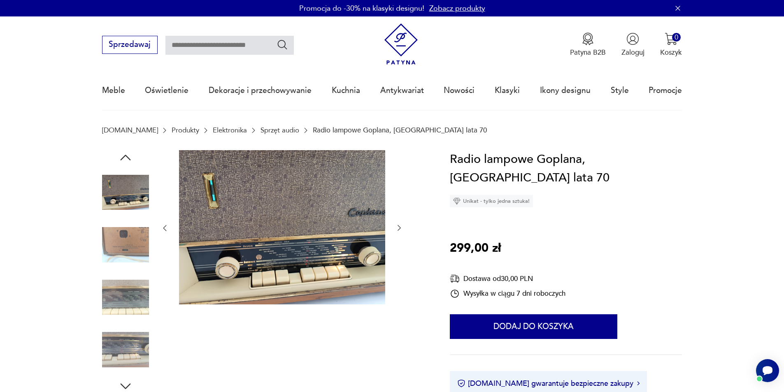
click at [400, 232] on icon "button" at bounding box center [399, 228] width 8 height 8
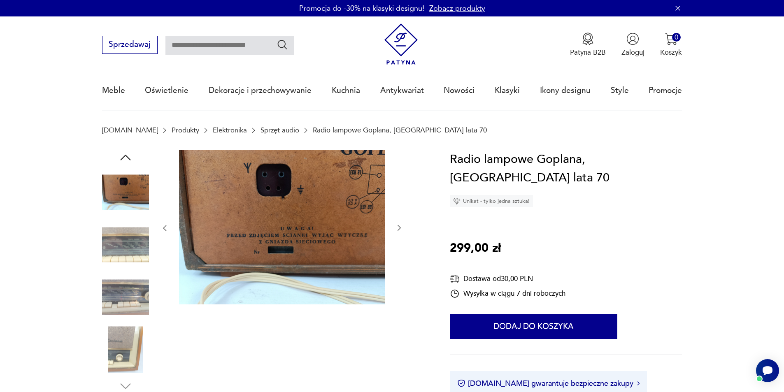
click at [400, 233] on button "button" at bounding box center [399, 228] width 8 height 10
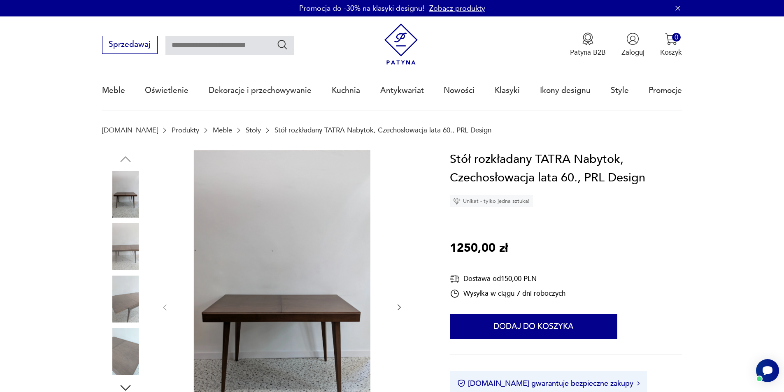
click at [406, 312] on div at bounding box center [264, 307] width 324 height 315
click at [400, 307] on icon "button" at bounding box center [399, 307] width 8 height 8
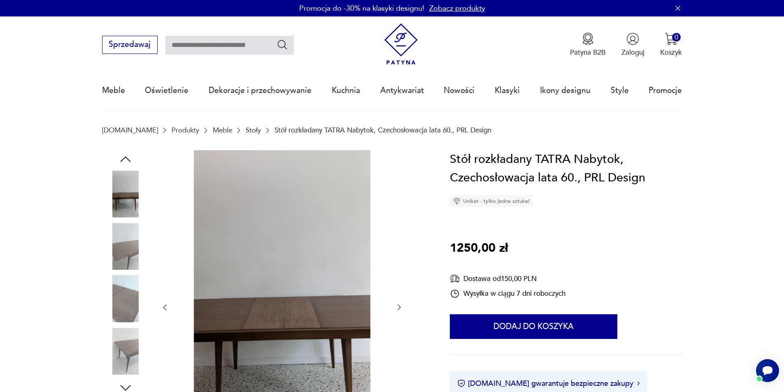
click at [400, 306] on icon "button" at bounding box center [399, 307] width 8 height 8
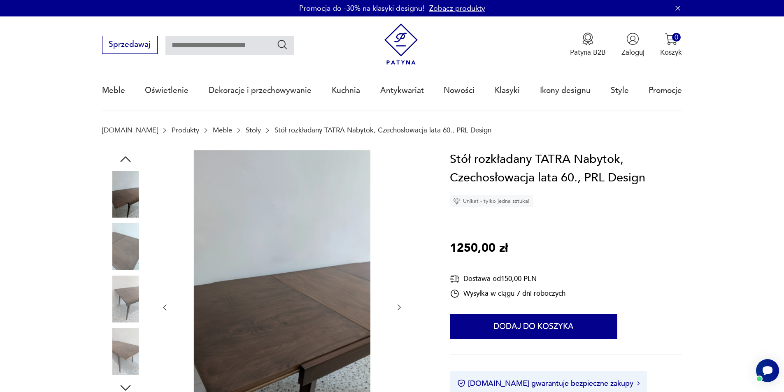
click at [400, 306] on icon "button" at bounding box center [399, 307] width 8 height 8
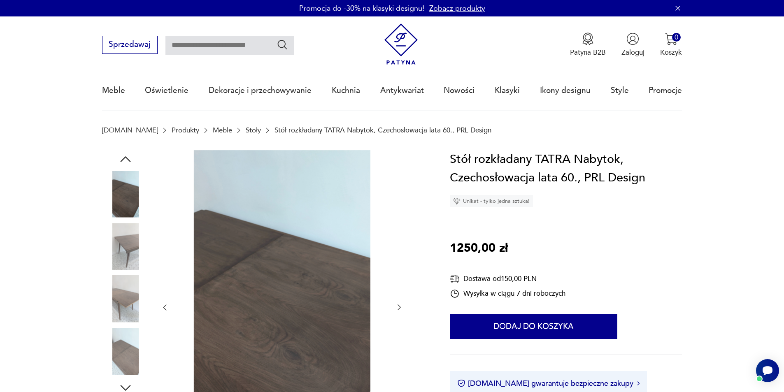
click at [400, 306] on icon "button" at bounding box center [399, 307] width 8 height 8
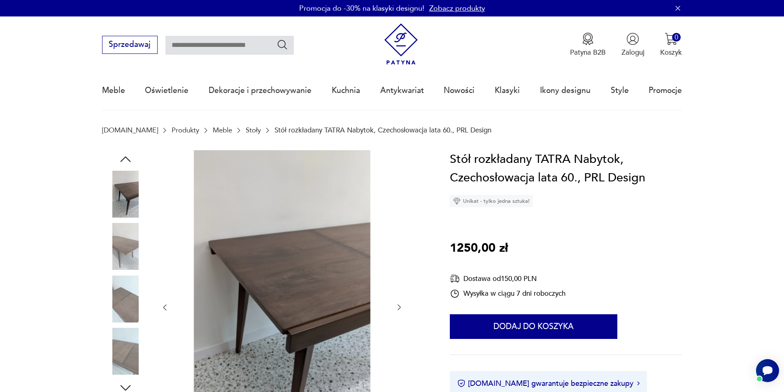
click at [400, 306] on icon "button" at bounding box center [399, 307] width 8 height 8
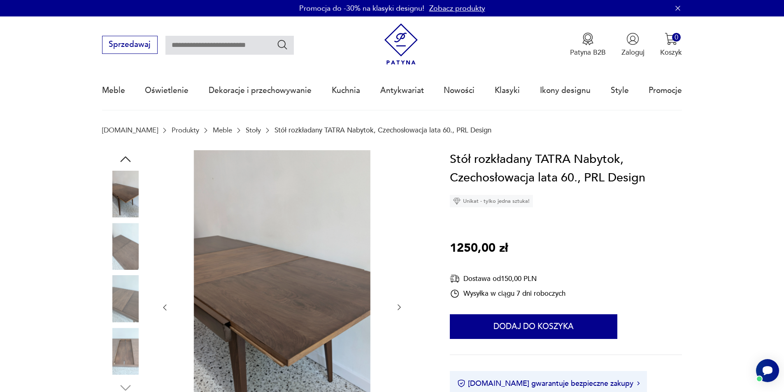
click at [400, 306] on icon "button" at bounding box center [399, 307] width 8 height 8
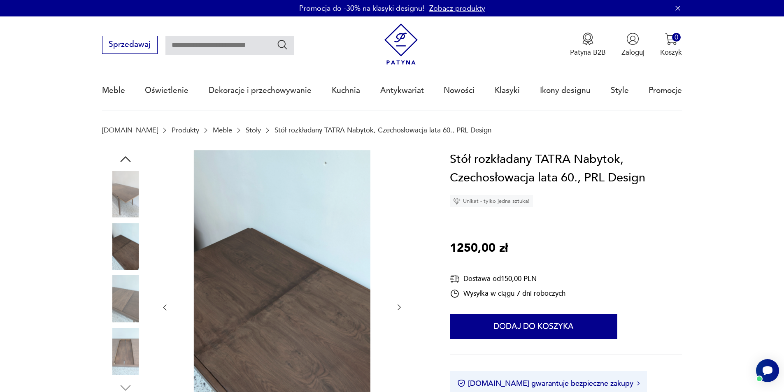
click at [400, 306] on icon "button" at bounding box center [399, 307] width 8 height 8
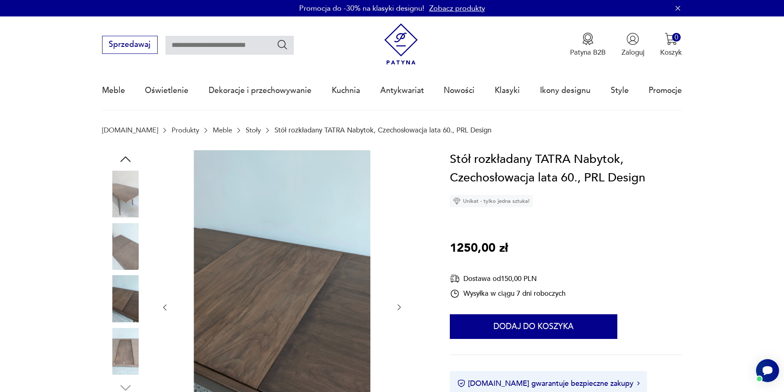
click at [400, 306] on icon "button" at bounding box center [399, 307] width 8 height 8
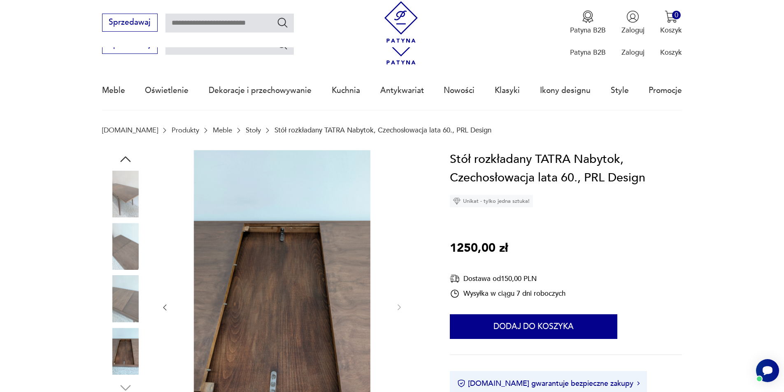
scroll to position [165, 0]
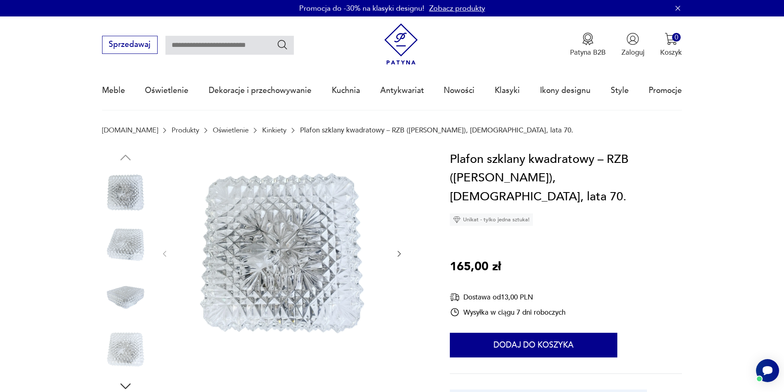
click at [396, 257] on button "button" at bounding box center [399, 254] width 8 height 10
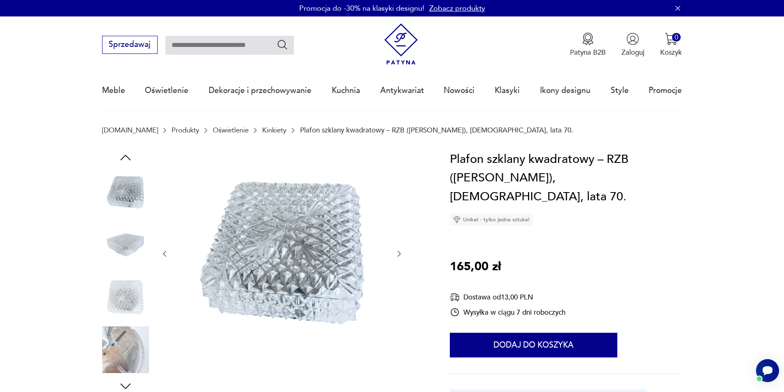
click at [395, 256] on icon "button" at bounding box center [399, 254] width 8 height 8
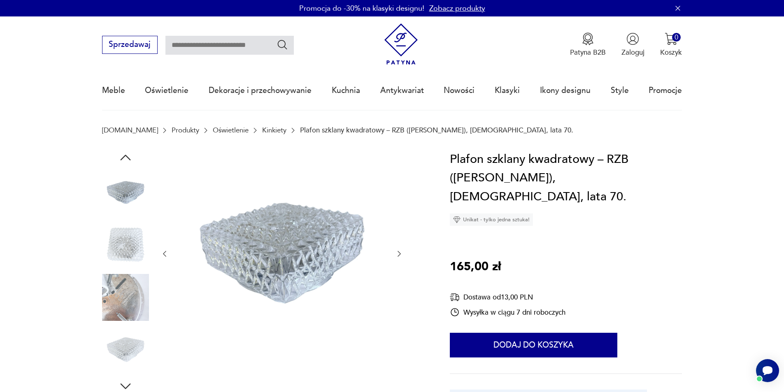
click at [395, 256] on div at bounding box center [282, 254] width 243 height 208
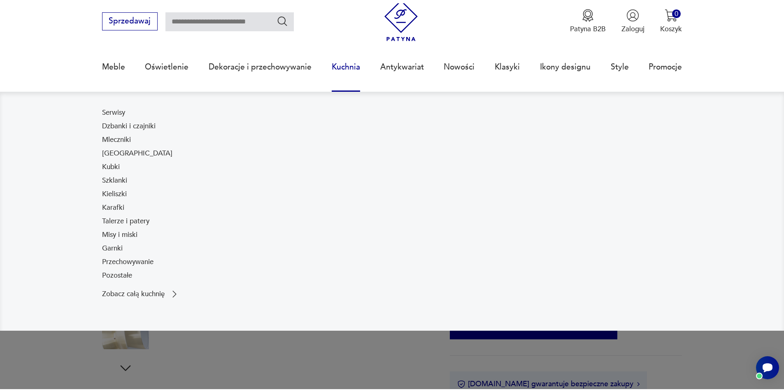
scroll to position [41, 0]
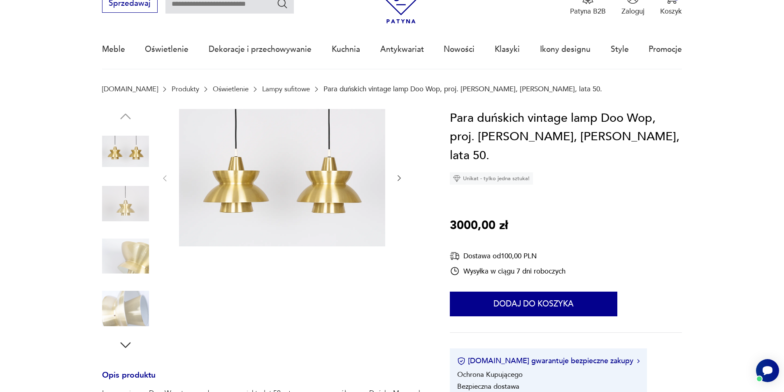
click at [131, 214] on img at bounding box center [125, 203] width 47 height 47
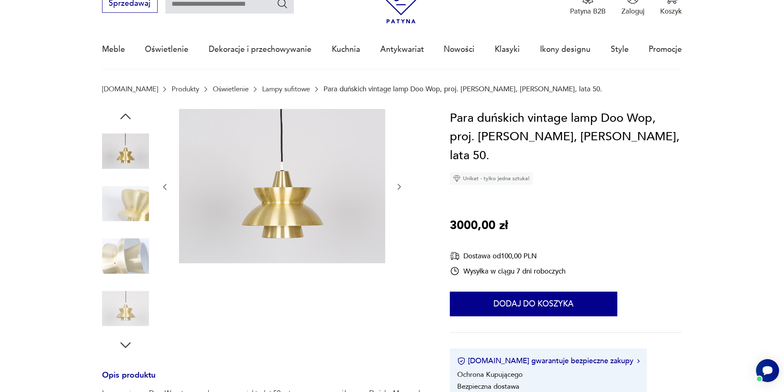
click at [139, 234] on img at bounding box center [125, 256] width 47 height 47
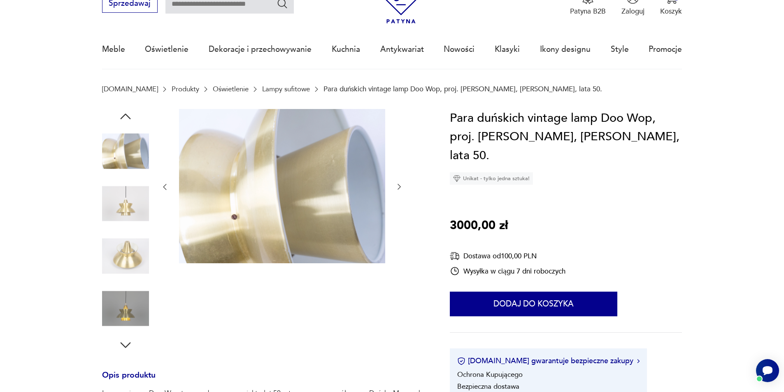
click at [409, 190] on div at bounding box center [264, 231] width 324 height 244
click at [395, 186] on div at bounding box center [282, 187] width 243 height 156
click at [398, 189] on icon "button" at bounding box center [399, 187] width 8 height 8
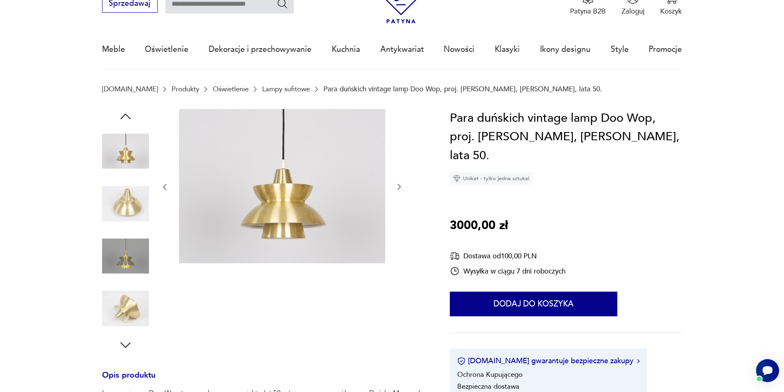
click at [397, 189] on icon "button" at bounding box center [399, 187] width 8 height 8
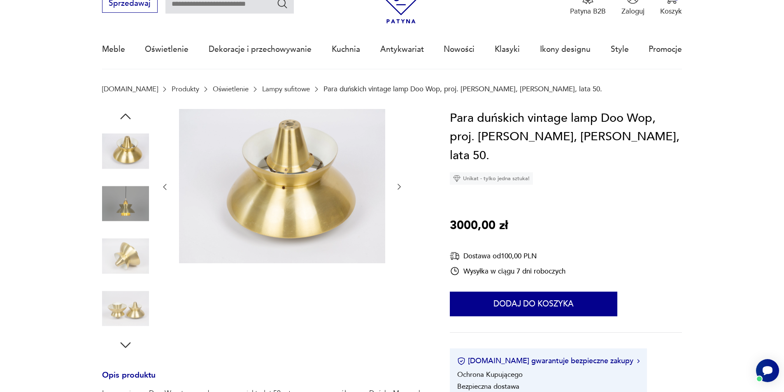
click at [398, 190] on icon "button" at bounding box center [399, 187] width 8 height 8
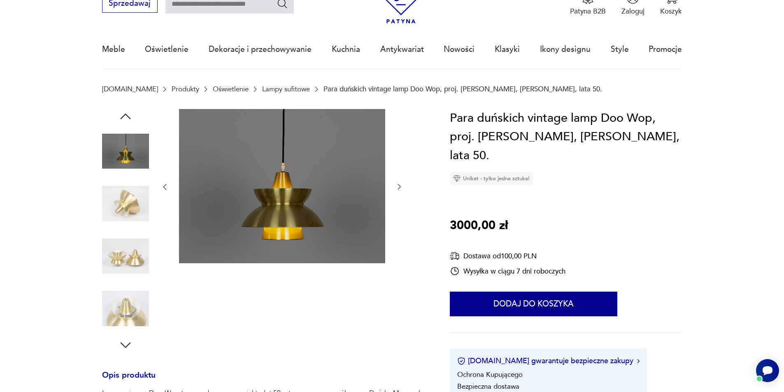
click at [397, 190] on icon "button" at bounding box center [399, 187] width 8 height 8
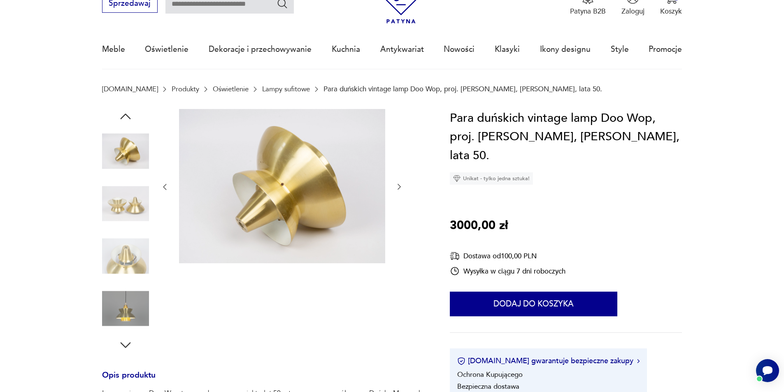
click at [492, 119] on h1 "Para duńskich vintage lamp Doo Wop, proj. Henning Klok, Louis Poulsen, lata 50." at bounding box center [566, 137] width 232 height 56
click at [492, 120] on h1 "Para duńskich vintage lamp Doo Wop, proj. Henning Klok, Louis Poulsen, lata 50." at bounding box center [566, 137] width 232 height 56
click at [558, 114] on h1 "Para duńskich vintage lamp Doo Wop, proj. Henning Klok, Louis Poulsen, lata 50." at bounding box center [566, 137] width 232 height 56
click at [552, 146] on h1 "Para duńskich vintage lamp Doo Wop, proj. Henning Klok, Louis Poulsen, lata 50." at bounding box center [566, 137] width 232 height 56
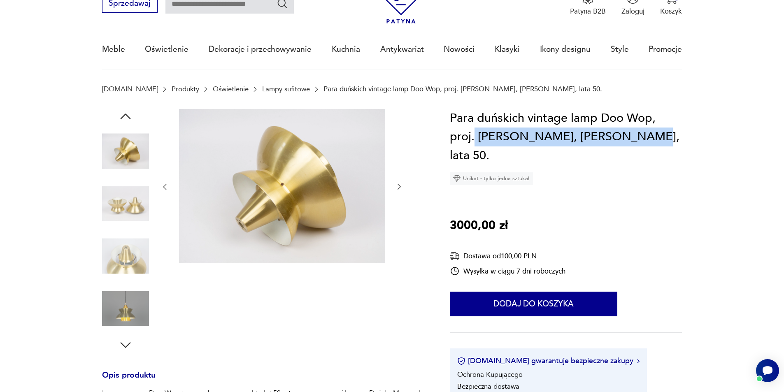
drag, startPoint x: 476, startPoint y: 136, endPoint x: 628, endPoint y: 136, distance: 151.5
click at [628, 136] on h1 "Para duńskich vintage lamp Doo Wop, proj. Henning Klok, Louis Poulsen, lata 50." at bounding box center [566, 137] width 232 height 56
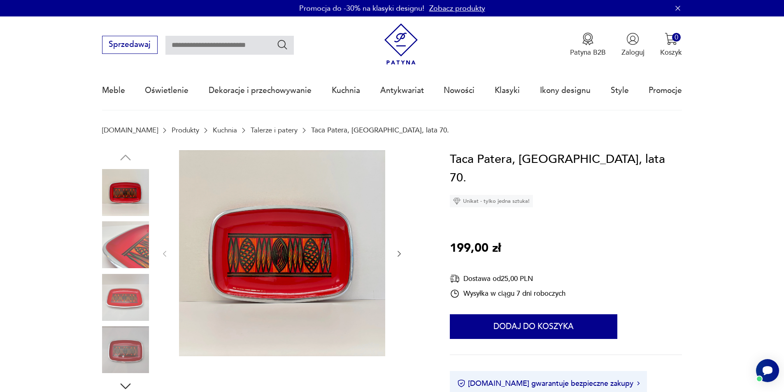
click at [145, 292] on img at bounding box center [125, 297] width 47 height 47
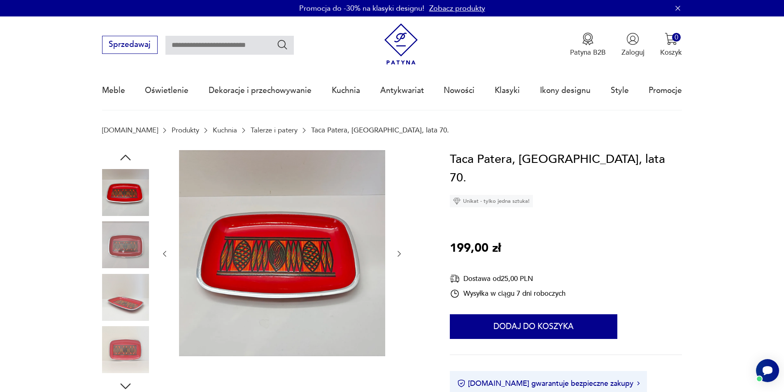
click at [135, 304] on img at bounding box center [125, 297] width 47 height 47
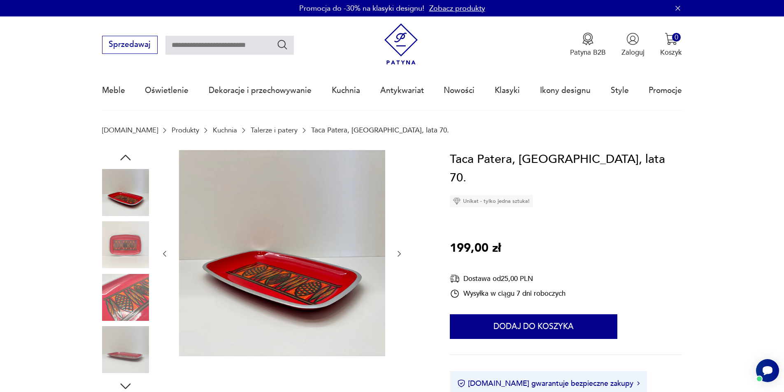
click at [129, 314] on img at bounding box center [125, 297] width 47 height 47
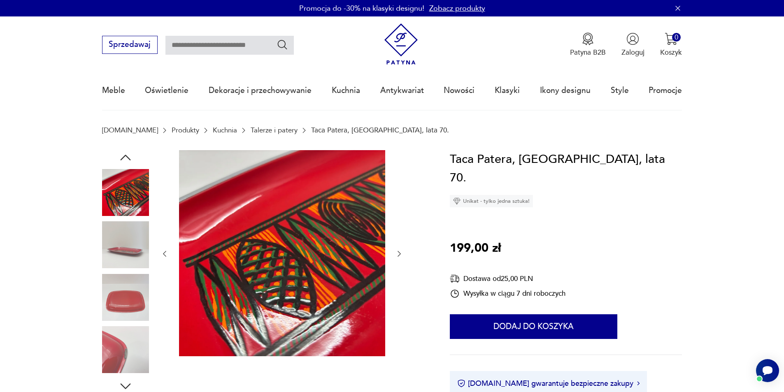
click at [129, 311] on img at bounding box center [125, 297] width 47 height 47
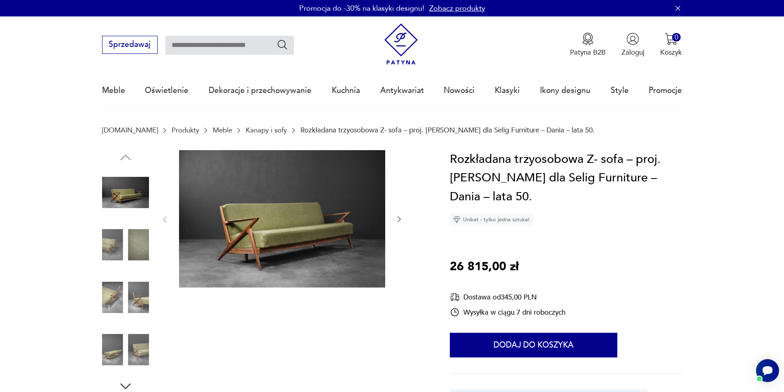
click at [132, 300] on img at bounding box center [125, 297] width 47 height 47
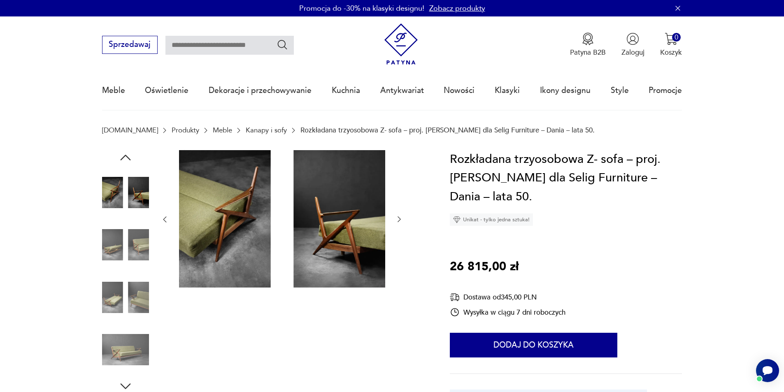
click at [139, 342] on img at bounding box center [125, 349] width 47 height 47
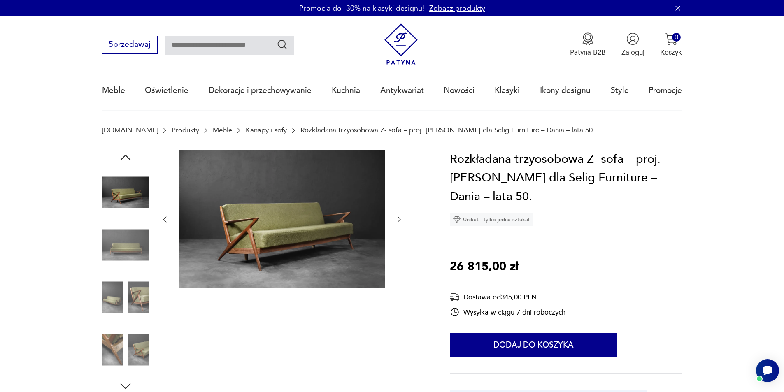
click at [134, 342] on img at bounding box center [125, 349] width 47 height 47
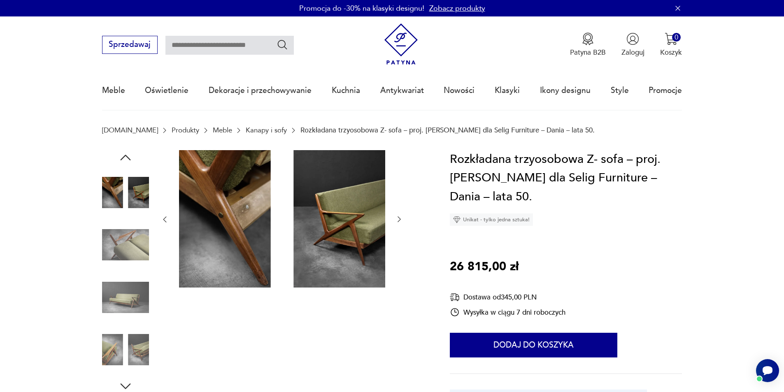
click at [139, 329] on img at bounding box center [125, 349] width 47 height 47
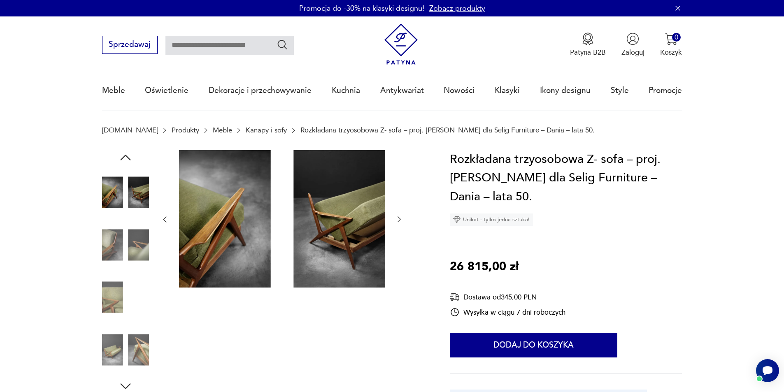
click at [139, 334] on img at bounding box center [125, 349] width 47 height 47
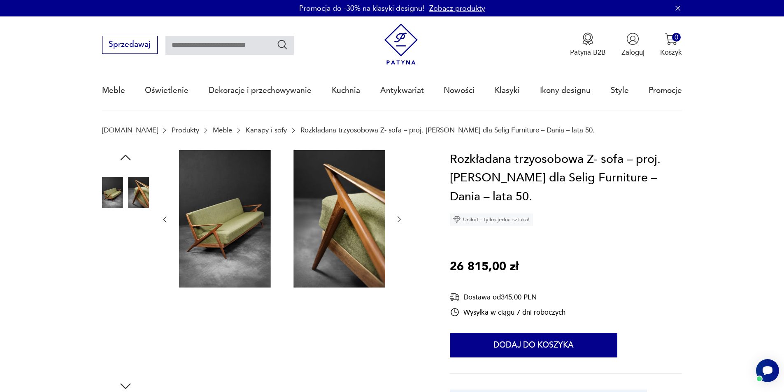
click at [141, 354] on img at bounding box center [125, 349] width 47 height 47
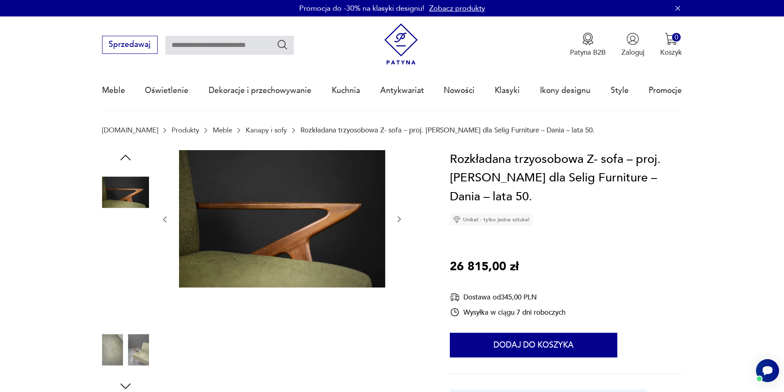
click at [141, 349] on img at bounding box center [125, 349] width 47 height 47
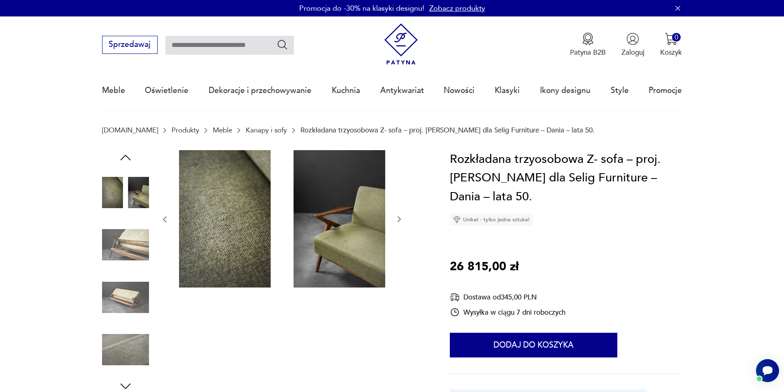
click at [140, 348] on img at bounding box center [125, 349] width 47 height 47
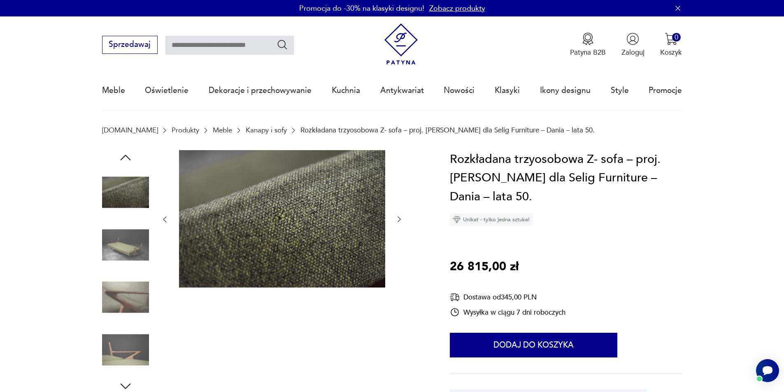
click at [140, 349] on img at bounding box center [125, 349] width 47 height 47
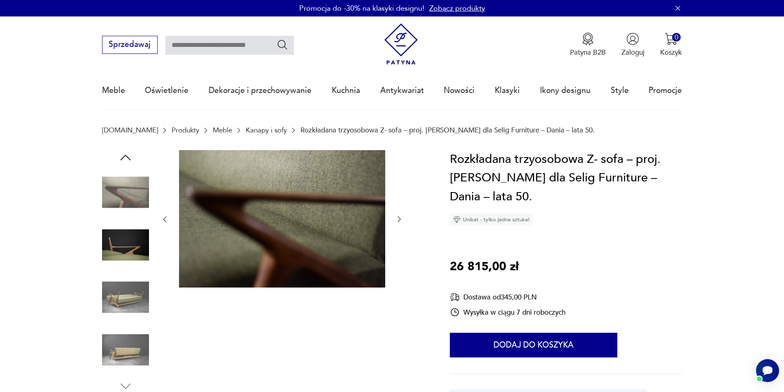
click at [140, 345] on img at bounding box center [125, 349] width 47 height 47
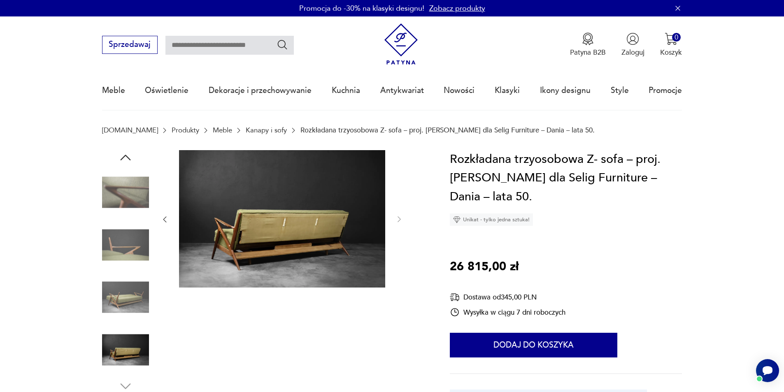
click at [128, 303] on img at bounding box center [125, 297] width 47 height 47
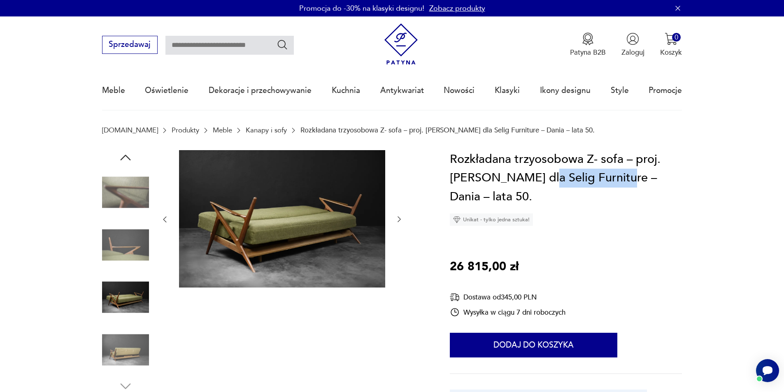
drag, startPoint x: 535, startPoint y: 178, endPoint x: 614, endPoint y: 184, distance: 78.5
click at [614, 184] on h1 "Rozkładana trzyosobowa Z- sofa – proj. Poul Jensen dla Selig Furniture – Dania …" at bounding box center [566, 178] width 232 height 56
click at [398, 221] on icon "button" at bounding box center [399, 219] width 8 height 8
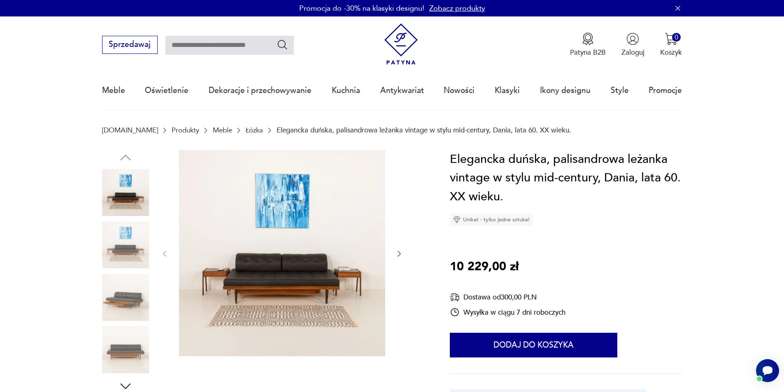
click at [406, 267] on div at bounding box center [264, 272] width 324 height 244
click at [399, 257] on icon "button" at bounding box center [399, 254] width 8 height 8
click at [398, 256] on icon "button" at bounding box center [399, 254] width 8 height 8
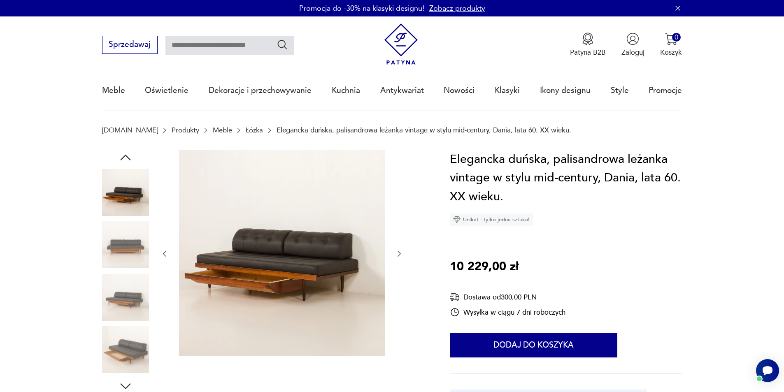
click at [398, 254] on icon "button" at bounding box center [399, 254] width 8 height 8
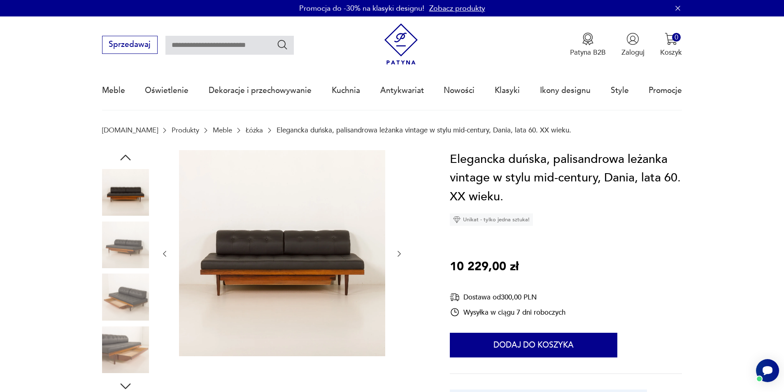
click at [398, 255] on icon "button" at bounding box center [399, 254] width 8 height 8
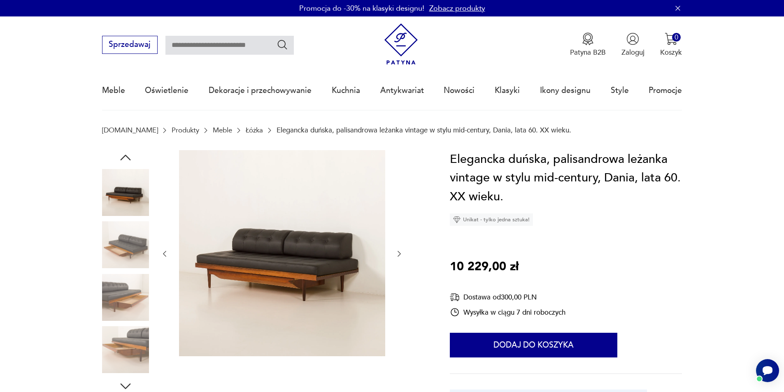
click at [398, 255] on icon "button" at bounding box center [399, 254] width 8 height 8
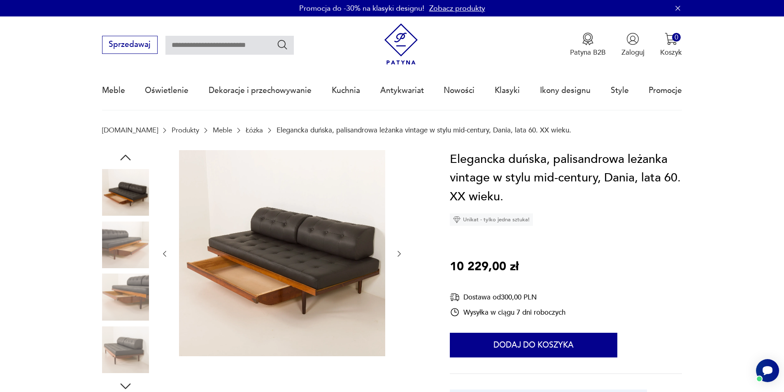
click at [398, 255] on icon "button" at bounding box center [399, 254] width 8 height 8
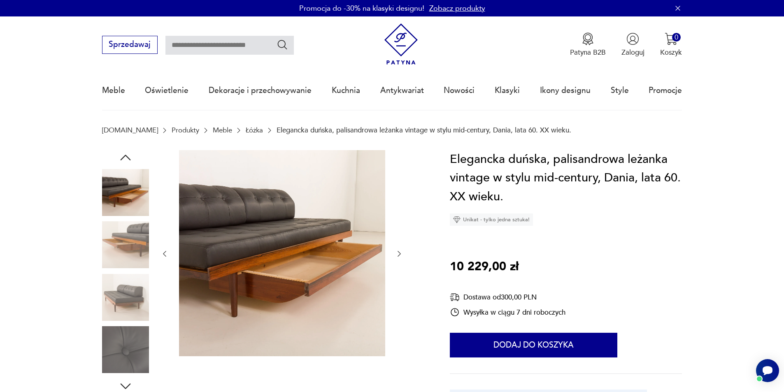
click at [398, 255] on icon "button" at bounding box center [399, 254] width 8 height 8
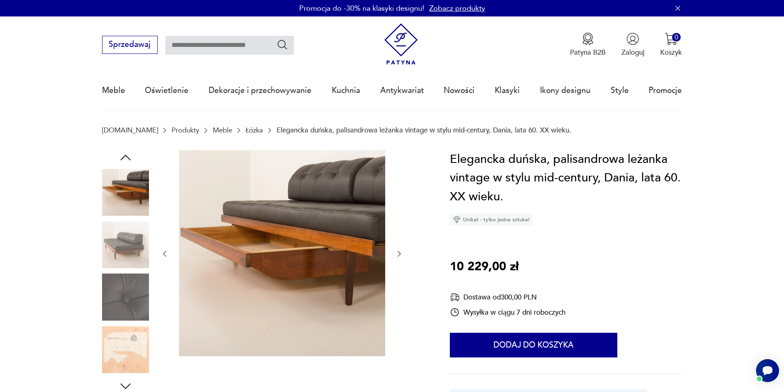
click at [398, 255] on icon "button" at bounding box center [399, 254] width 8 height 8
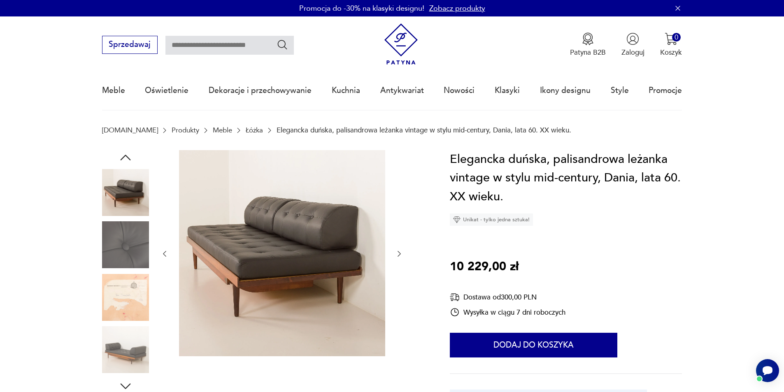
click at [398, 255] on icon "button" at bounding box center [399, 254] width 8 height 8
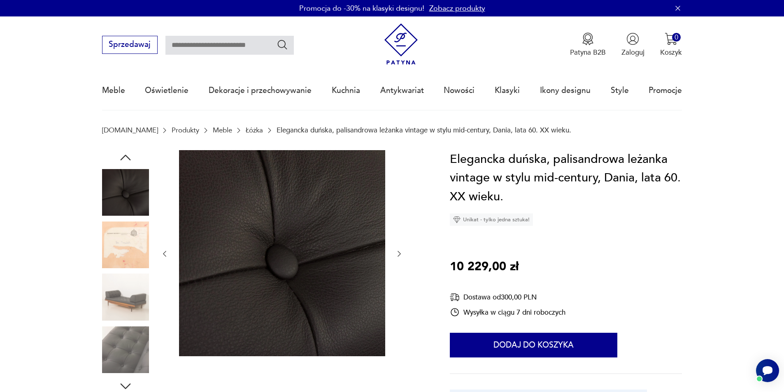
click at [398, 255] on icon "button" at bounding box center [399, 254] width 8 height 8
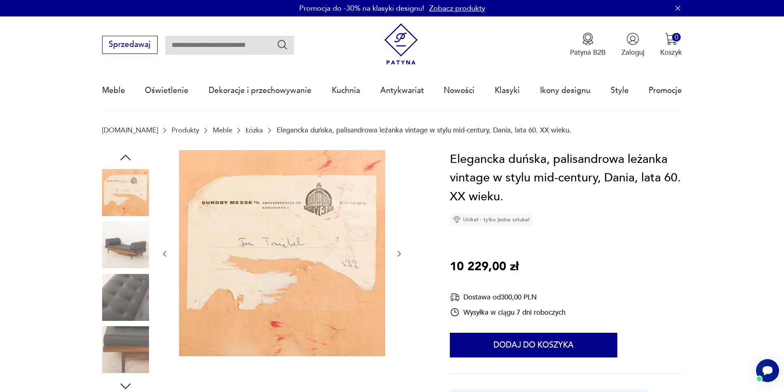
click at [398, 255] on icon "button" at bounding box center [399, 254] width 8 height 8
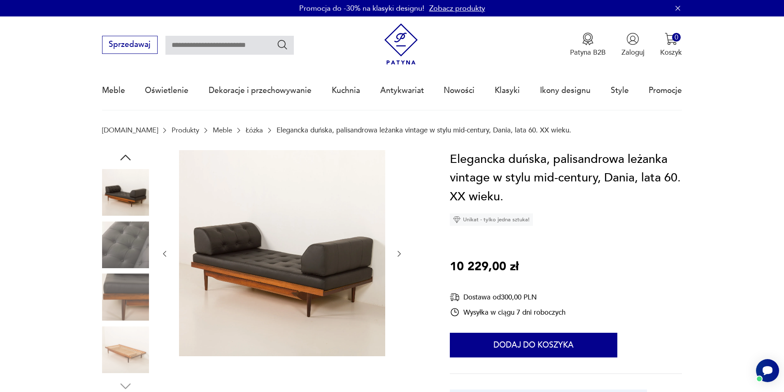
click at [398, 255] on icon "button" at bounding box center [399, 254] width 8 height 8
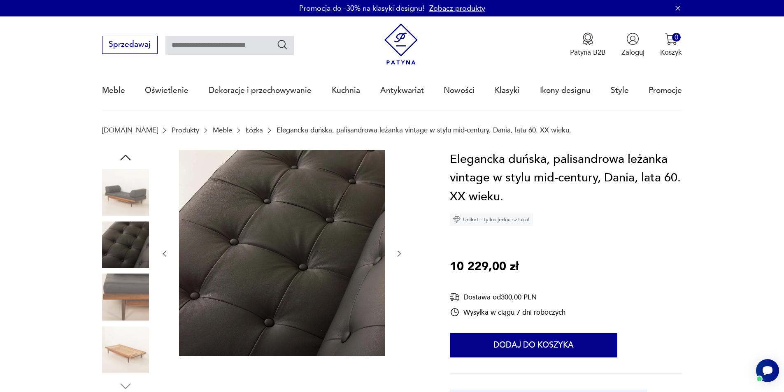
click at [398, 255] on icon "button" at bounding box center [399, 254] width 8 height 8
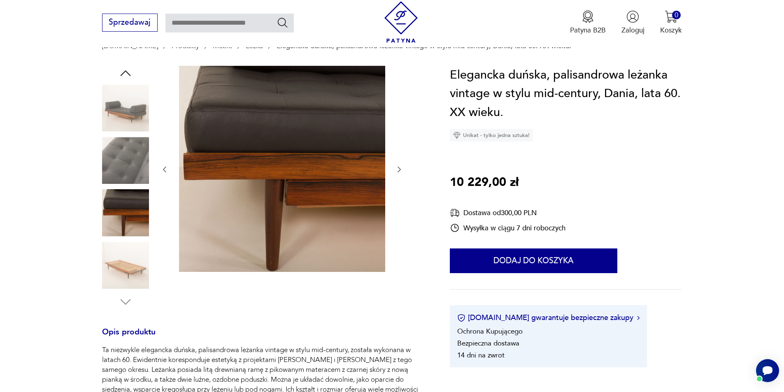
scroll to position [82, 0]
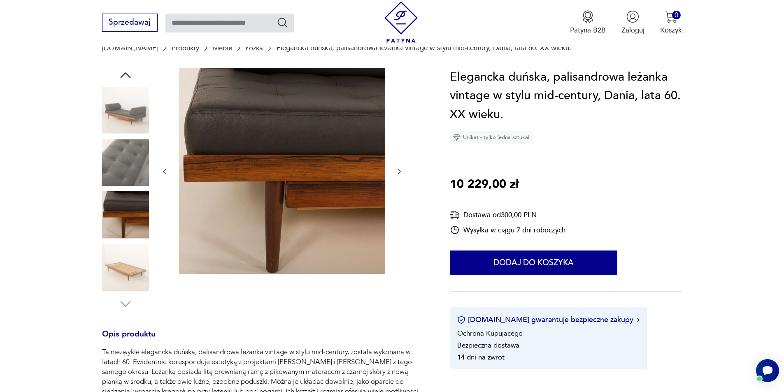
click at [127, 268] on img at bounding box center [125, 267] width 47 height 47
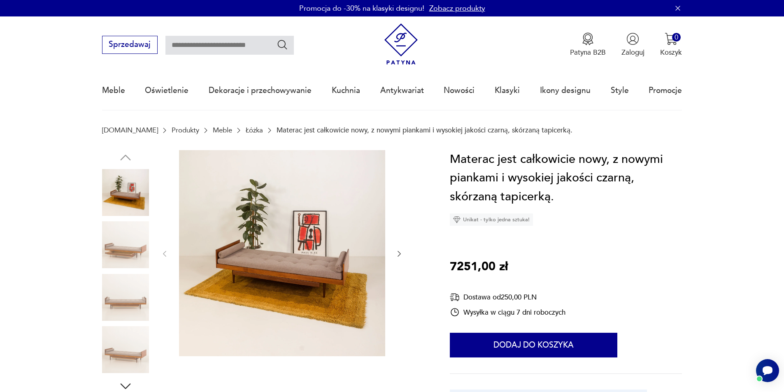
click at [402, 250] on icon "button" at bounding box center [399, 254] width 8 height 8
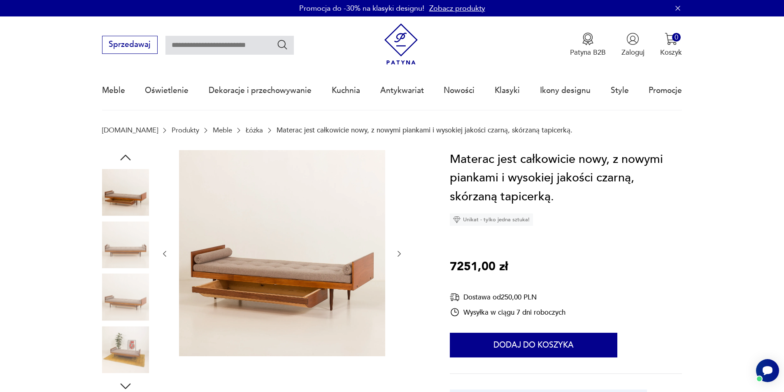
click at [401, 250] on icon "button" at bounding box center [399, 254] width 8 height 8
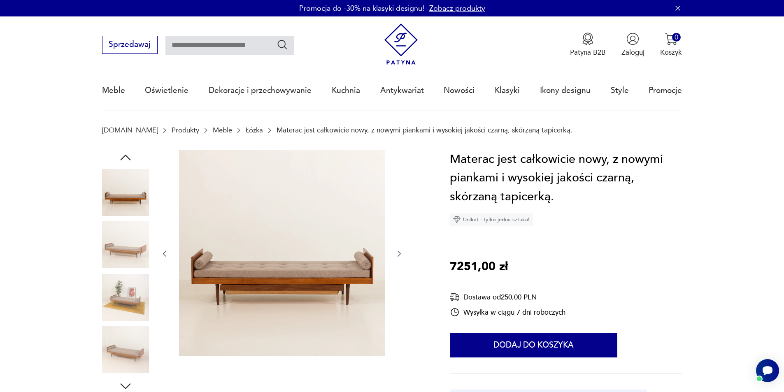
click at [400, 249] on button "button" at bounding box center [399, 254] width 8 height 10
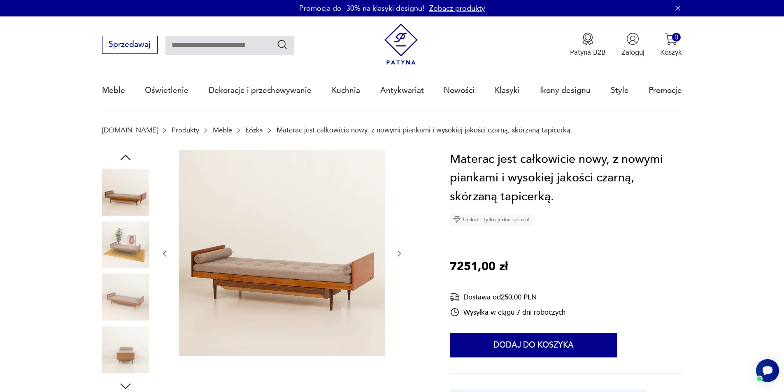
click at [400, 250] on icon "button" at bounding box center [399, 254] width 8 height 8
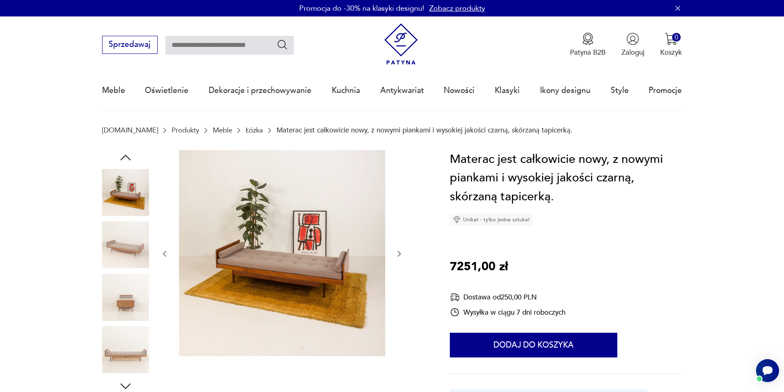
click at [402, 248] on div at bounding box center [282, 254] width 243 height 208
click at [400, 256] on icon "button" at bounding box center [399, 254] width 8 height 8
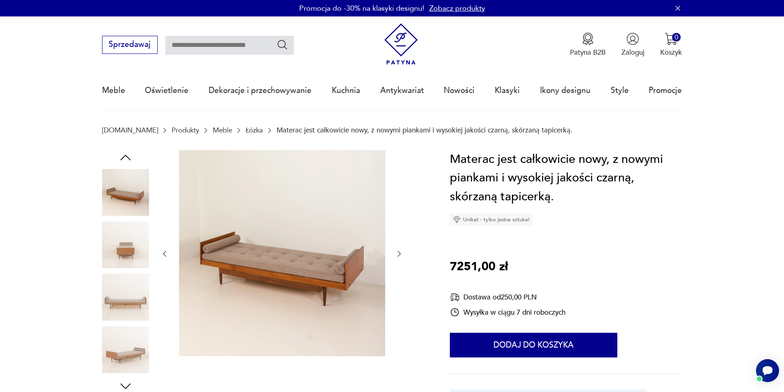
click at [401, 256] on icon "button" at bounding box center [399, 254] width 8 height 8
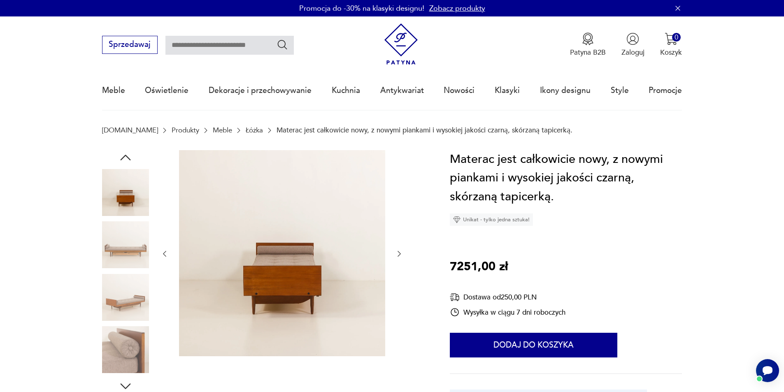
click at [403, 255] on icon "button" at bounding box center [399, 254] width 8 height 8
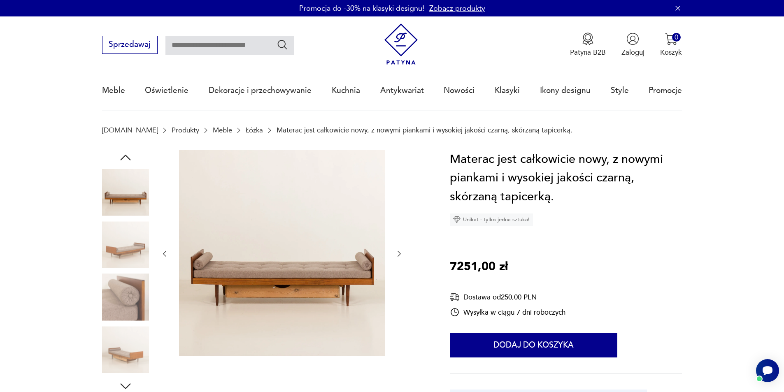
click at [403, 255] on icon "button" at bounding box center [399, 254] width 8 height 8
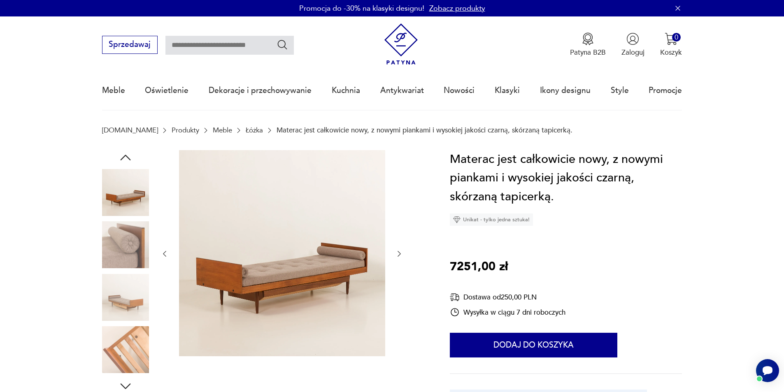
click at [403, 255] on icon "button" at bounding box center [399, 254] width 8 height 8
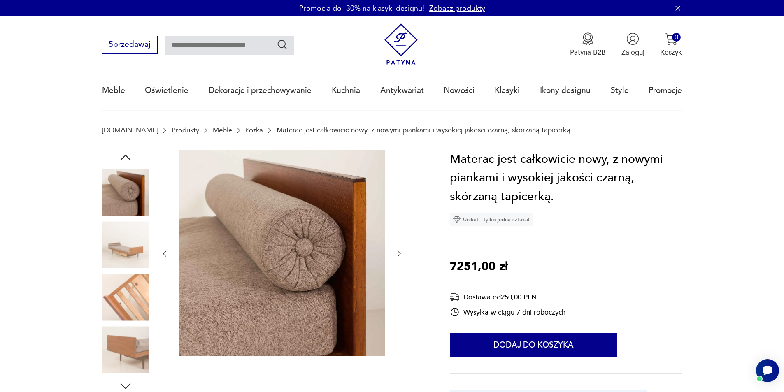
click at [403, 254] on icon "button" at bounding box center [399, 254] width 8 height 8
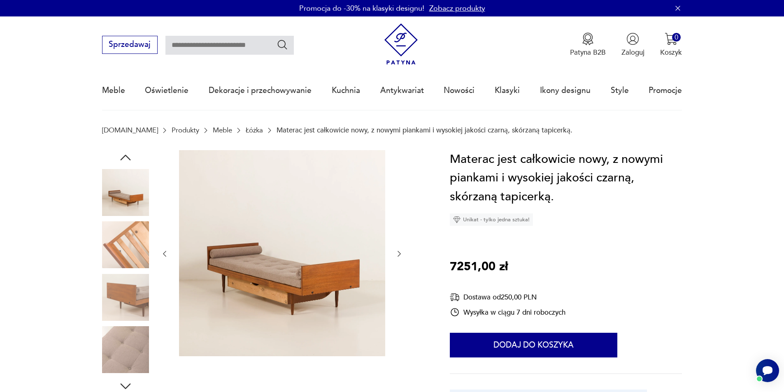
click at [403, 254] on icon "button" at bounding box center [399, 254] width 8 height 8
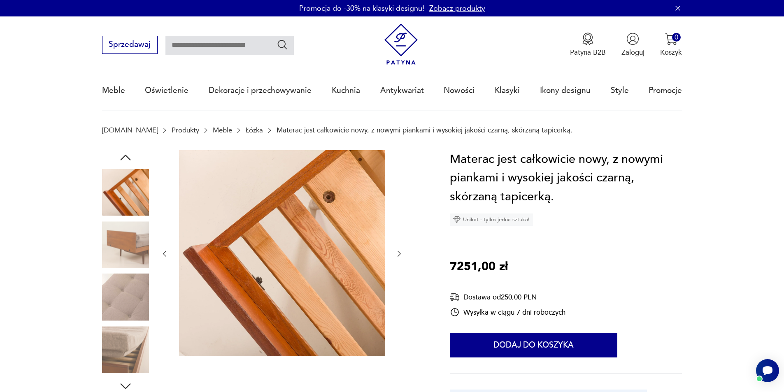
click at [403, 254] on icon "button" at bounding box center [399, 254] width 8 height 8
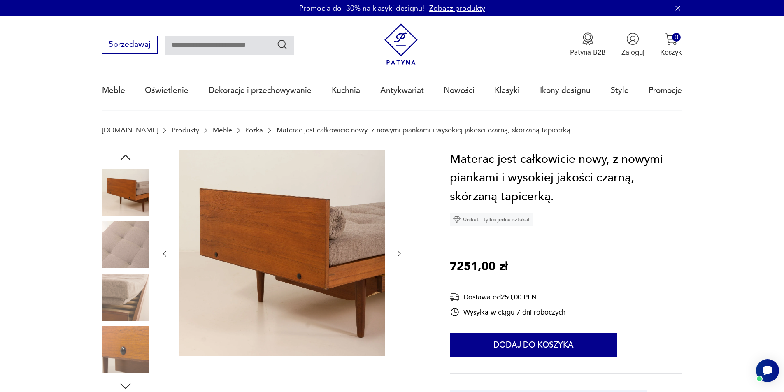
click at [403, 254] on icon "button" at bounding box center [399, 254] width 8 height 8
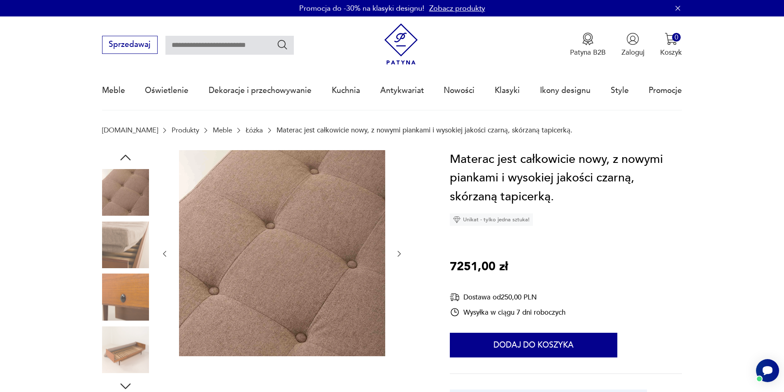
click at [403, 254] on icon "button" at bounding box center [399, 254] width 8 height 8
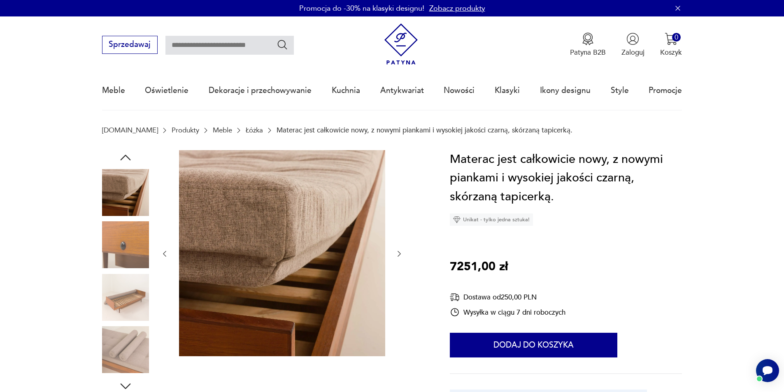
click at [402, 255] on icon "button" at bounding box center [399, 254] width 8 height 8
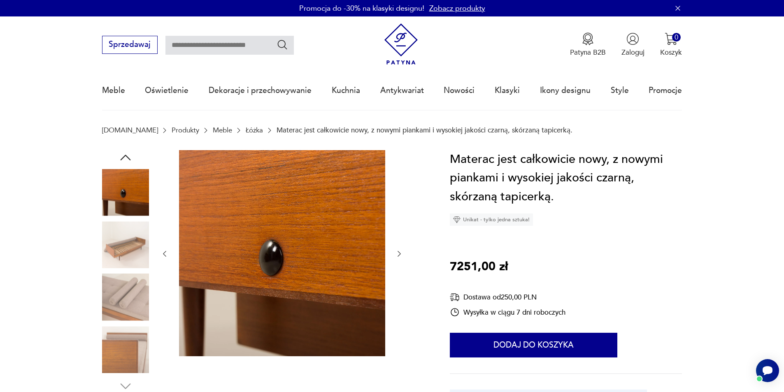
click at [401, 255] on icon "button" at bounding box center [399, 254] width 8 height 8
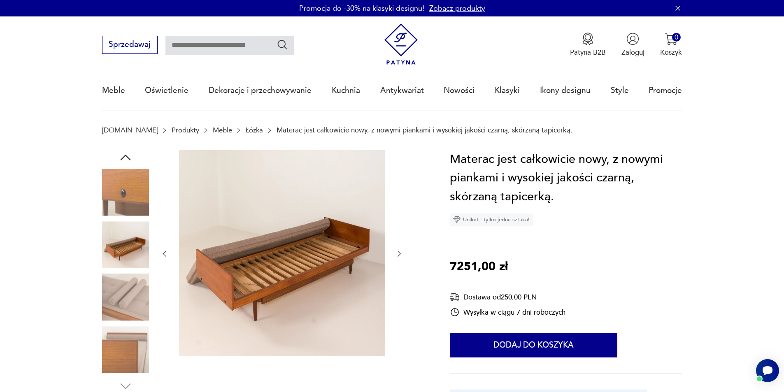
click at [400, 256] on icon "button" at bounding box center [399, 254] width 8 height 8
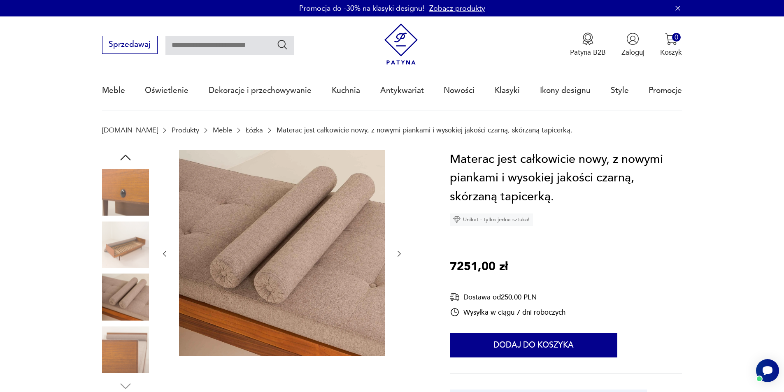
click at [397, 258] on icon "button" at bounding box center [399, 254] width 8 height 8
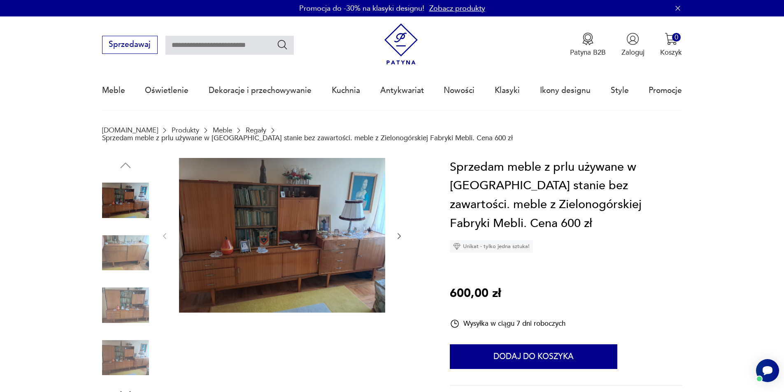
click at [402, 232] on icon "button" at bounding box center [399, 236] width 8 height 8
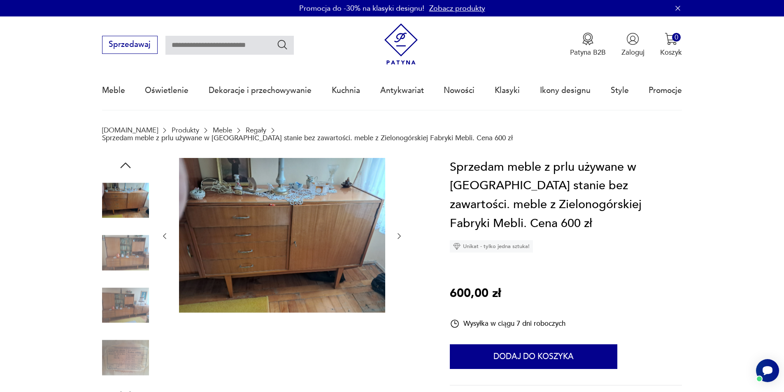
click at [400, 233] on icon "button" at bounding box center [399, 236] width 3 height 6
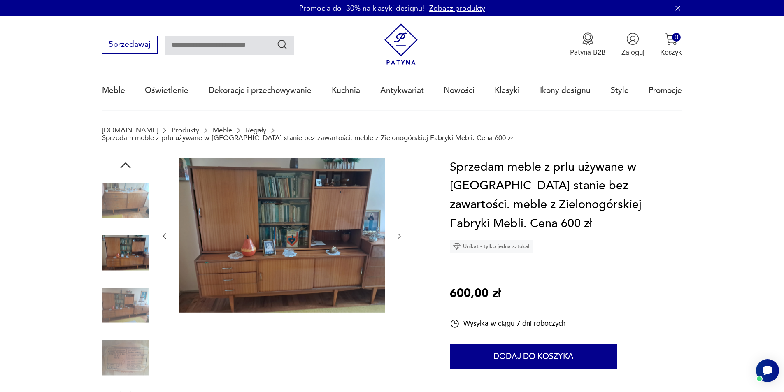
click at [400, 233] on icon "button" at bounding box center [399, 236] width 3 height 6
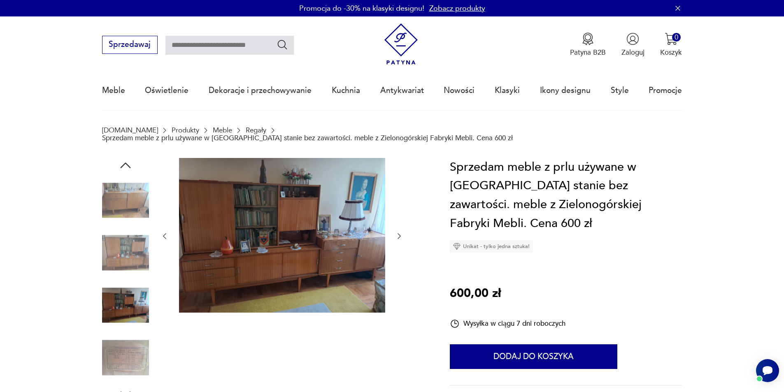
click at [400, 233] on icon "button" at bounding box center [399, 236] width 3 height 6
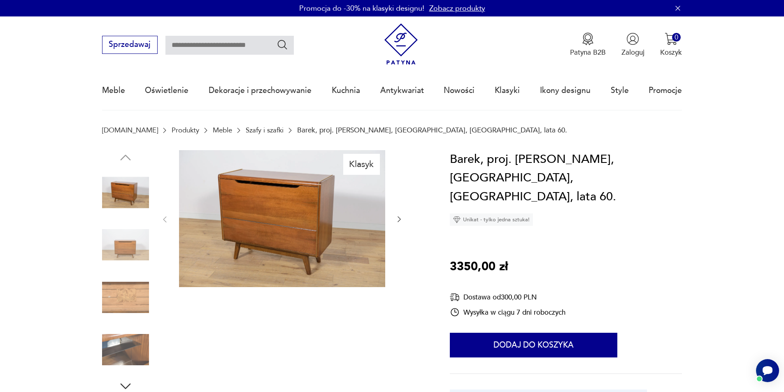
click at [402, 222] on icon "button" at bounding box center [399, 219] width 8 height 8
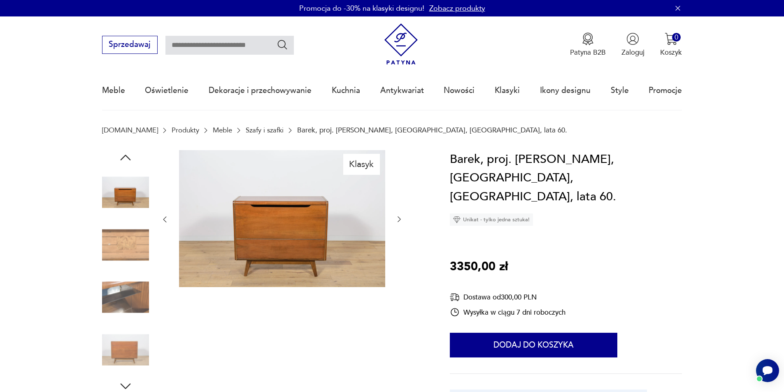
click at [402, 223] on icon "button" at bounding box center [399, 219] width 8 height 8
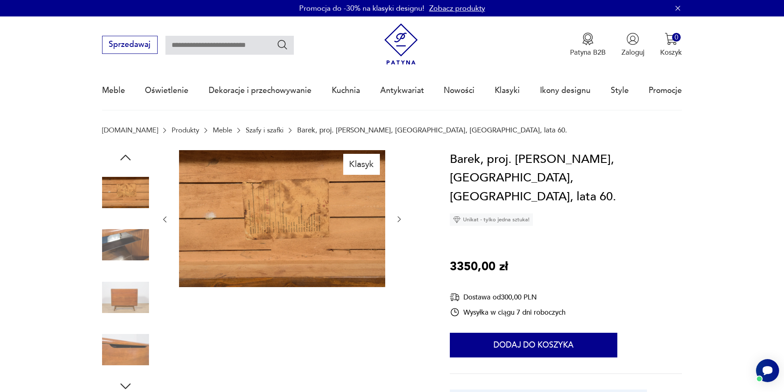
click at [402, 220] on icon "button" at bounding box center [399, 219] width 8 height 8
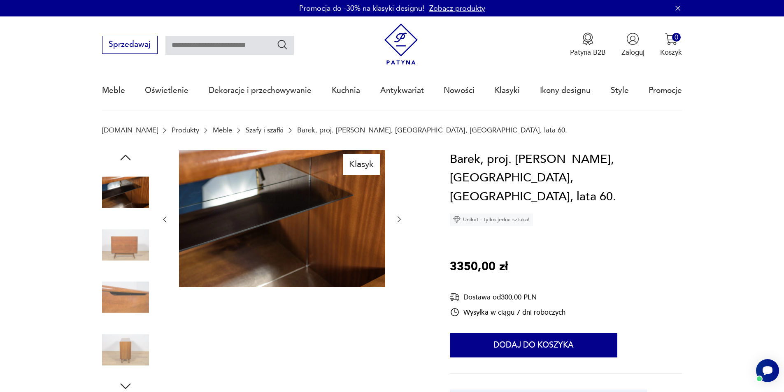
click at [402, 220] on icon "button" at bounding box center [399, 219] width 8 height 8
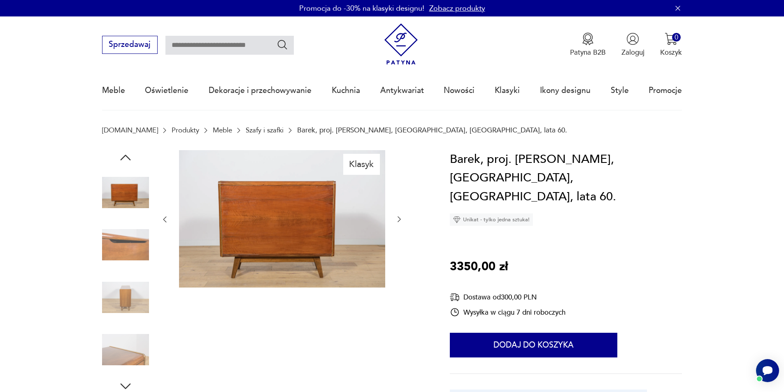
click at [402, 219] on icon "button" at bounding box center [399, 219] width 8 height 8
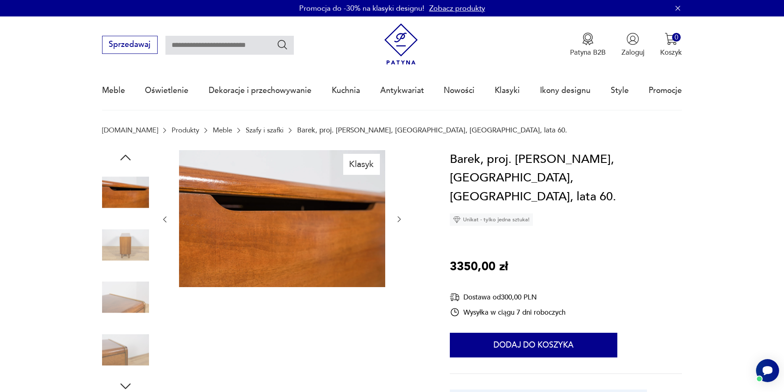
click at [402, 219] on icon "button" at bounding box center [399, 219] width 8 height 8
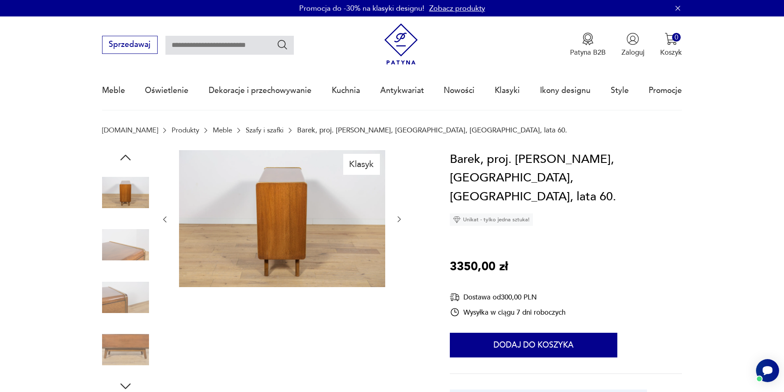
click at [402, 219] on icon "button" at bounding box center [399, 219] width 8 height 8
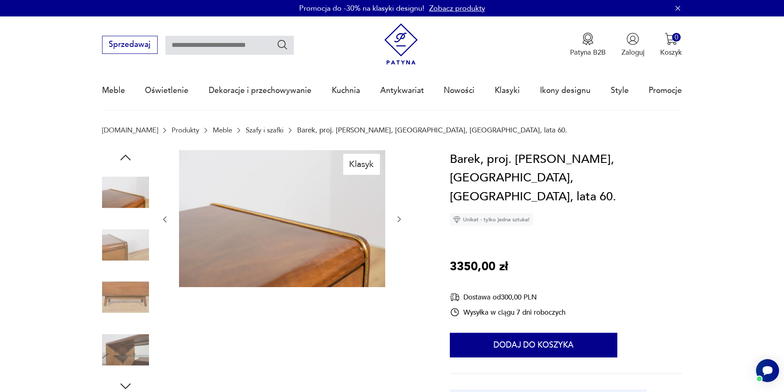
click at [402, 219] on icon "button" at bounding box center [399, 219] width 8 height 8
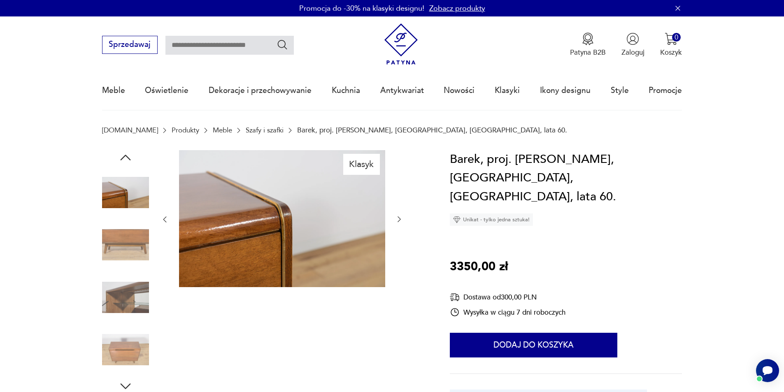
click at [402, 219] on icon "button" at bounding box center [399, 219] width 8 height 8
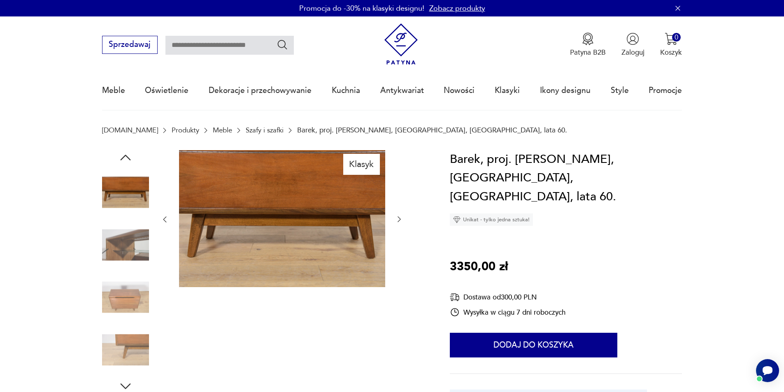
click at [403, 220] on icon "button" at bounding box center [399, 219] width 8 height 8
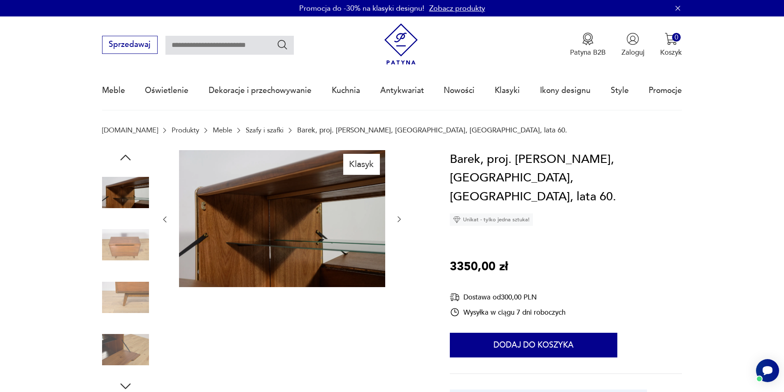
click at [403, 219] on icon "button" at bounding box center [399, 219] width 8 height 8
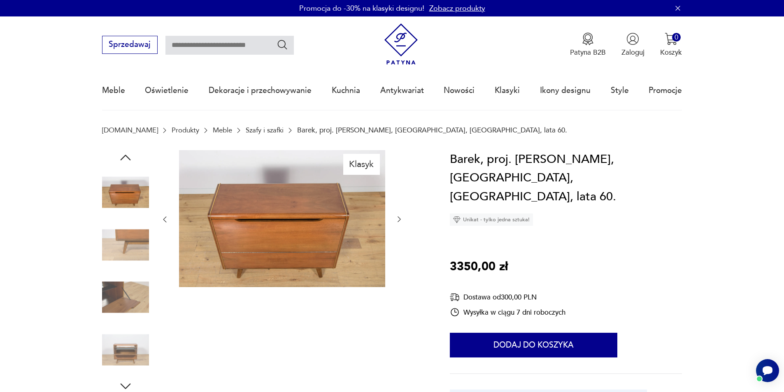
click at [403, 217] on icon "button" at bounding box center [399, 219] width 8 height 8
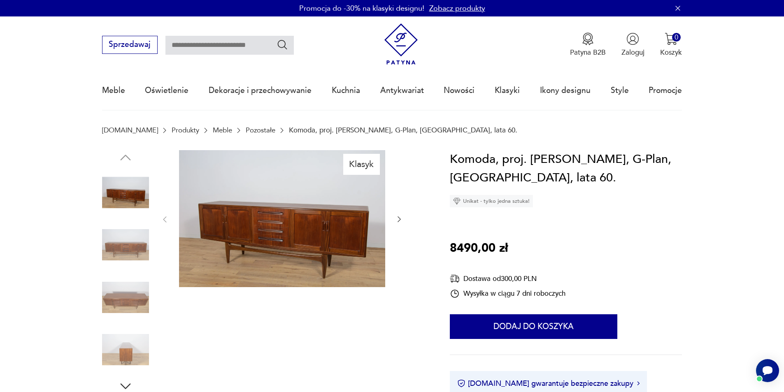
click at [397, 216] on icon "button" at bounding box center [399, 219] width 8 height 8
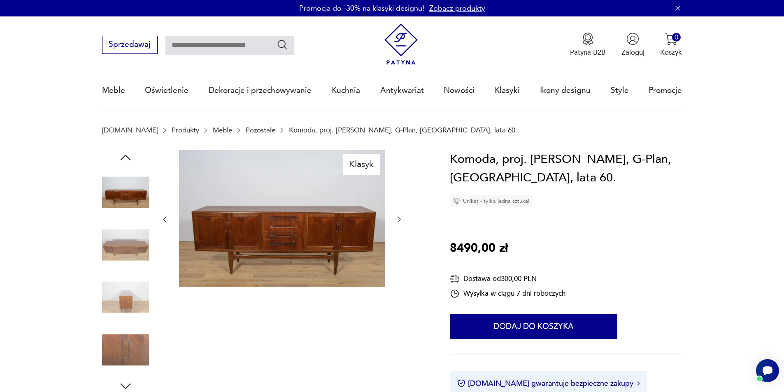
click at [396, 217] on icon "button" at bounding box center [399, 219] width 8 height 8
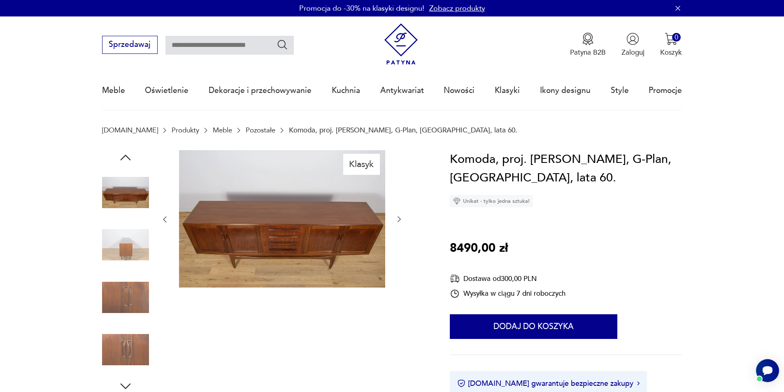
click at [396, 217] on icon "button" at bounding box center [399, 219] width 8 height 8
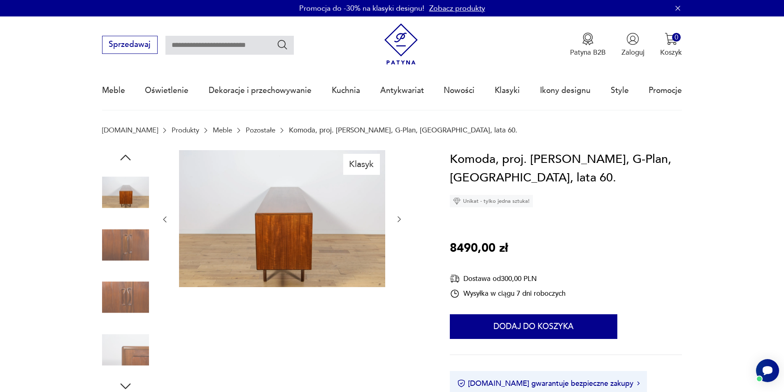
click at [396, 217] on icon "button" at bounding box center [399, 219] width 8 height 8
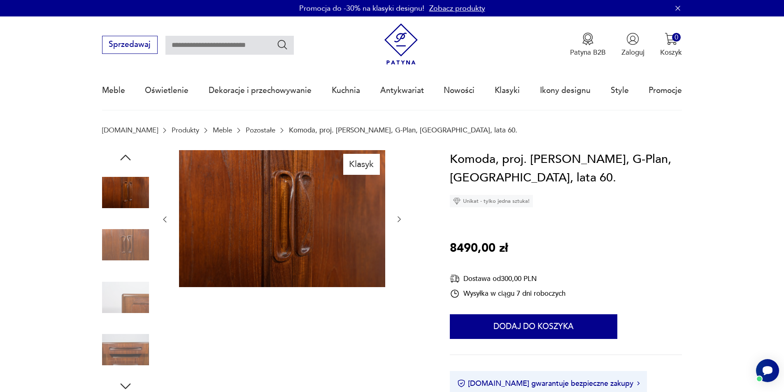
click at [396, 217] on icon "button" at bounding box center [399, 219] width 8 height 8
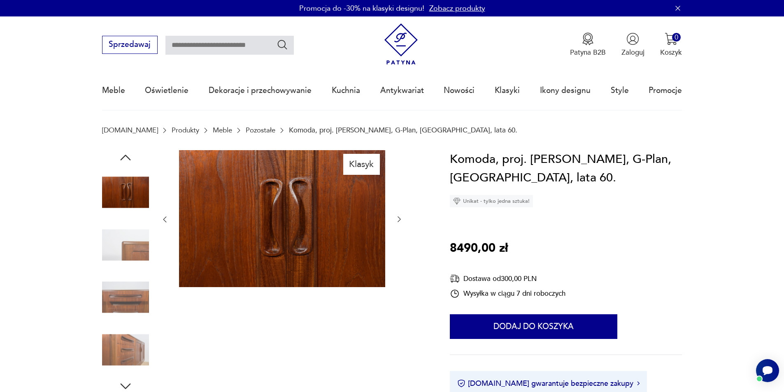
click at [396, 217] on icon "button" at bounding box center [399, 219] width 8 height 8
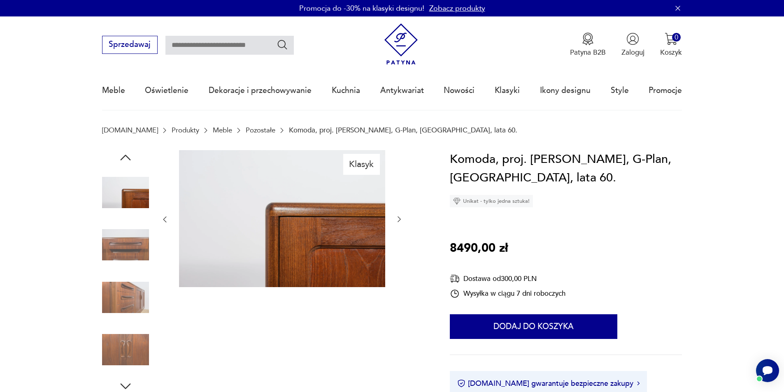
click at [396, 217] on icon "button" at bounding box center [399, 219] width 8 height 8
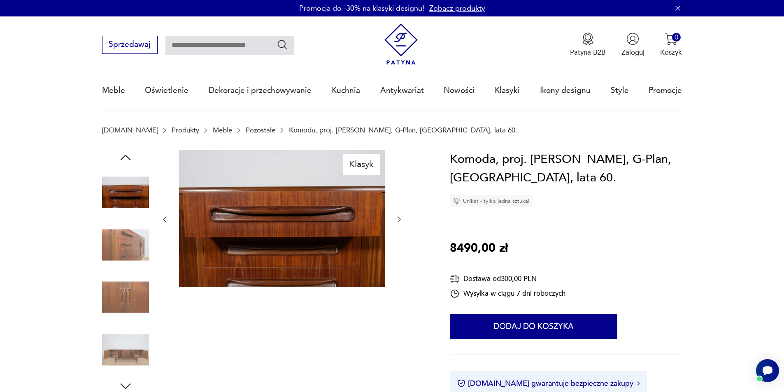
click at [396, 216] on icon "button" at bounding box center [399, 219] width 8 height 8
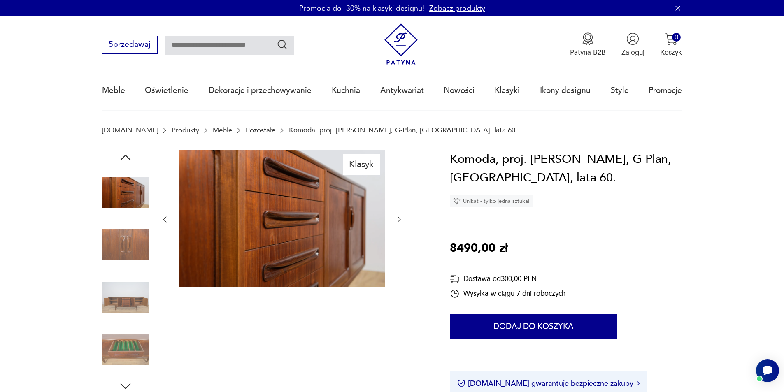
click at [396, 216] on icon "button" at bounding box center [399, 219] width 8 height 8
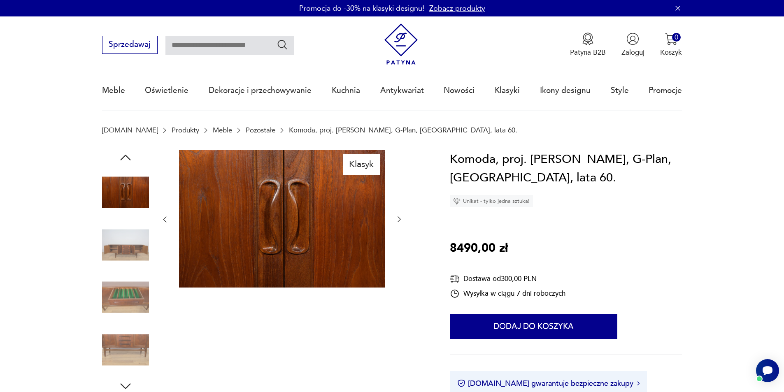
click at [396, 216] on icon "button" at bounding box center [399, 219] width 8 height 8
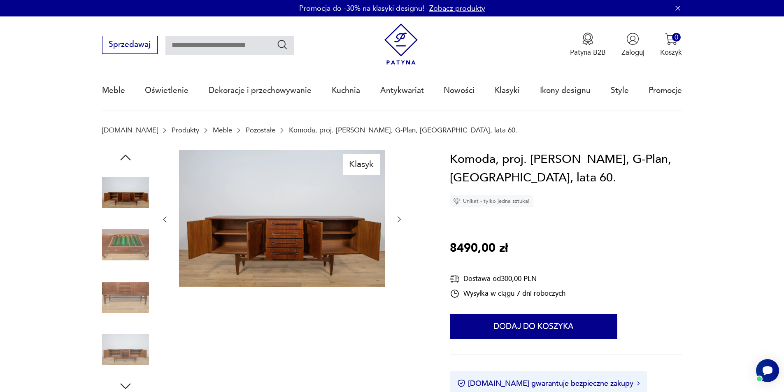
click at [395, 216] on icon "button" at bounding box center [399, 219] width 8 height 8
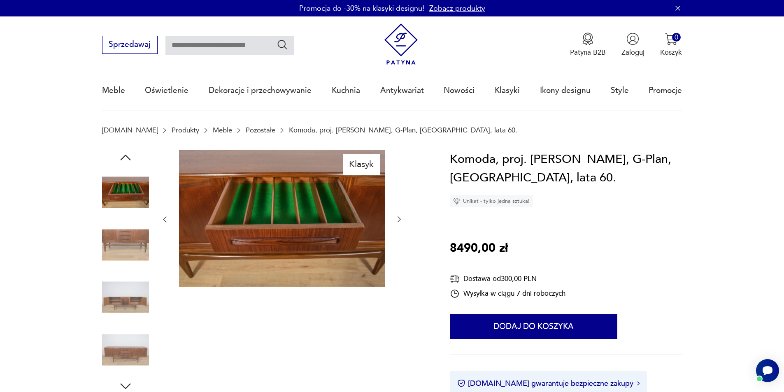
click at [395, 216] on icon "button" at bounding box center [399, 219] width 8 height 8
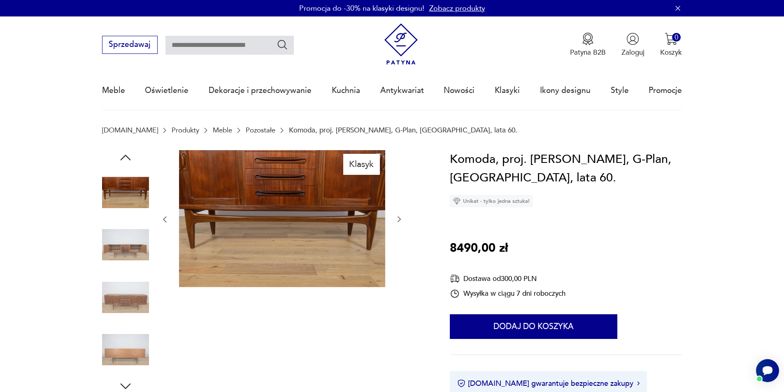
click at [394, 216] on div at bounding box center [282, 219] width 243 height 139
click at [393, 215] on div at bounding box center [282, 219] width 243 height 139
click at [400, 218] on icon "button" at bounding box center [399, 219] width 8 height 8
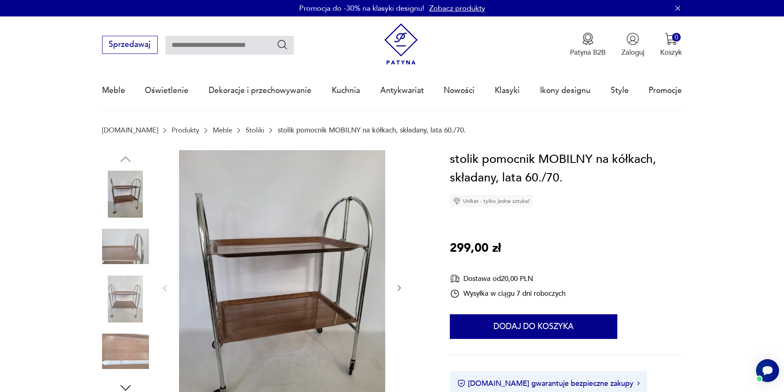
click at [400, 286] on icon "button" at bounding box center [399, 288] width 8 height 8
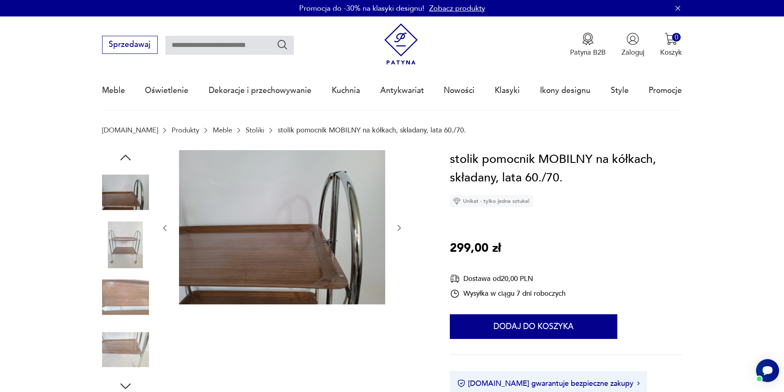
click at [412, 230] on div at bounding box center [264, 272] width 324 height 244
click at [398, 228] on icon "button" at bounding box center [399, 228] width 8 height 8
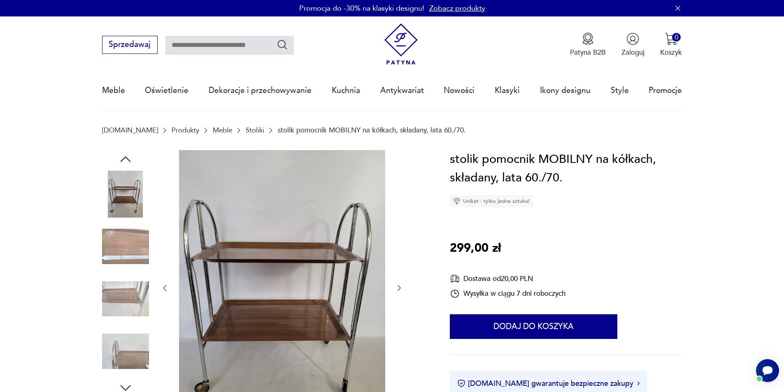
click at [398, 228] on div at bounding box center [282, 288] width 243 height 277
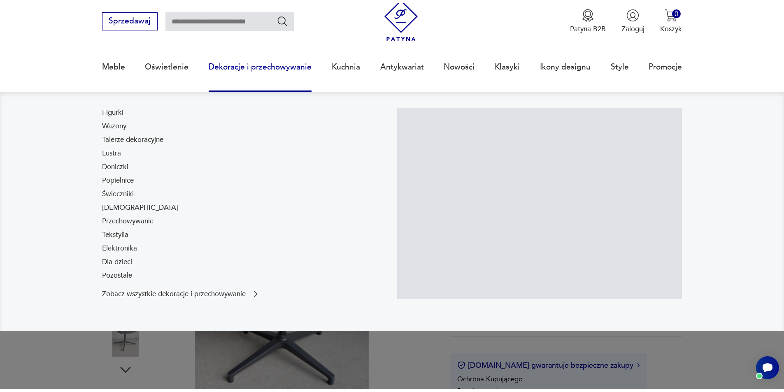
scroll to position [41, 0]
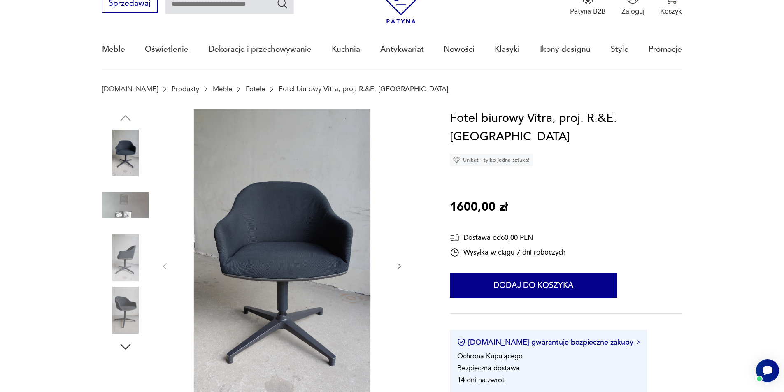
click at [392, 263] on div at bounding box center [282, 266] width 243 height 315
click at [396, 264] on icon "button" at bounding box center [399, 266] width 8 height 8
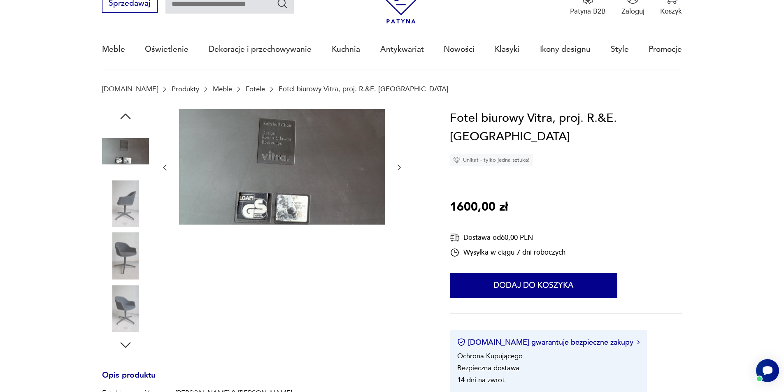
click at [396, 264] on div at bounding box center [282, 231] width 243 height 244
click at [396, 262] on div at bounding box center [282, 231] width 243 height 244
click at [399, 167] on icon "button" at bounding box center [399, 167] width 8 height 8
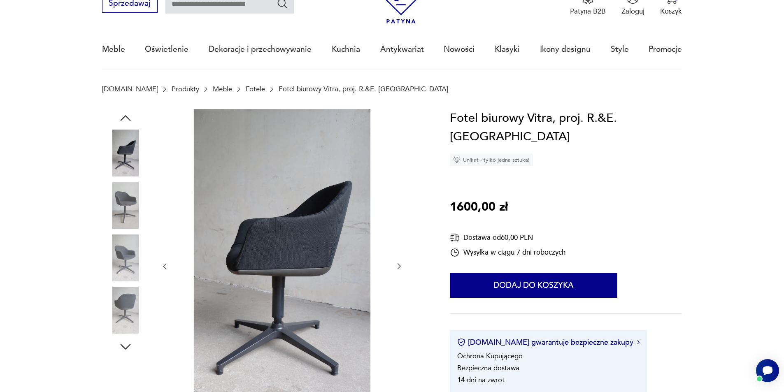
click at [399, 167] on div at bounding box center [282, 266] width 243 height 315
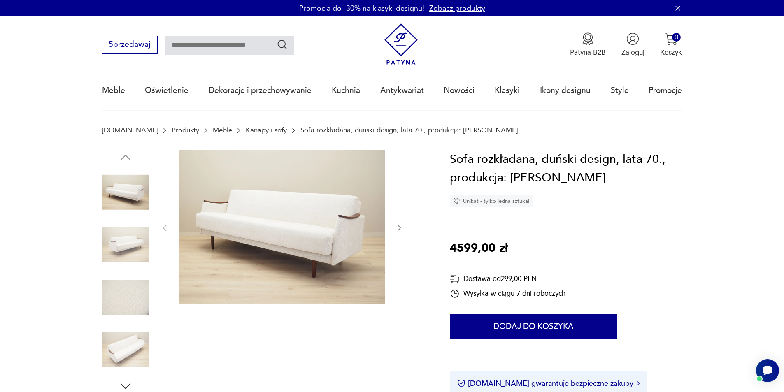
click at [392, 246] on div at bounding box center [282, 228] width 243 height 156
drag, startPoint x: 392, startPoint y: 239, endPoint x: 398, endPoint y: 231, distance: 10.2
click at [392, 238] on div at bounding box center [282, 228] width 243 height 156
click at [400, 226] on icon "button" at bounding box center [399, 228] width 8 height 8
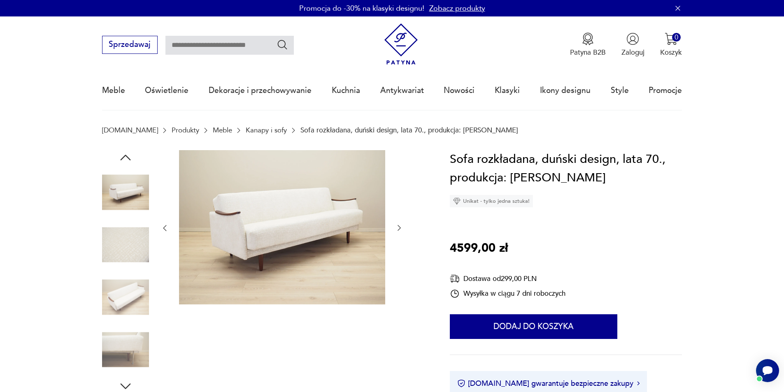
click at [401, 225] on icon "button" at bounding box center [399, 228] width 8 height 8
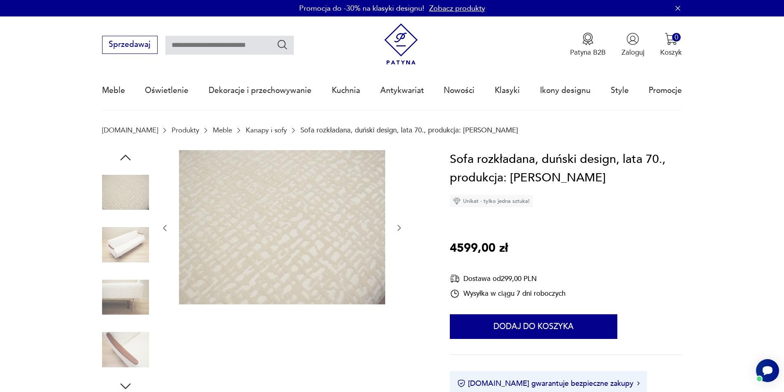
click at [402, 224] on icon "button" at bounding box center [399, 228] width 8 height 8
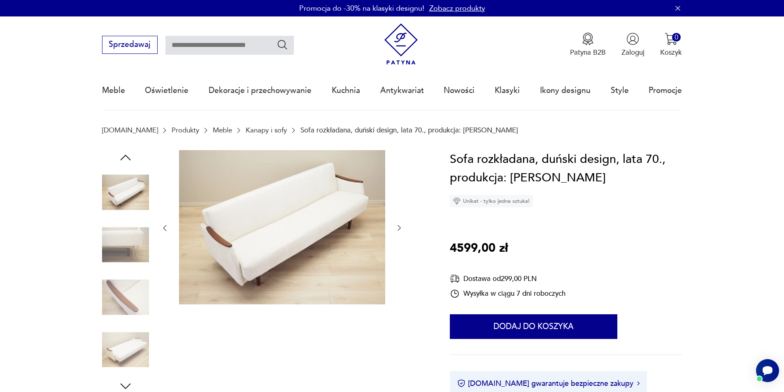
click at [402, 223] on button "button" at bounding box center [399, 228] width 8 height 10
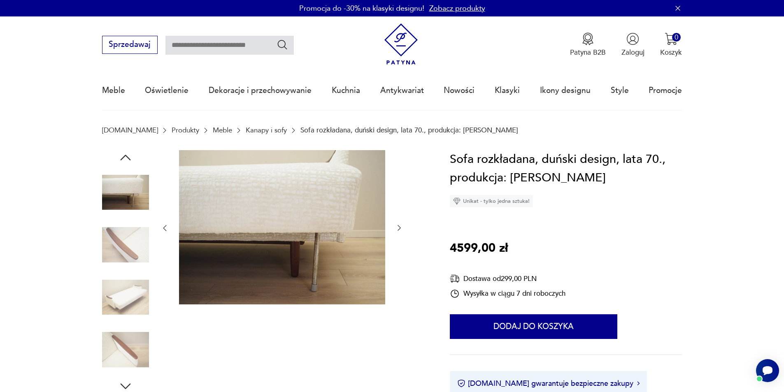
click at [402, 223] on div at bounding box center [282, 228] width 243 height 156
click at [403, 218] on div at bounding box center [282, 228] width 243 height 156
click at [402, 223] on div at bounding box center [282, 228] width 243 height 156
click at [398, 229] on icon "button" at bounding box center [399, 228] width 8 height 8
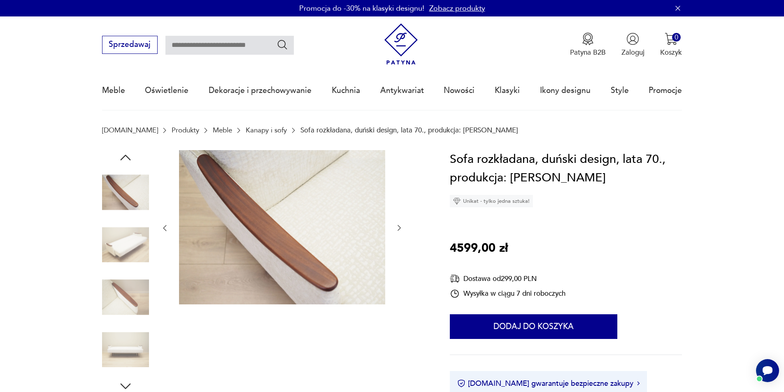
click at [398, 229] on icon "button" at bounding box center [399, 228] width 8 height 8
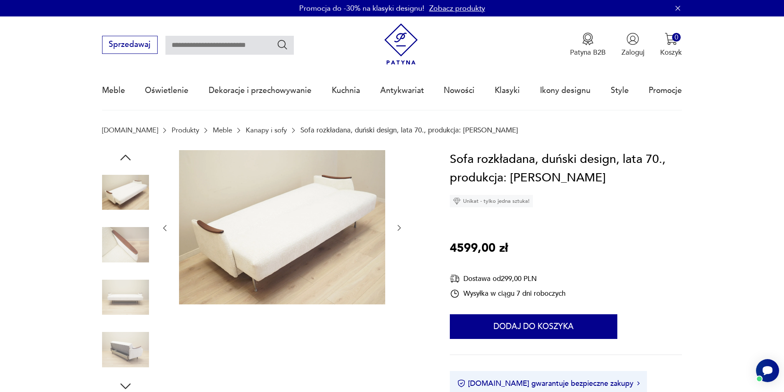
click at [398, 229] on icon "button" at bounding box center [399, 228] width 8 height 8
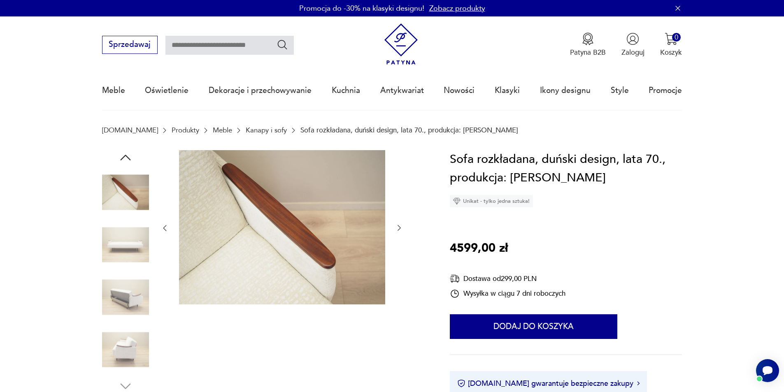
click at [398, 229] on icon "button" at bounding box center [399, 228] width 8 height 8
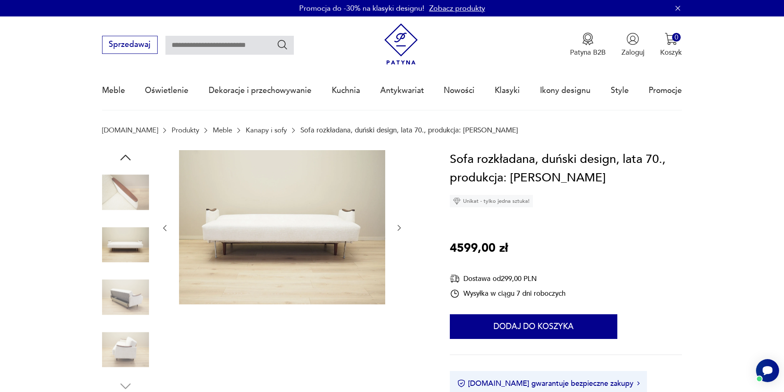
click at [398, 229] on icon "button" at bounding box center [399, 228] width 8 height 8
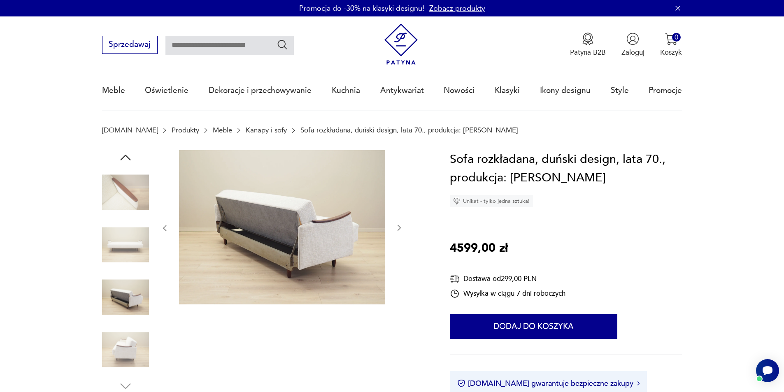
click at [398, 229] on icon "button" at bounding box center [399, 228] width 8 height 8
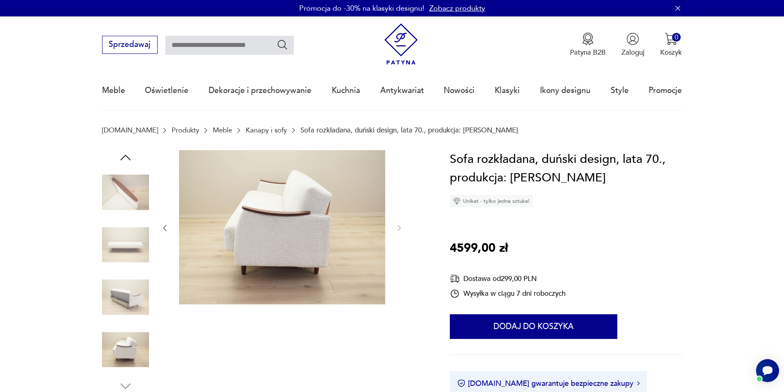
click at [395, 227] on div at bounding box center [282, 228] width 243 height 156
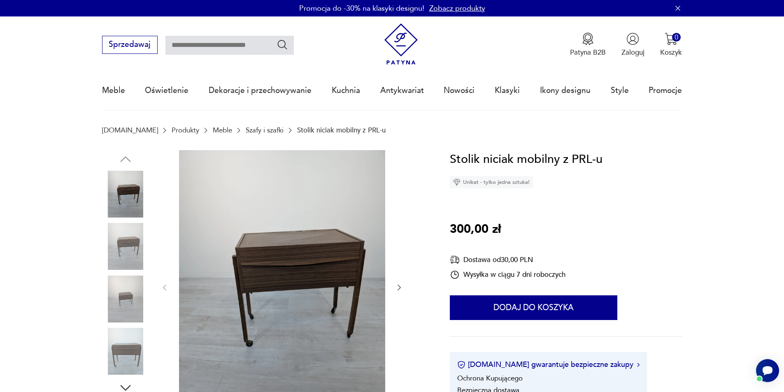
click at [390, 288] on div at bounding box center [282, 287] width 243 height 275
click at [398, 287] on icon "button" at bounding box center [399, 288] width 8 height 8
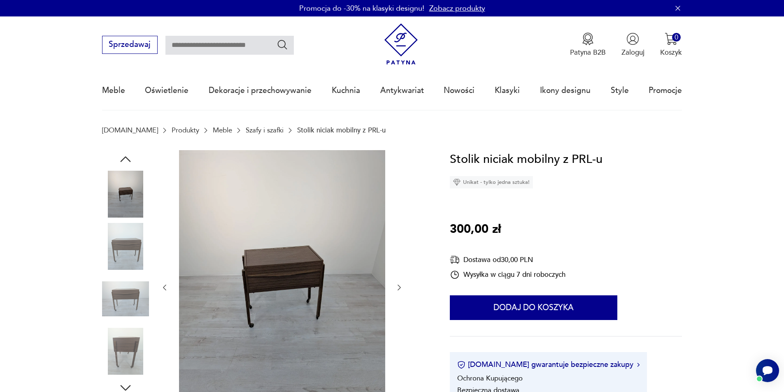
click at [398, 288] on icon "button" at bounding box center [399, 288] width 8 height 8
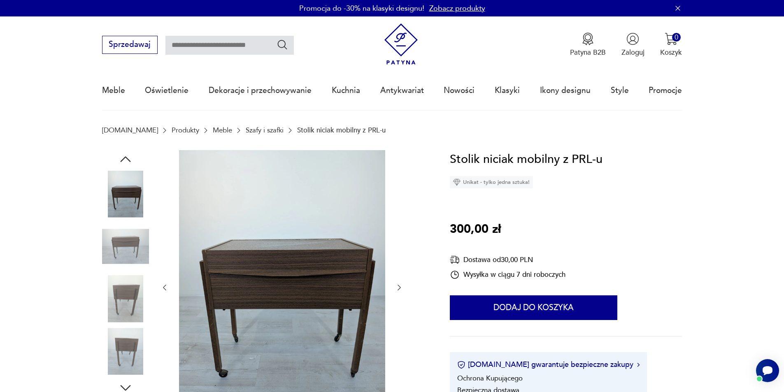
drag, startPoint x: 398, startPoint y: 288, endPoint x: 396, endPoint y: 296, distance: 7.9
click at [397, 290] on icon "button" at bounding box center [399, 288] width 8 height 8
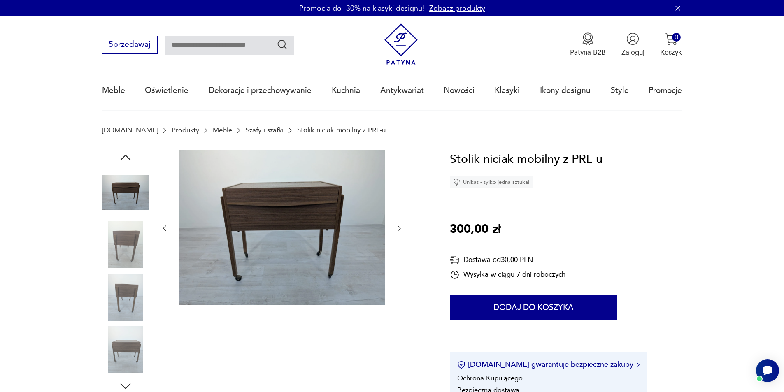
click at [396, 297] on div at bounding box center [282, 228] width 243 height 157
drag, startPoint x: 399, startPoint y: 242, endPoint x: 398, endPoint y: 237, distance: 4.1
click at [399, 241] on div at bounding box center [282, 228] width 243 height 157
click at [398, 233] on button "button" at bounding box center [399, 228] width 8 height 10
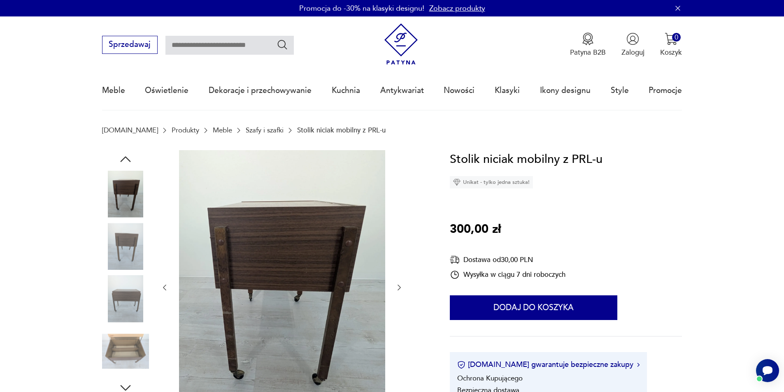
click at [392, 226] on div at bounding box center [282, 287] width 243 height 275
click at [396, 236] on div at bounding box center [282, 287] width 243 height 275
click at [395, 286] on icon "button" at bounding box center [399, 288] width 8 height 8
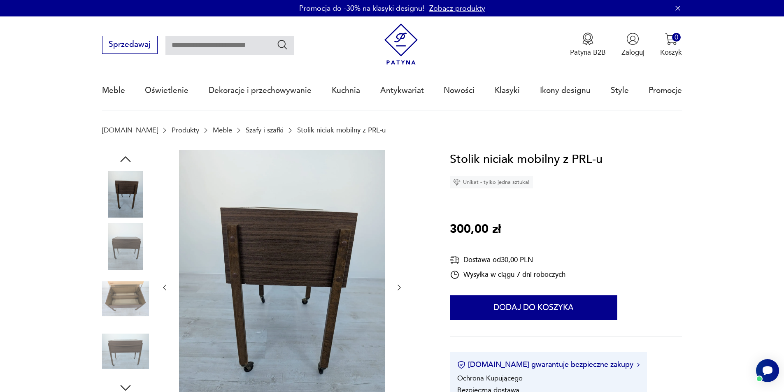
click at [392, 285] on div at bounding box center [282, 287] width 243 height 275
click at [393, 278] on div at bounding box center [282, 287] width 243 height 275
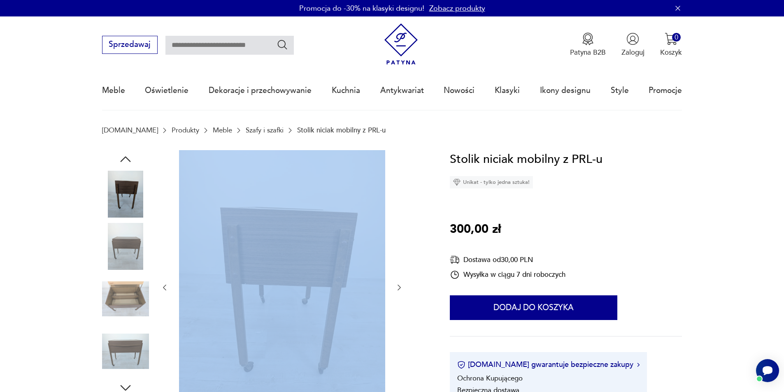
drag, startPoint x: 391, startPoint y: 279, endPoint x: 403, endPoint y: 290, distance: 16.0
click at [391, 282] on div at bounding box center [282, 287] width 243 height 275
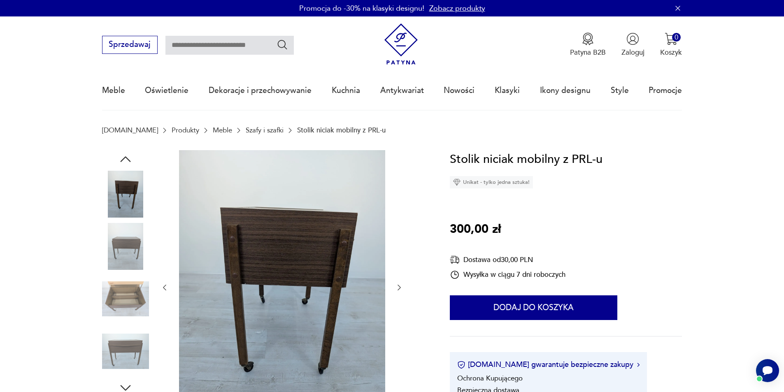
click at [405, 292] on div at bounding box center [264, 287] width 324 height 275
click at [403, 287] on icon "button" at bounding box center [399, 288] width 8 height 8
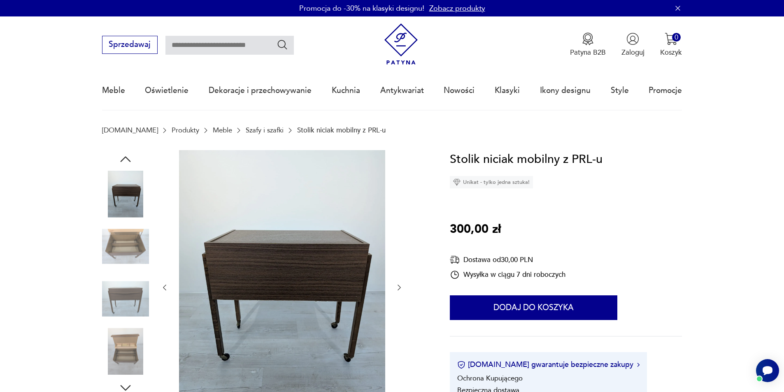
click at [403, 286] on icon "button" at bounding box center [399, 288] width 8 height 8
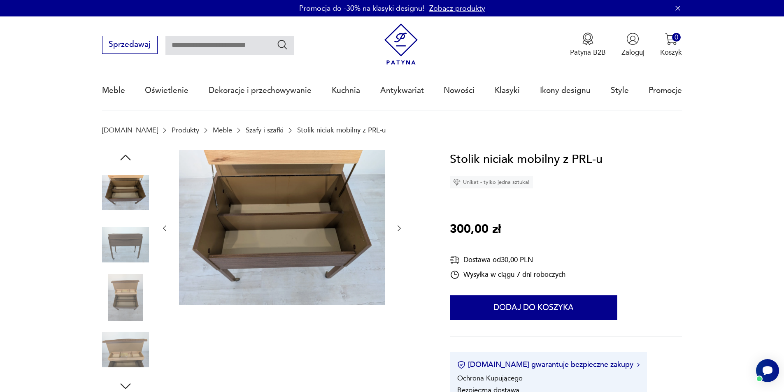
click at [403, 286] on div at bounding box center [282, 228] width 243 height 157
click at [396, 224] on icon "button" at bounding box center [399, 228] width 8 height 8
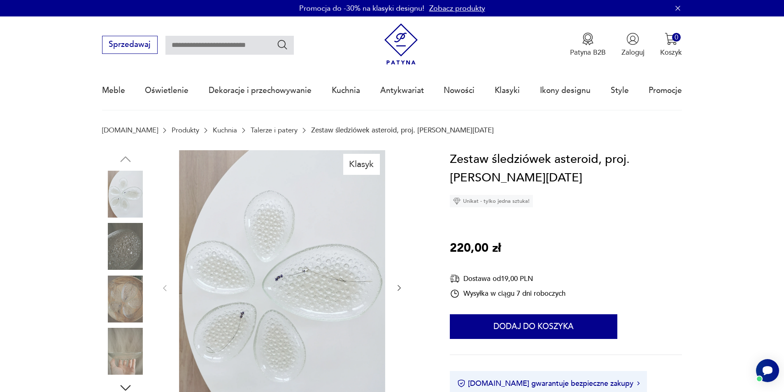
click at [399, 288] on icon "button" at bounding box center [399, 288] width 8 height 8
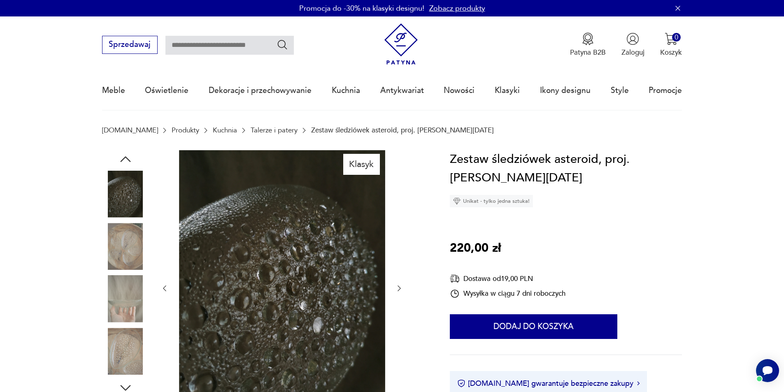
click at [399, 286] on icon "button" at bounding box center [399, 289] width 3 height 6
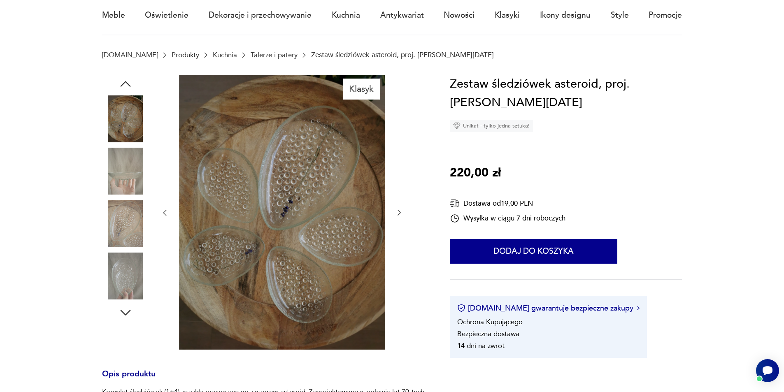
scroll to position [329, 0]
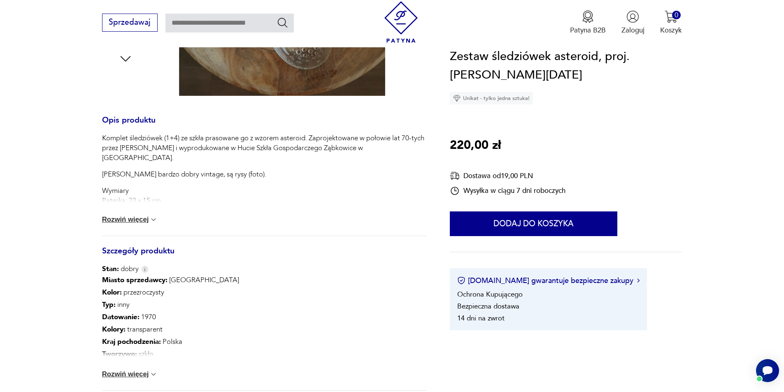
click at [141, 219] on button "Rozwiń więcej" at bounding box center [130, 220] width 56 height 8
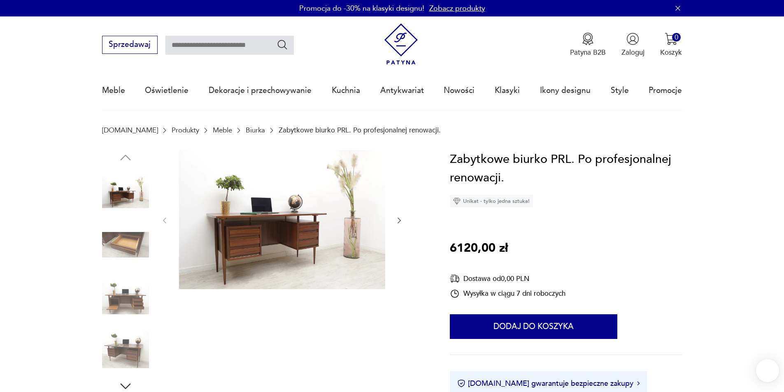
click at [407, 215] on div at bounding box center [264, 272] width 324 height 244
click at [403, 222] on icon "button" at bounding box center [399, 221] width 8 height 8
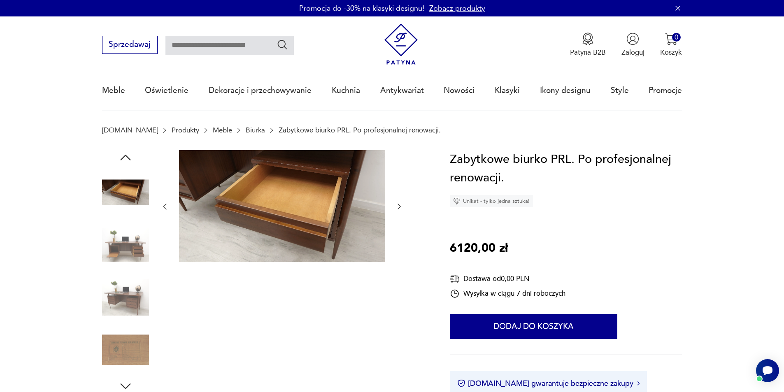
click at [396, 218] on div at bounding box center [282, 207] width 243 height 114
click at [395, 206] on icon "button" at bounding box center [399, 207] width 8 height 8
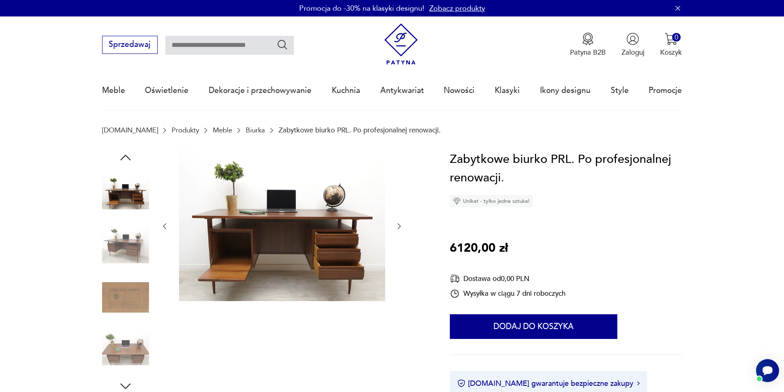
click at [395, 206] on div at bounding box center [282, 226] width 243 height 153
click at [394, 210] on div at bounding box center [282, 226] width 243 height 153
click at [394, 216] on div at bounding box center [282, 226] width 243 height 153
click at [399, 226] on icon "button" at bounding box center [399, 226] width 8 height 8
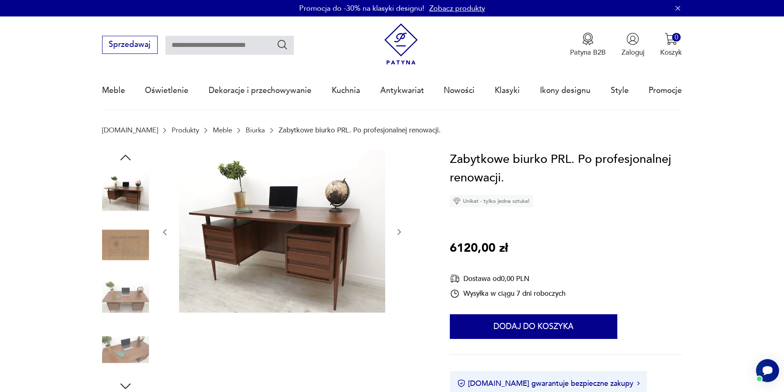
click at [400, 225] on div at bounding box center [282, 232] width 243 height 165
click at [407, 229] on div at bounding box center [264, 272] width 324 height 244
click at [401, 233] on icon "button" at bounding box center [399, 232] width 8 height 8
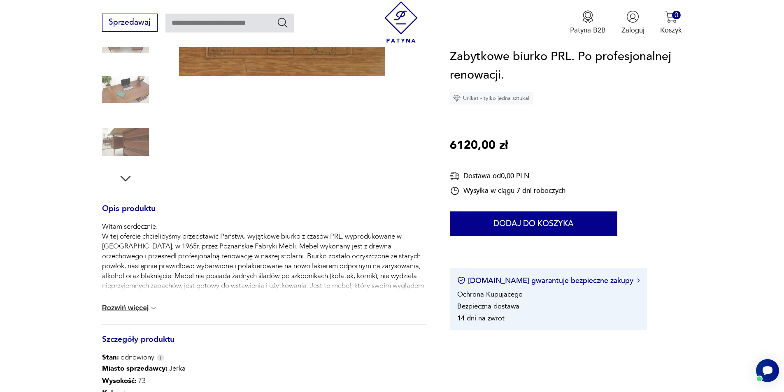
scroll to position [247, 0]
